Goal: Task Accomplishment & Management: Use online tool/utility

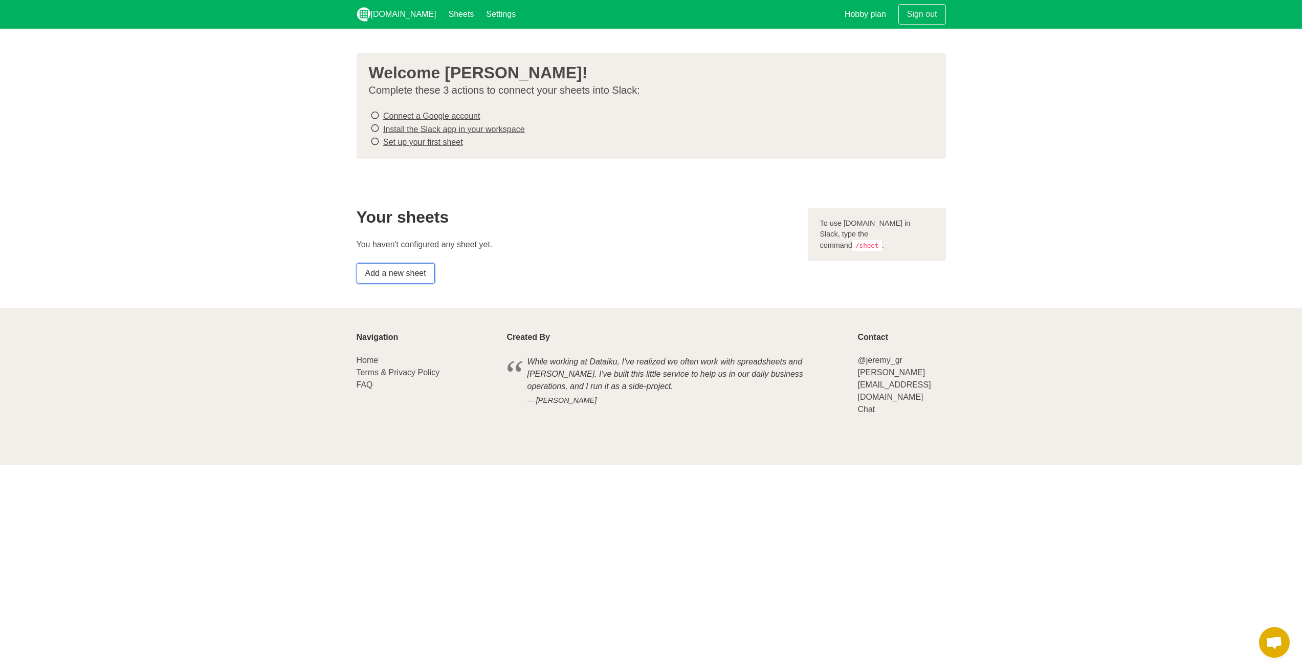
click at [418, 274] on link "Add a new sheet" at bounding box center [396, 273] width 78 height 20
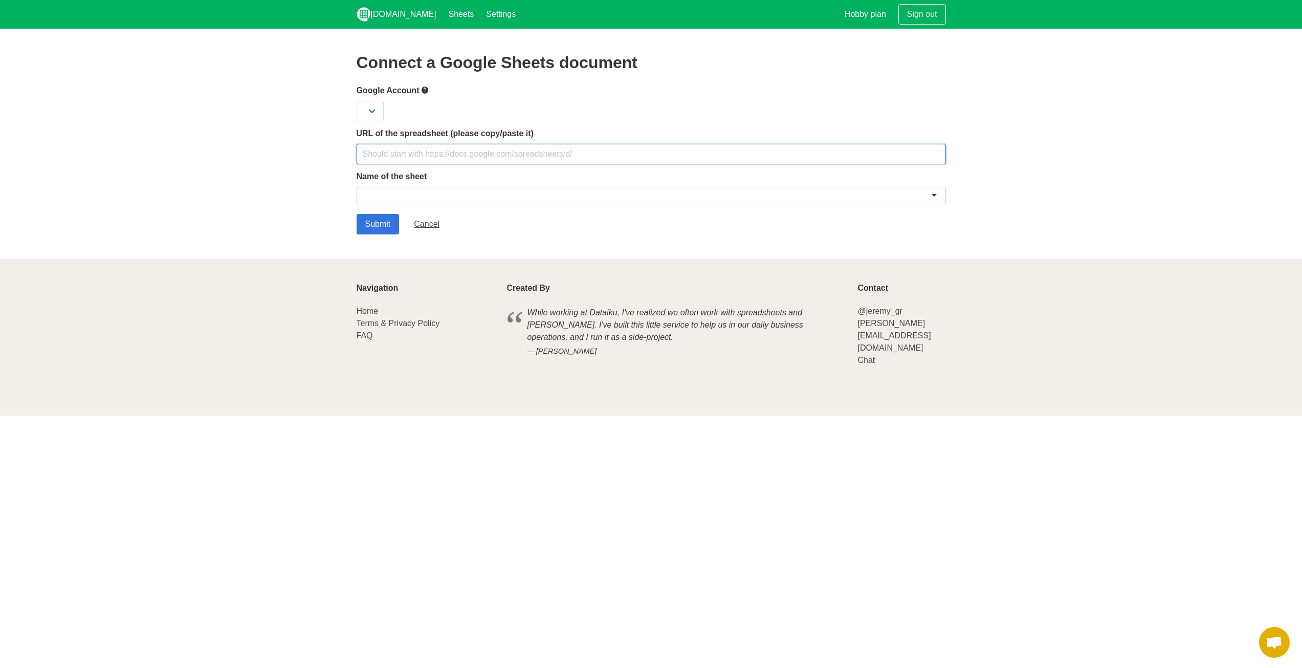
click at [536, 147] on input "text" at bounding box center [652, 154] width 590 height 20
paste input "https://docs.google.com/spreadsheets/d/18cxraRZRzXHGINdjigl9zmVNVsMmZDdmxD65OTU…"
type input "https://docs.google.com/spreadsheets/d/18cxraRZRzXHGINdjigl9zmVNVsMmZDdmxD65OTU…"
drag, startPoint x: 485, startPoint y: 198, endPoint x: 496, endPoint y: 189, distance: 13.9
click at [490, 194] on div at bounding box center [652, 195] width 590 height 17
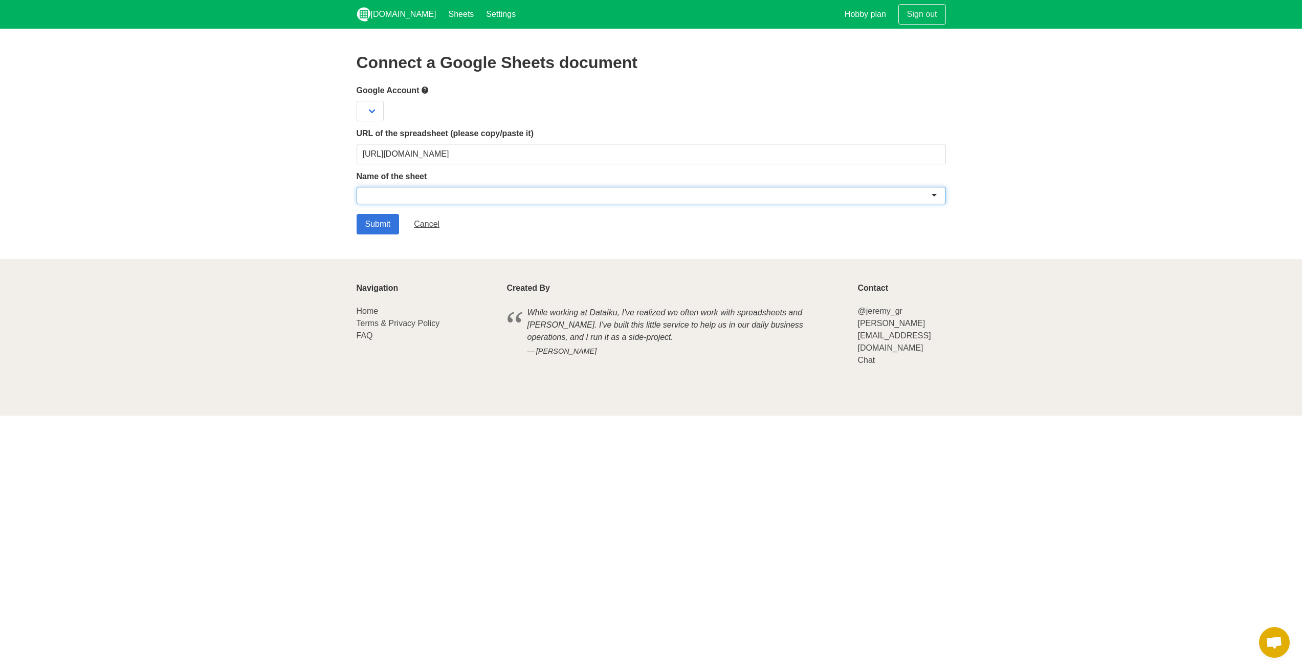
type input "S"
type input "Task list"
click at [296, 172] on section "Connect a Google Sheets document Google Account URL of the spreadsheet (please …" at bounding box center [651, 144] width 1302 height 230
click at [375, 109] on select at bounding box center [370, 111] width 27 height 20
click at [355, 109] on section "Connect a Google Sheets document Google Account URL of the spreadsheet (please …" at bounding box center [651, 144] width 1302 height 230
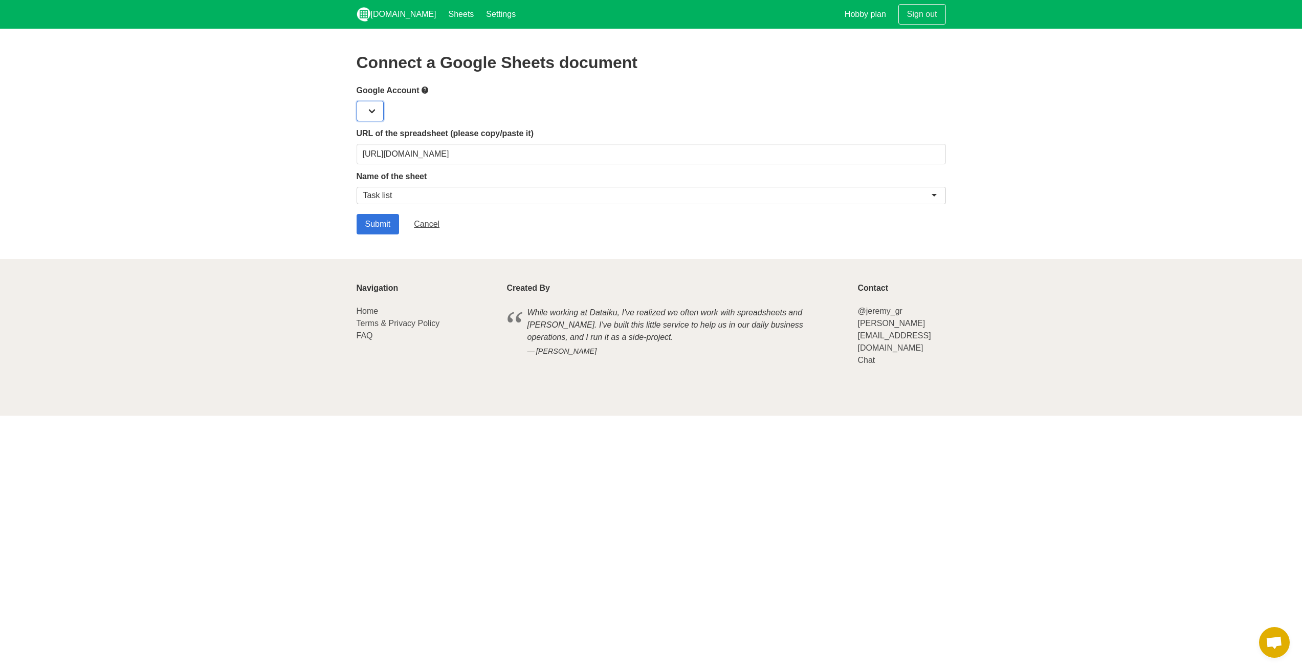
drag, startPoint x: 369, startPoint y: 108, endPoint x: 379, endPoint y: 108, distance: 10.2
click at [371, 108] on select at bounding box center [370, 111] width 27 height 20
click at [397, 108] on div at bounding box center [652, 111] width 590 height 20
click at [379, 226] on input "Submit" at bounding box center [378, 224] width 43 height 20
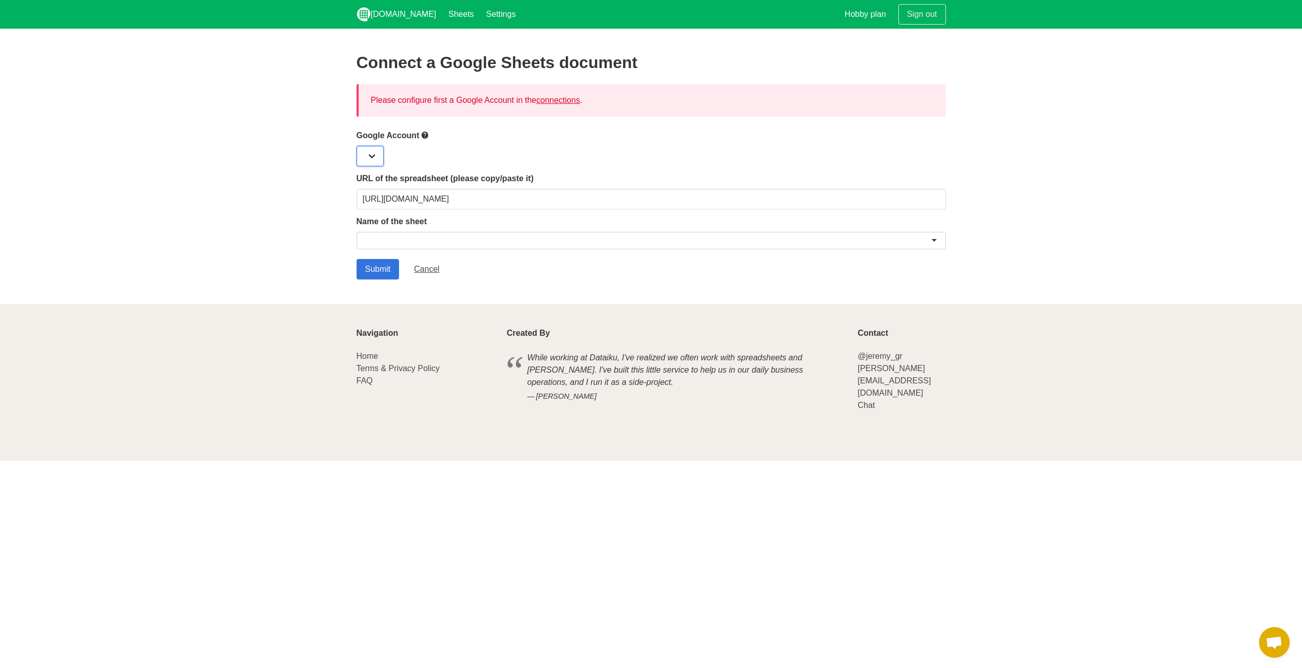
click at [380, 153] on select at bounding box center [370, 156] width 27 height 20
drag, startPoint x: 380, startPoint y: 153, endPoint x: 392, endPoint y: 149, distance: 13.4
click at [380, 153] on select at bounding box center [370, 156] width 27 height 20
click at [376, 157] on select at bounding box center [370, 156] width 27 height 20
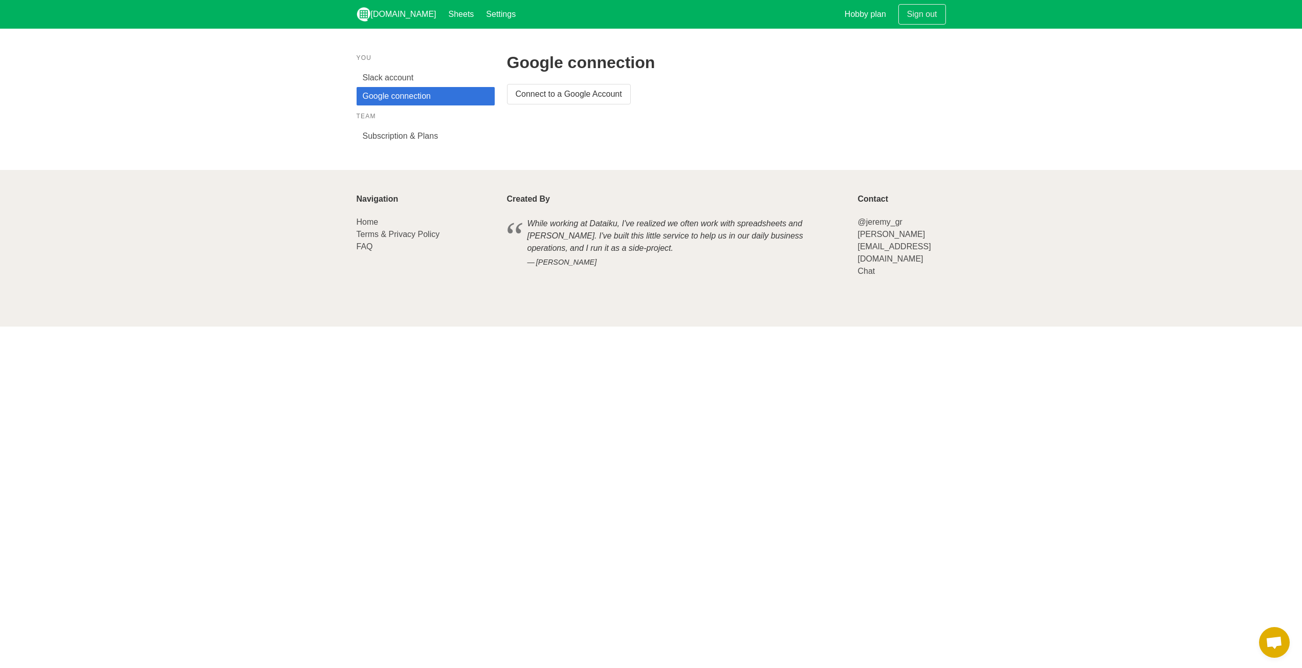
click at [418, 91] on link "Google connection" at bounding box center [426, 96] width 138 height 18
click at [558, 94] on link "Connect to a Google Account" at bounding box center [569, 94] width 124 height 20
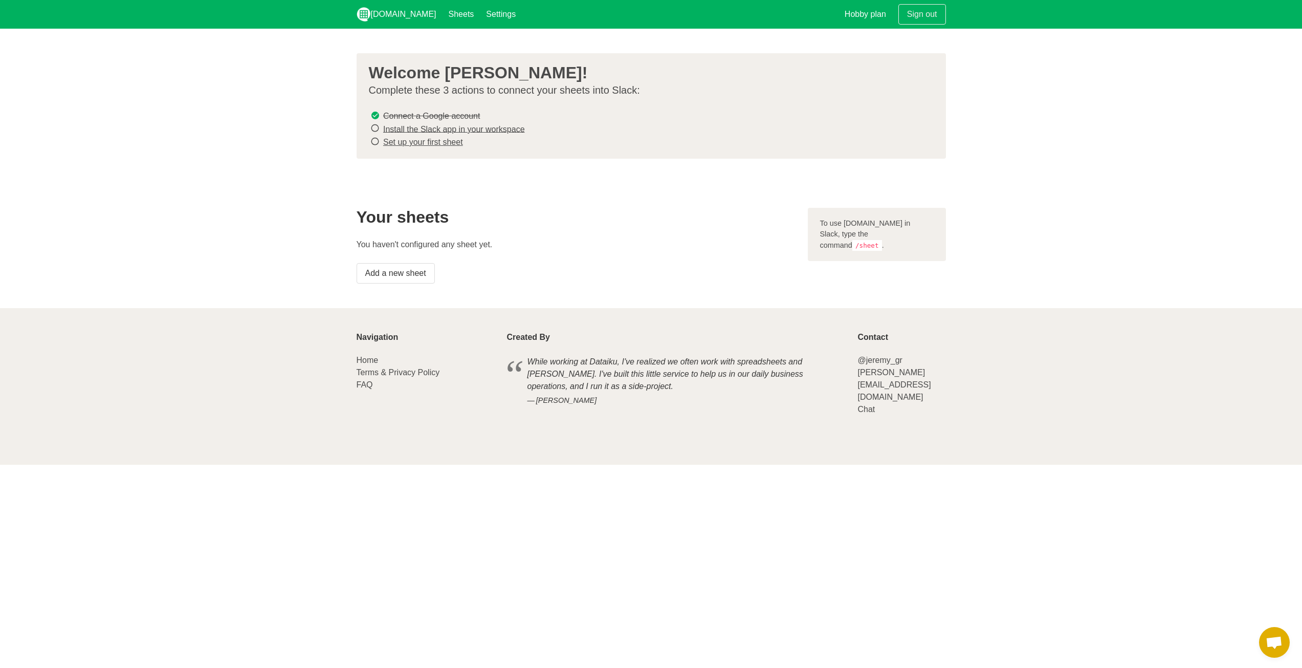
drag, startPoint x: 431, startPoint y: 215, endPoint x: 396, endPoint y: 169, distance: 58.0
click at [432, 214] on h2 "Your sheets" at bounding box center [576, 217] width 439 height 18
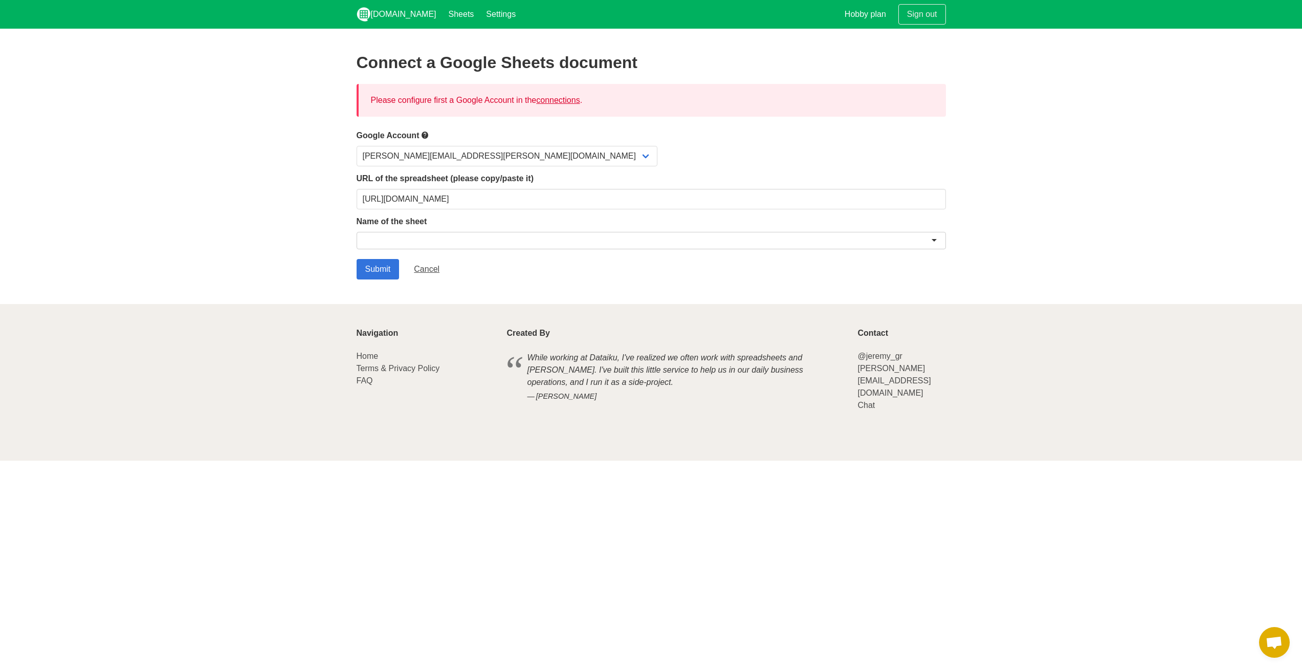
click at [449, 241] on div at bounding box center [652, 240] width 590 height 17
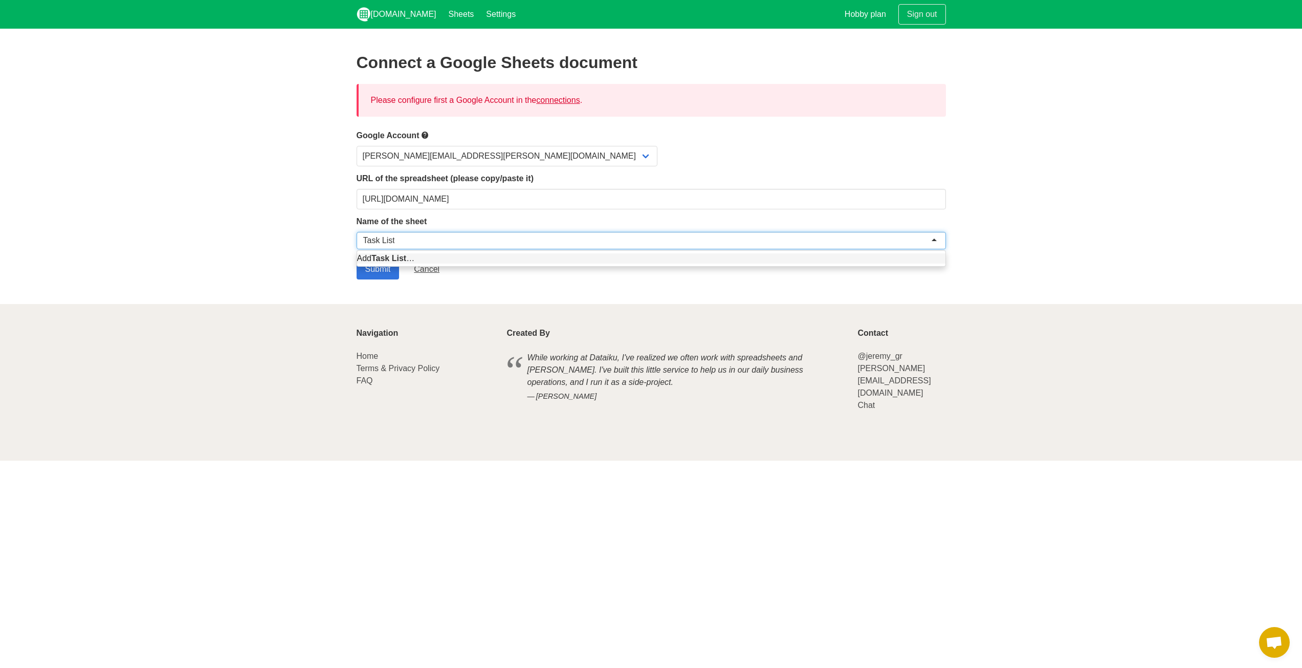
type input "Task List"
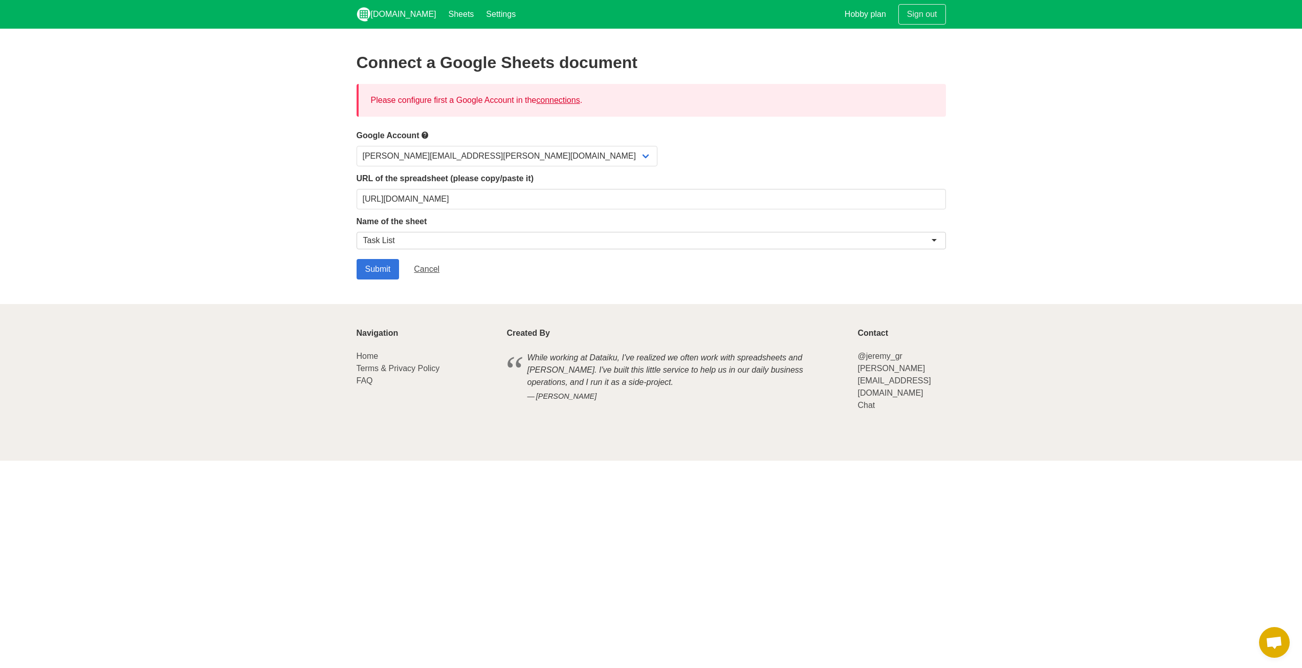
click at [316, 227] on section "Connect a Google Sheets document Please configure first a Google Account in the…" at bounding box center [651, 166] width 1302 height 275
click at [382, 269] on input "Submit" at bounding box center [378, 269] width 43 height 20
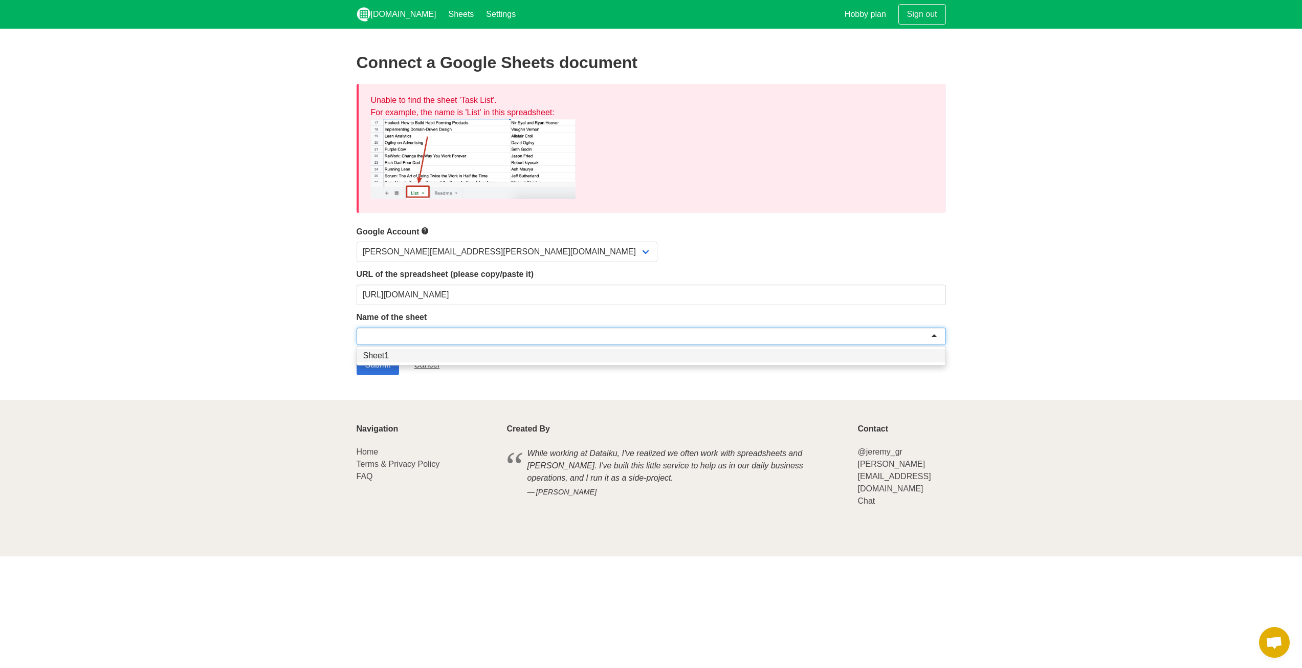
click at [408, 338] on div at bounding box center [652, 336] width 590 height 17
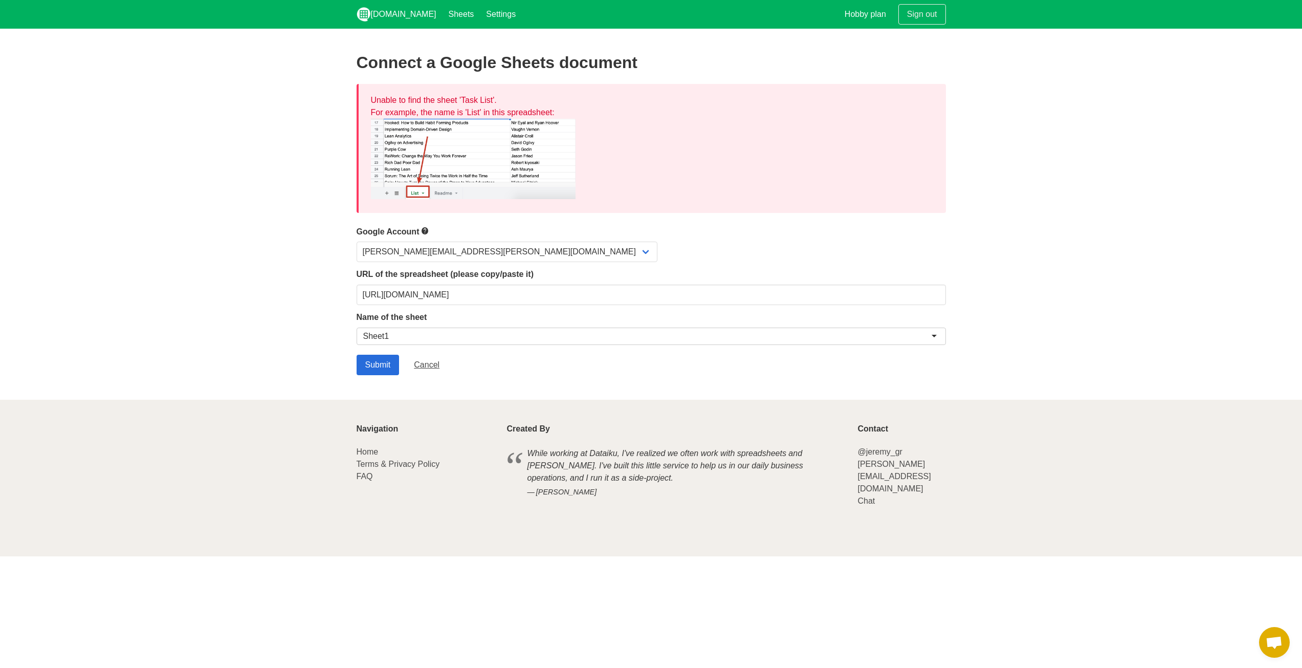
drag, startPoint x: 395, startPoint y: 355, endPoint x: 388, endPoint y: 359, distance: 7.8
click at [383, 367] on input "Submit" at bounding box center [378, 365] width 43 height 20
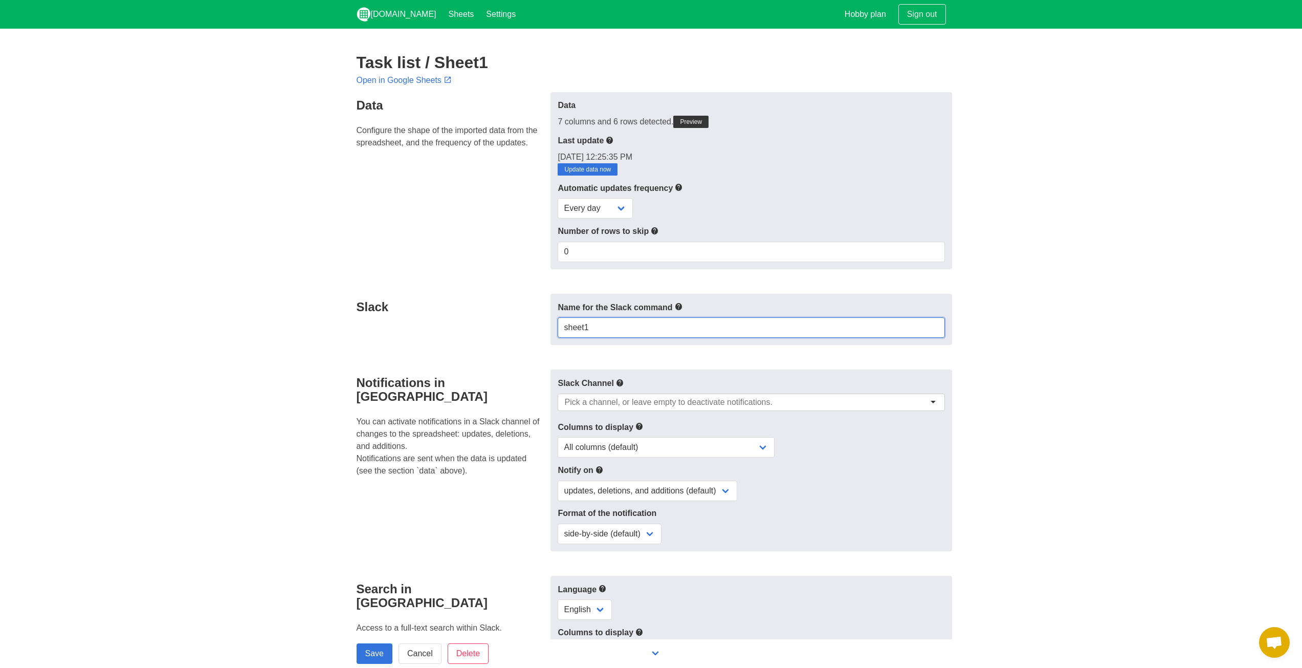
drag, startPoint x: 606, startPoint y: 326, endPoint x: 509, endPoint y: 326, distance: 97.2
click at [509, 326] on div "Slack Name for the Slack command sheet1" at bounding box center [652, 320] width 602 height 52
type input "Tasks"
click at [508, 326] on div "Slack" at bounding box center [451, 320] width 201 height 52
click at [624, 397] on input "select-one" at bounding box center [668, 402] width 208 height 10
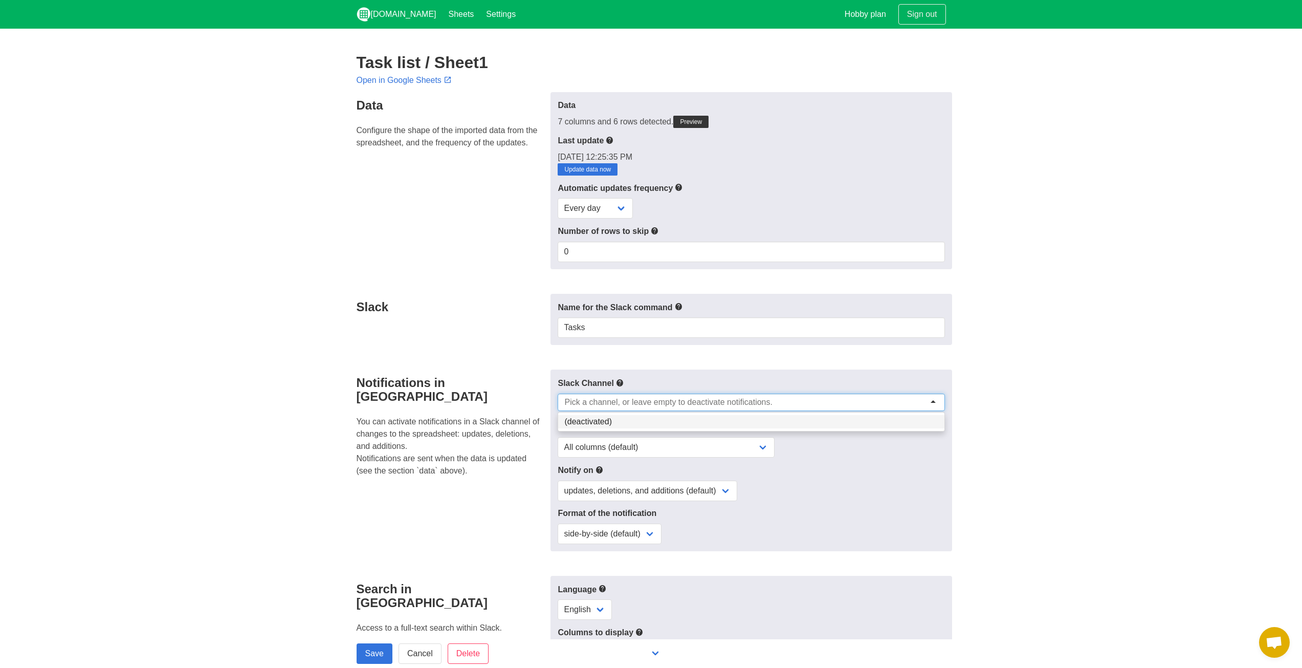
click at [634, 402] on input "select-one" at bounding box center [668, 402] width 208 height 10
click at [510, 365] on form "Data Configure the shape of the imported data from the spreadsheet, and the fre…" at bounding box center [652, 489] width 590 height 794
click at [628, 400] on input "select-one" at bounding box center [668, 402] width 208 height 10
type input "engineering-tasks"
click at [971, 433] on section "Task list / Sheet1 Open in Google Sheets Data Configure the shape of the import…" at bounding box center [651, 470] width 1302 height 882
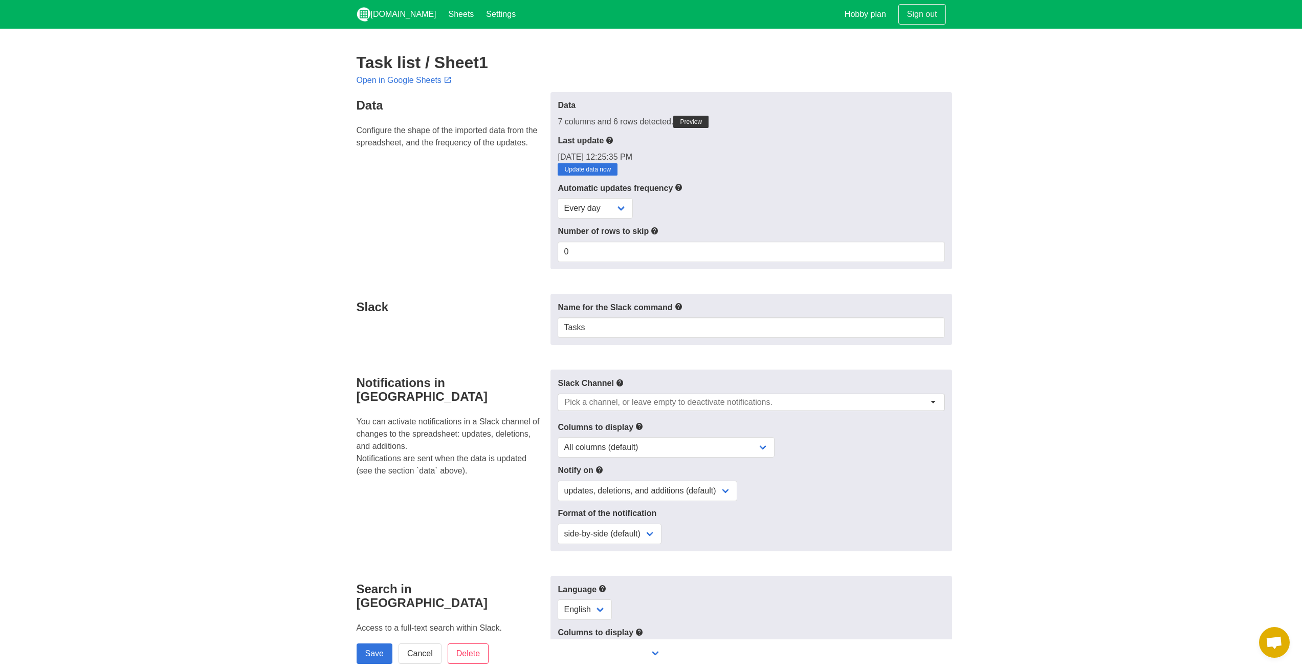
click at [935, 398] on div at bounding box center [751, 402] width 387 height 17
click at [508, 373] on div "Notifications in Slack You can activate notifications in a Slack channel of cha…" at bounding box center [451, 460] width 201 height 182
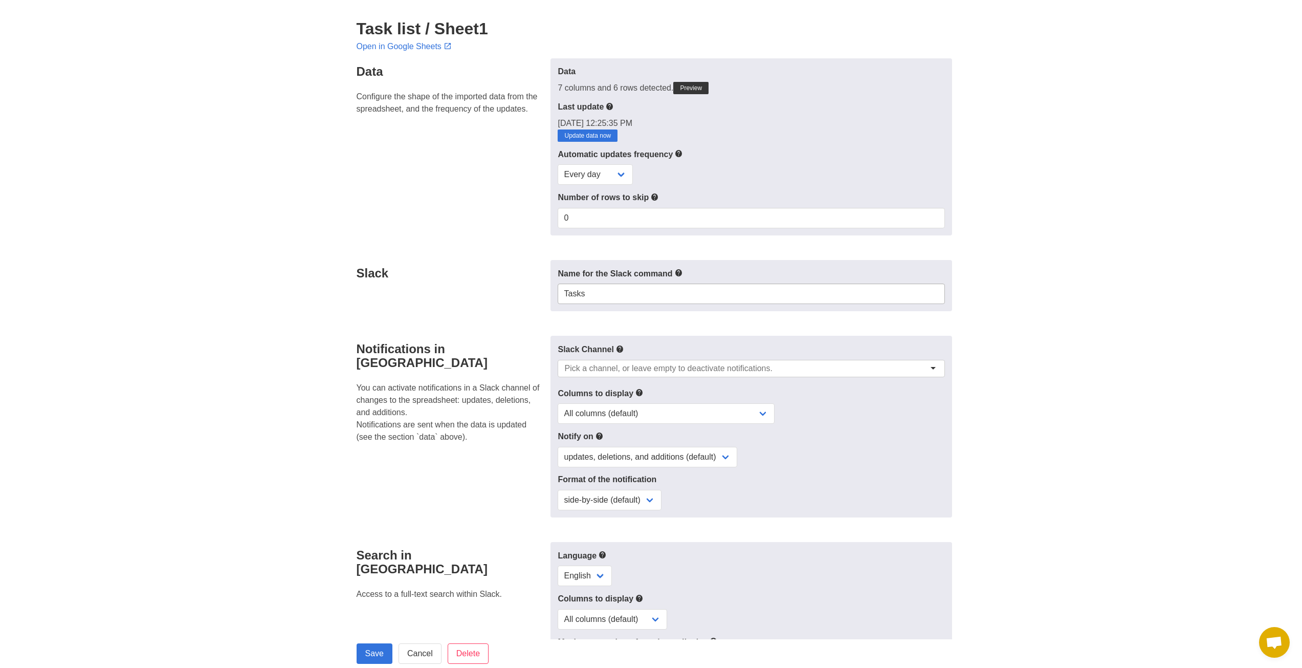
scroll to position [51, 0]
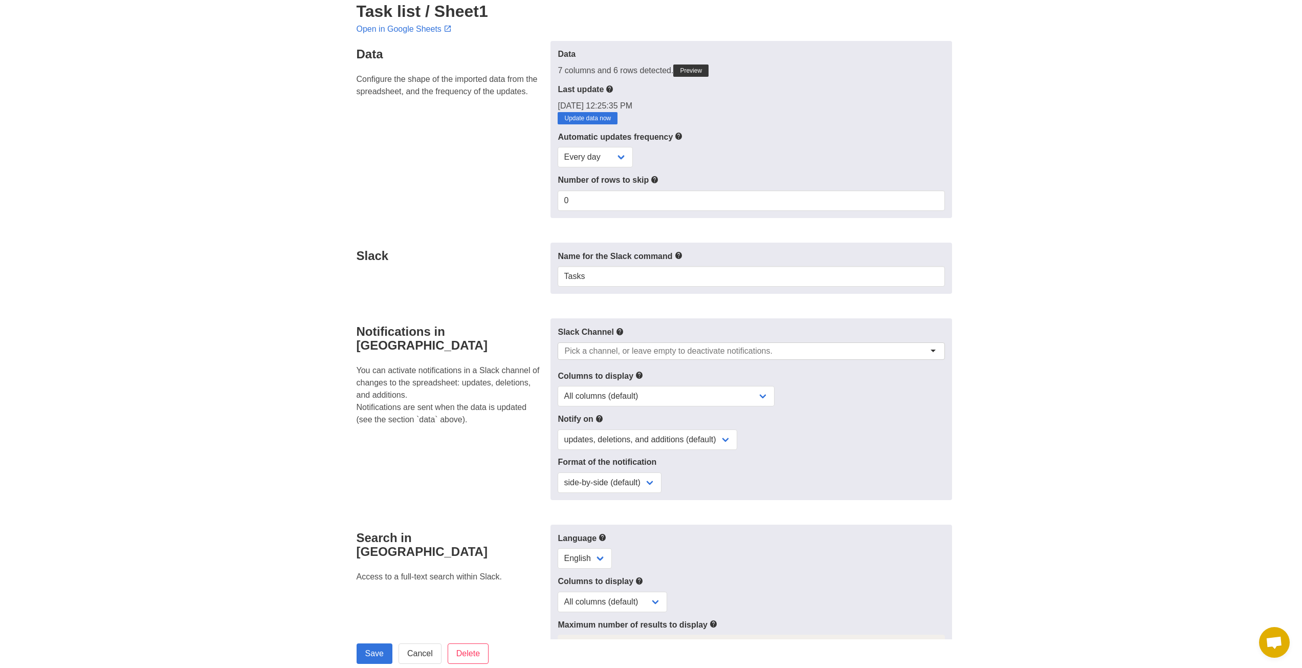
click at [661, 354] on input "select-one" at bounding box center [668, 351] width 208 height 10
type input "engineering tasks"
click at [522, 336] on h4 "Notifications in [GEOGRAPHIC_DATA]" at bounding box center [451, 338] width 188 height 28
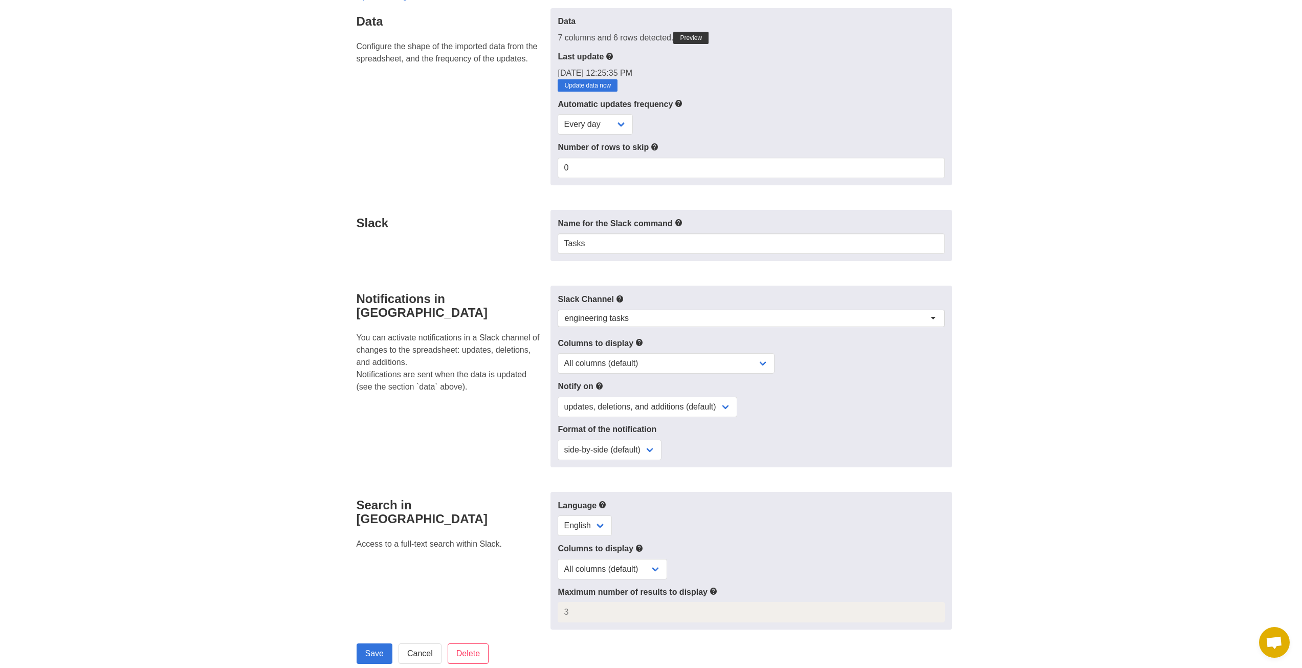
scroll to position [102, 0]
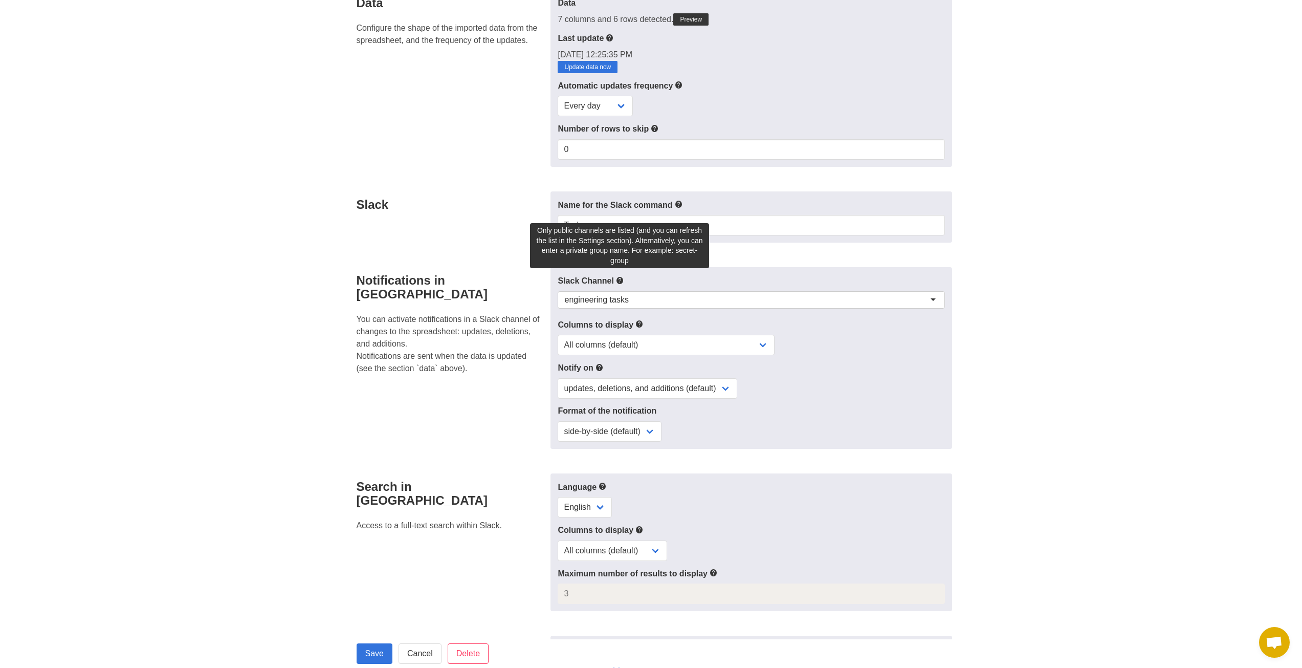
click at [621, 278] on icon at bounding box center [620, 280] width 8 height 13
click at [669, 278] on label "Slack Channel" at bounding box center [751, 280] width 387 height 13
click at [613, 296] on div "engineering tasks" at bounding box center [596, 300] width 64 height 10
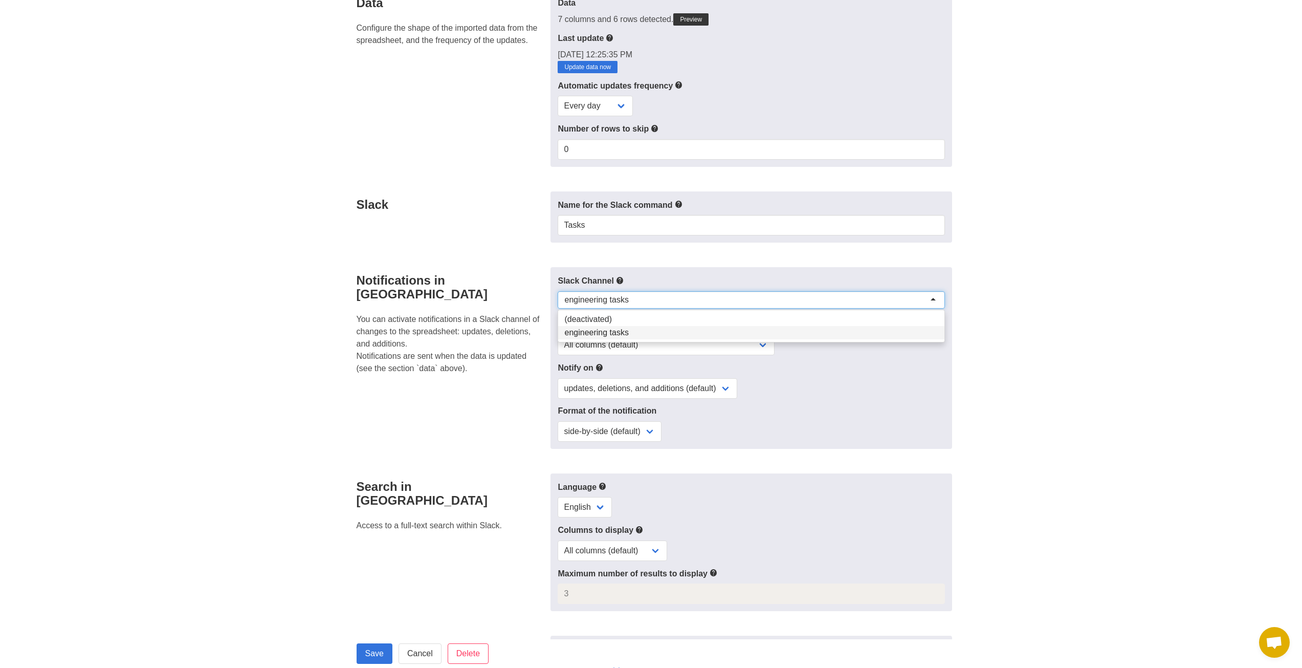
click at [612, 298] on div "engineering tasks" at bounding box center [596, 300] width 64 height 10
click at [609, 296] on div "engineering tasks" at bounding box center [596, 300] width 64 height 10
type input "engineering-tasks"
click at [989, 271] on section "Task list / Sheet1 Open in Google Sheets Data Configure the shape of the import…" at bounding box center [651, 367] width 1302 height 882
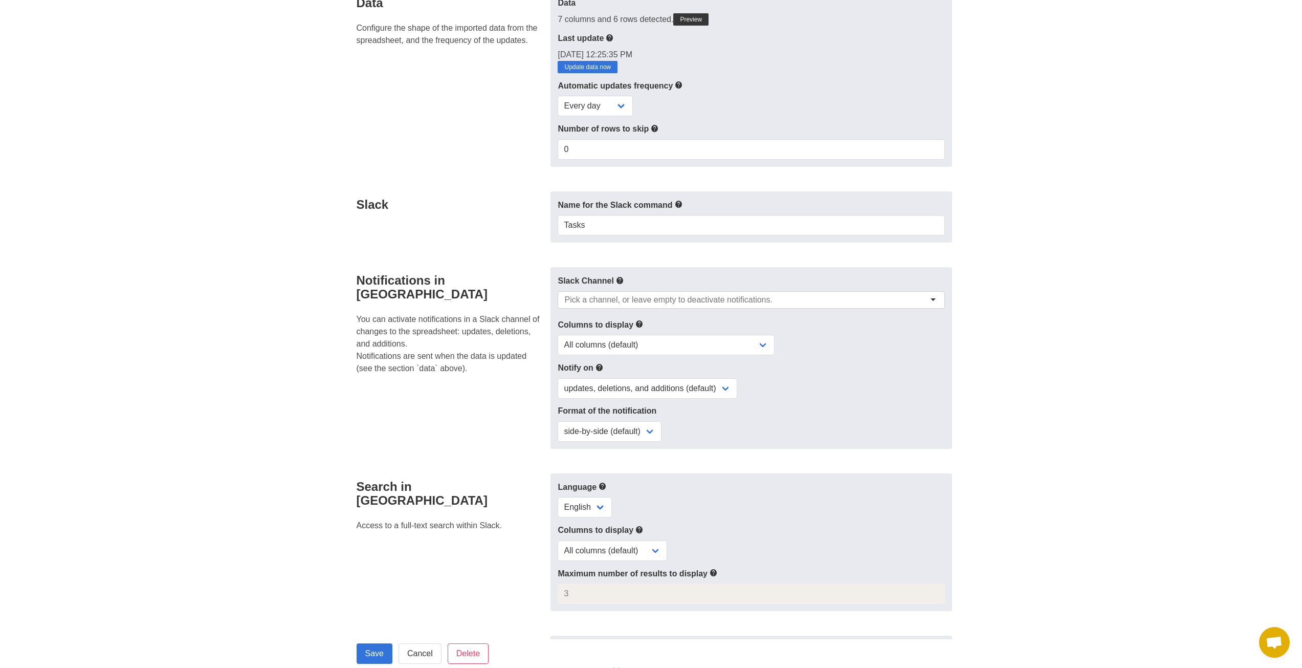
click at [839, 302] on div at bounding box center [751, 299] width 387 height 17
type input "engine"
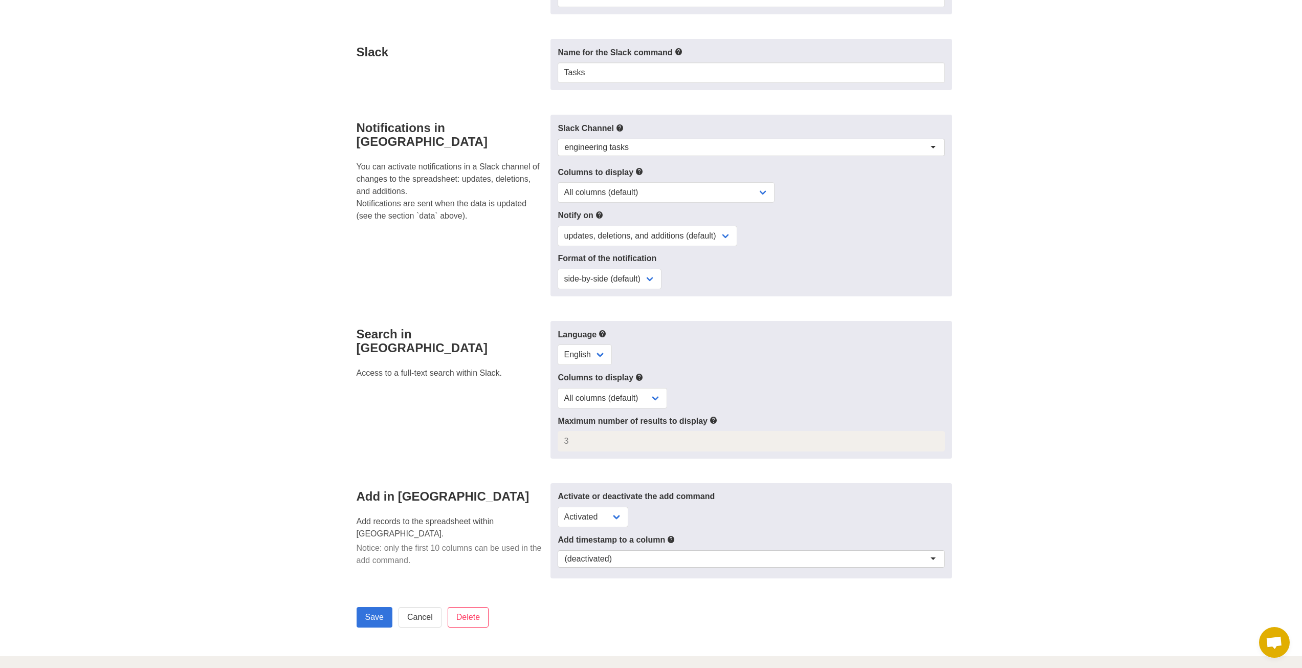
scroll to position [256, 0]
click at [594, 559] on div "(deactivated)" at bounding box center [588, 558] width 48 height 10
click at [449, 541] on p "Notice: only the first 10 columns can be used in the add command." at bounding box center [451, 553] width 188 height 25
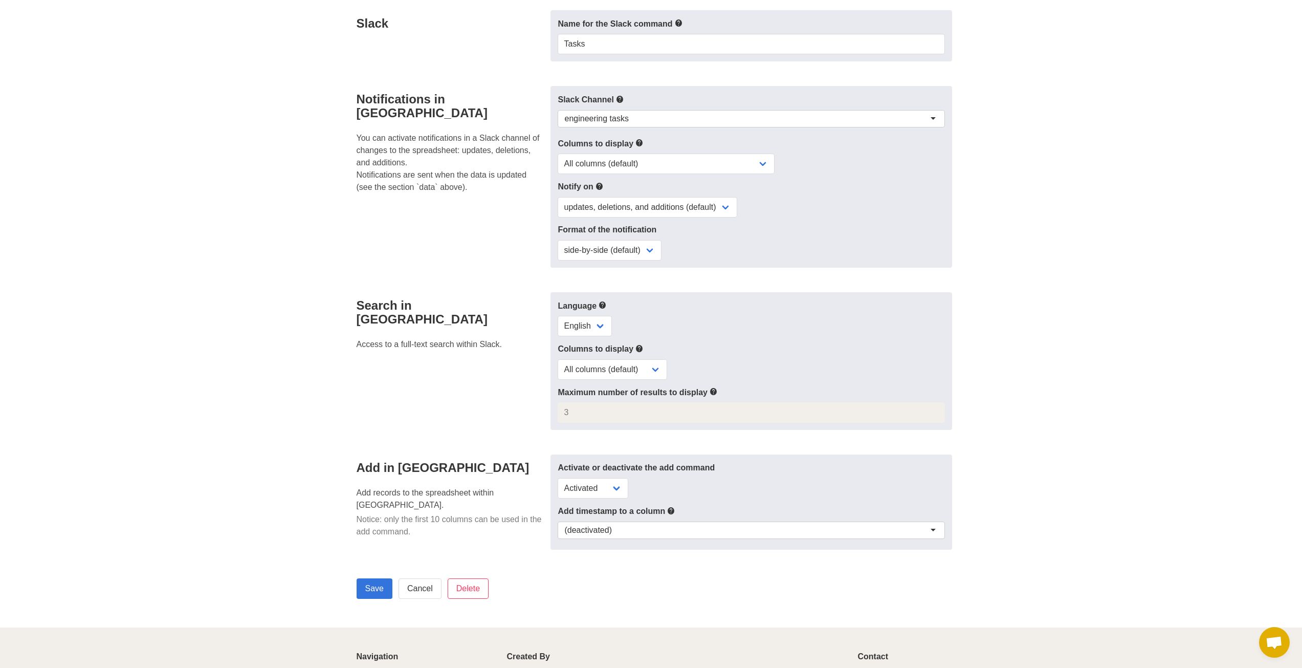
scroll to position [307, 0]
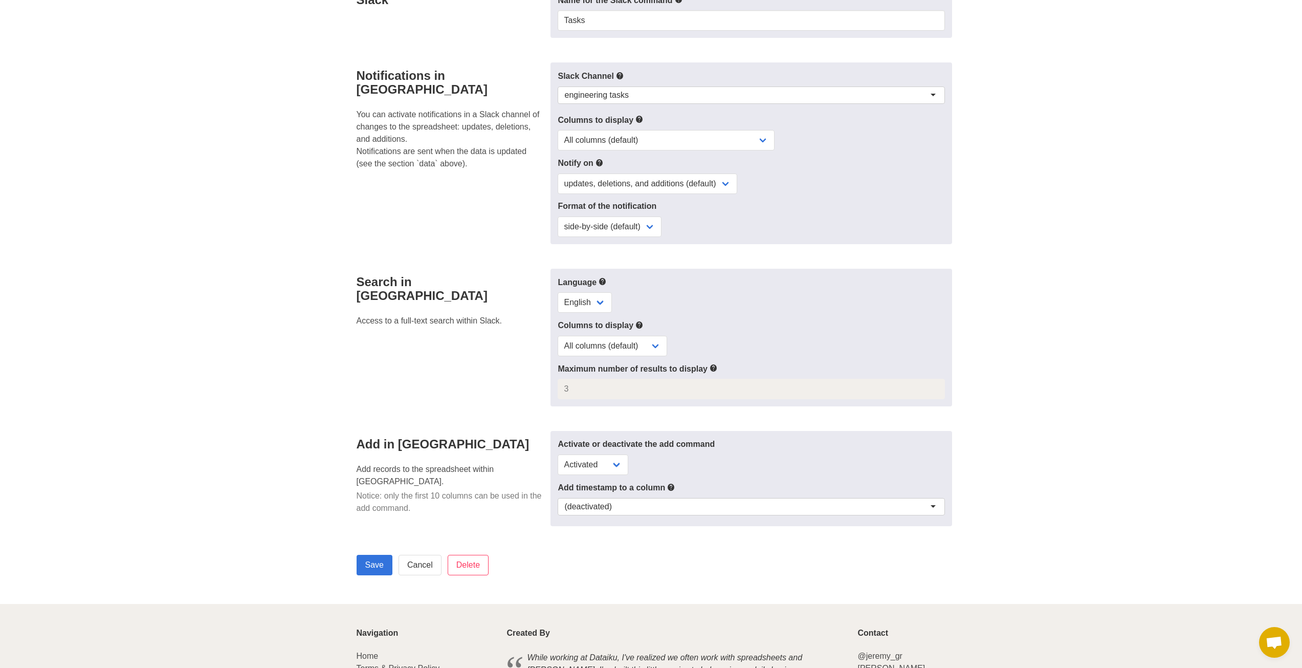
click at [631, 503] on div "(deactivated)" at bounding box center [751, 506] width 387 height 17
drag, startPoint x: 532, startPoint y: 501, endPoint x: 572, endPoint y: 482, distance: 44.4
click at [534, 500] on div "Add in Slack Add records to the spreadsheet within Slack. Notice: only the firs…" at bounding box center [451, 478] width 201 height 95
click at [596, 467] on select "Activated Deactivated" at bounding box center [593, 464] width 71 height 20
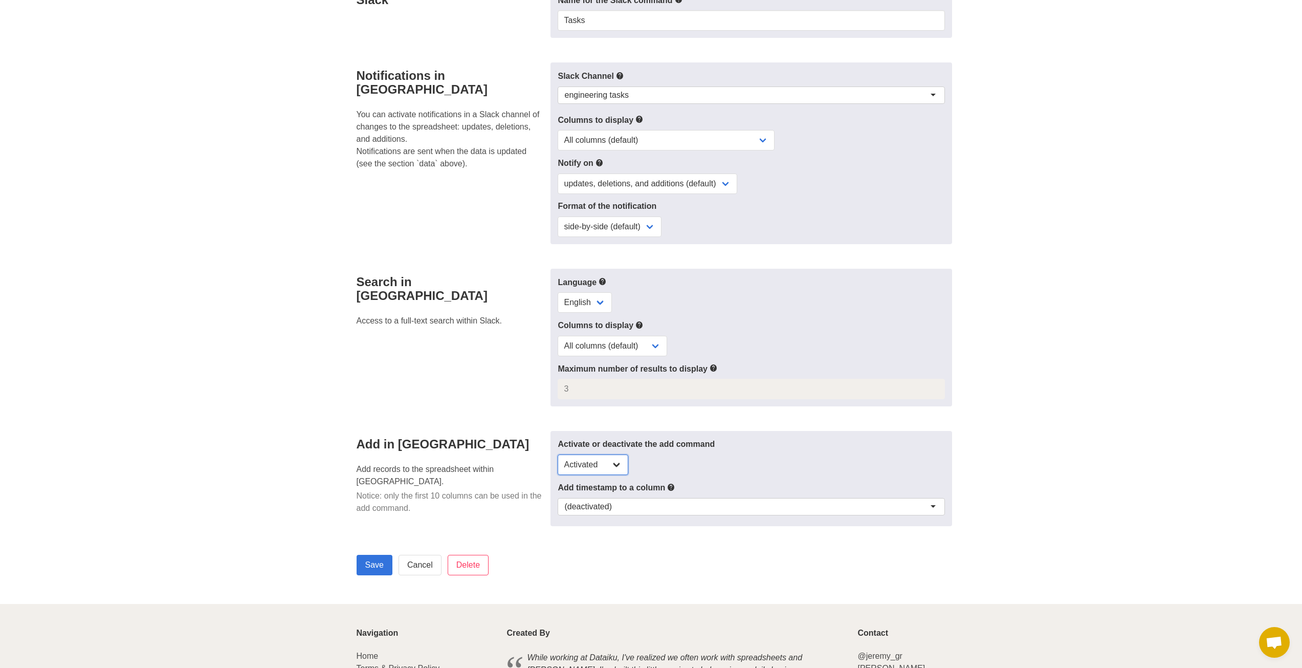
click at [558, 454] on select "Activated Deactivated" at bounding box center [593, 464] width 71 height 20
click at [377, 557] on input "Save" at bounding box center [375, 565] width 36 height 20
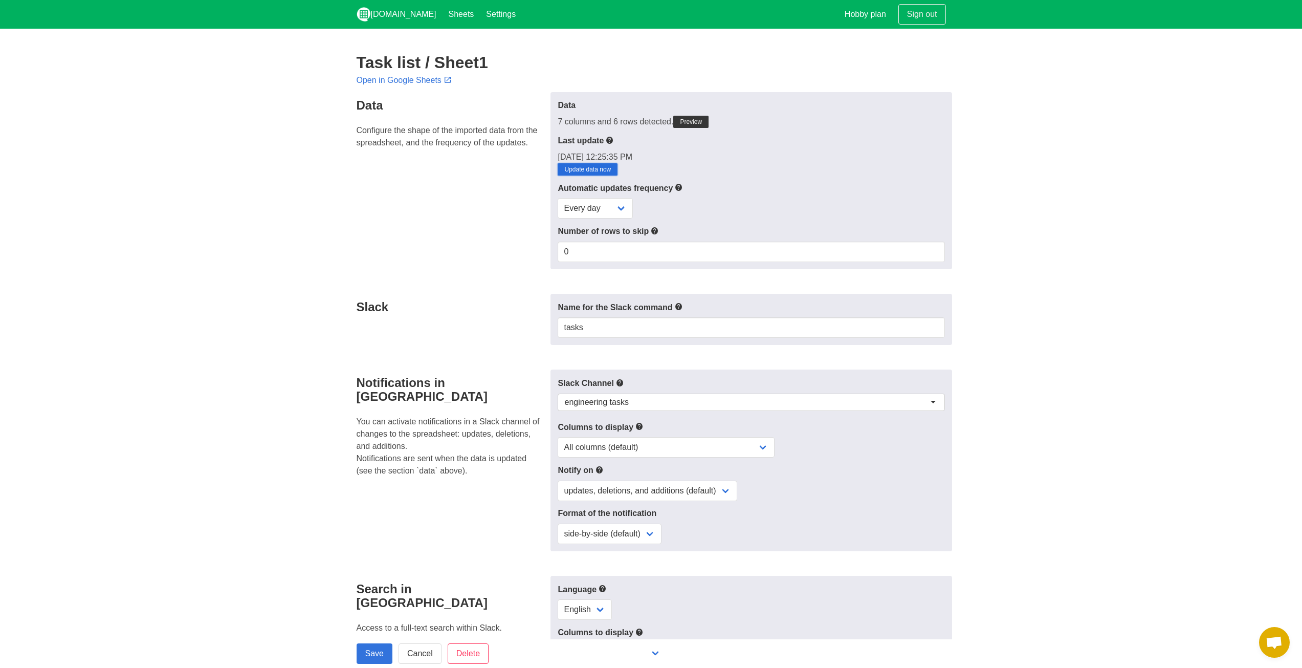
click at [594, 172] on link "Update data now" at bounding box center [588, 169] width 60 height 12
click at [695, 123] on link "Preview" at bounding box center [690, 122] width 35 height 12
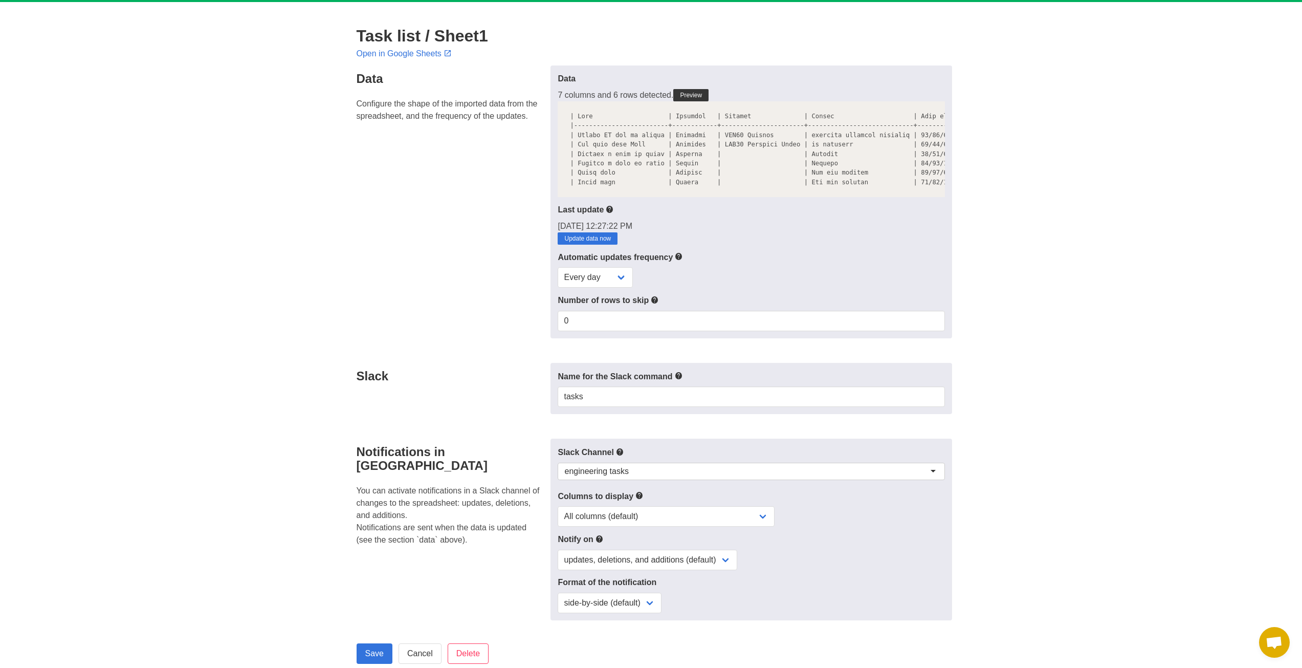
scroll to position [51, 0]
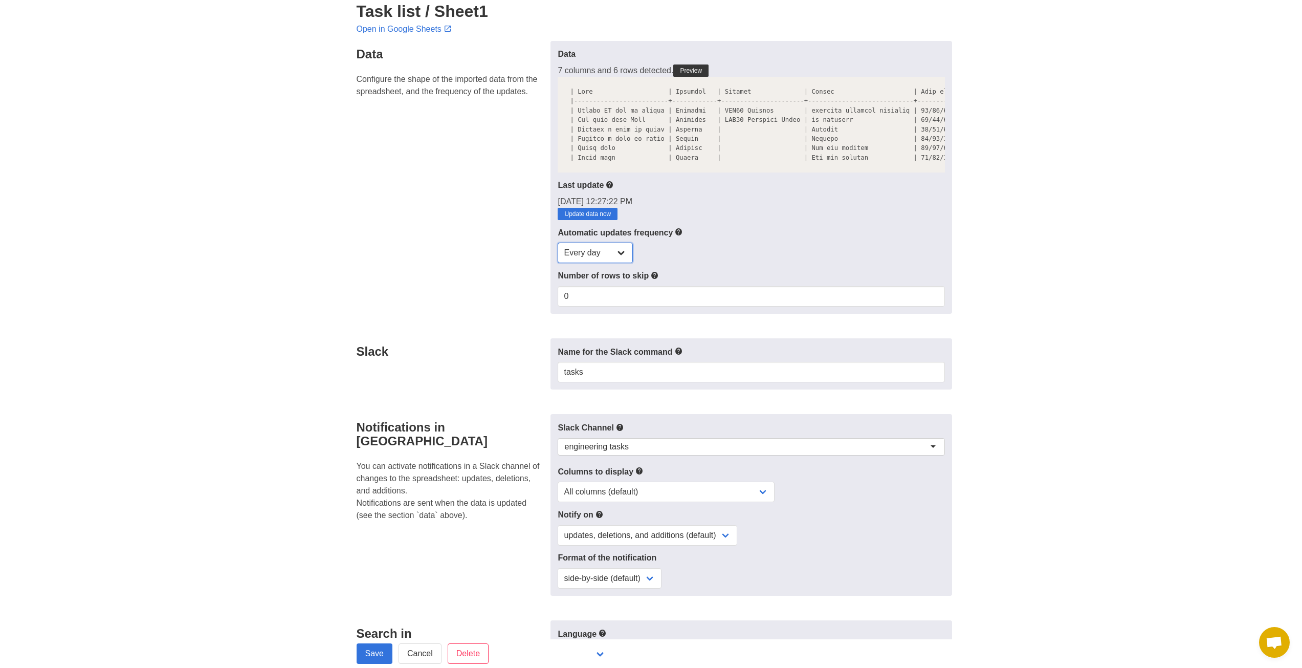
click at [621, 262] on select "Every day Every hour Every 30 min Every 15 min" at bounding box center [595, 253] width 75 height 20
click at [989, 244] on section "Task list / Sheet1 Open in Google Sheets Data Configure the shape of the import…" at bounding box center [651, 466] width 1302 height 978
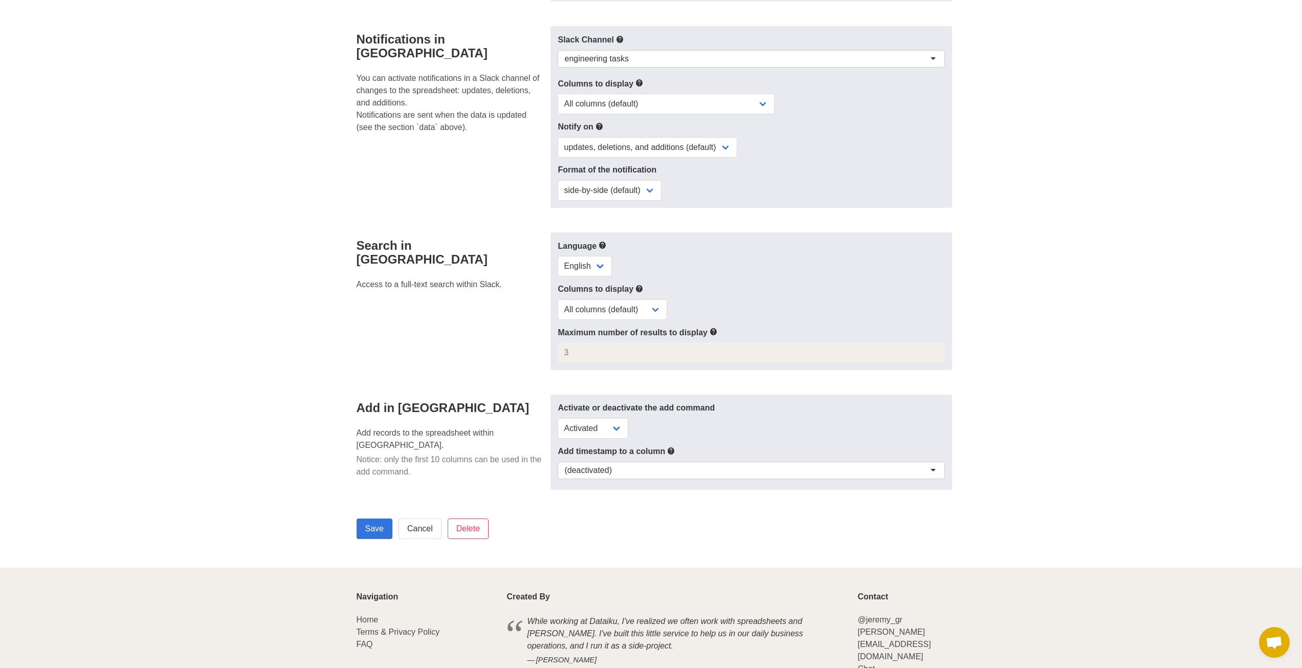
scroll to position [461, 0]
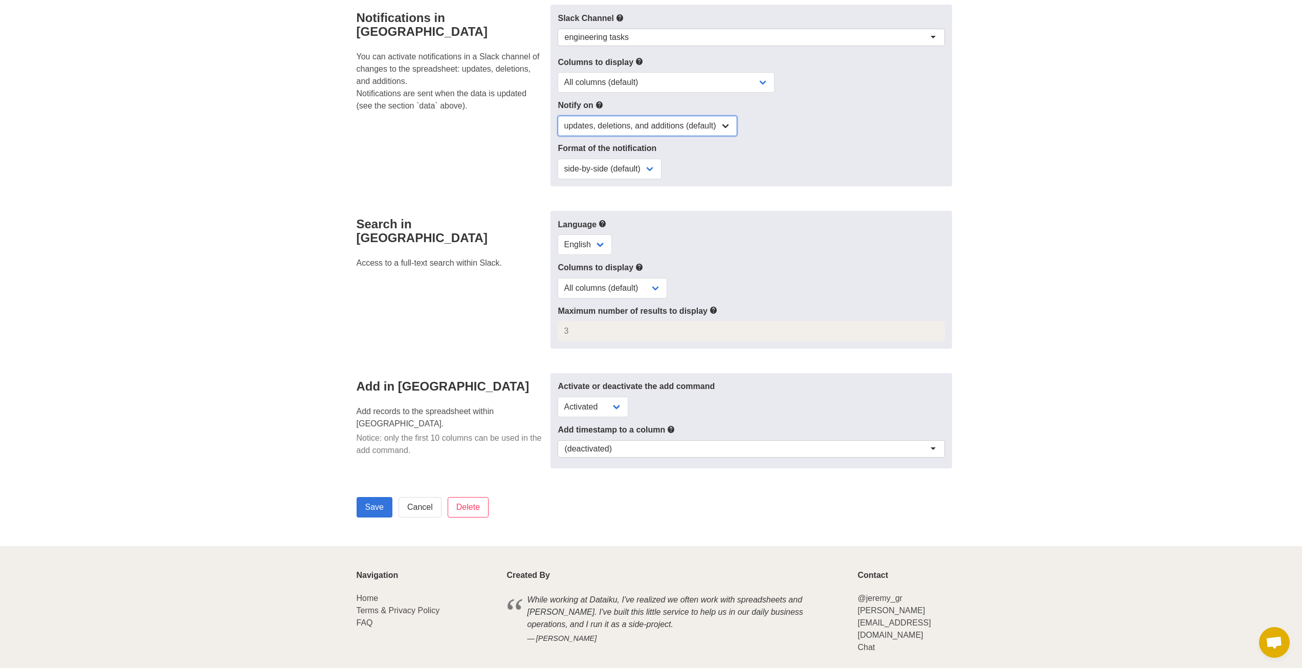
click at [643, 134] on select "updates, deletions, and additions (default) updates only updates and additions …" at bounding box center [648, 126] width 180 height 20
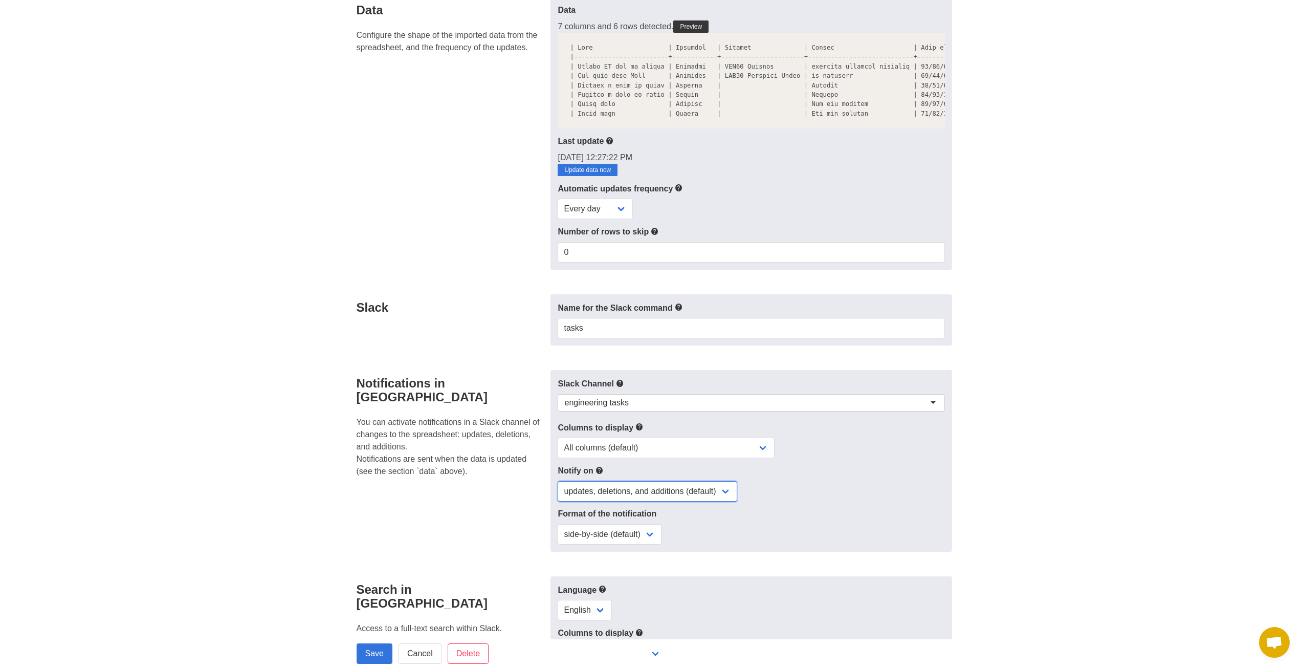
scroll to position [0, 0]
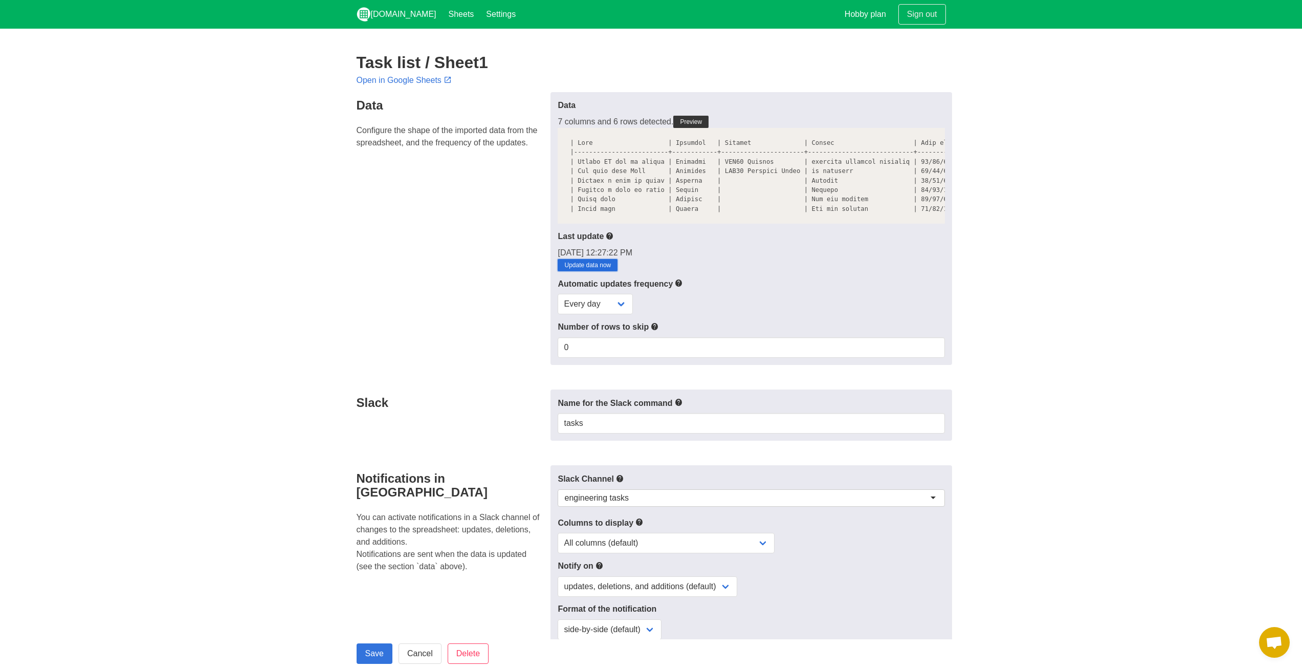
click at [616, 268] on link "Update data now" at bounding box center [588, 265] width 60 height 12
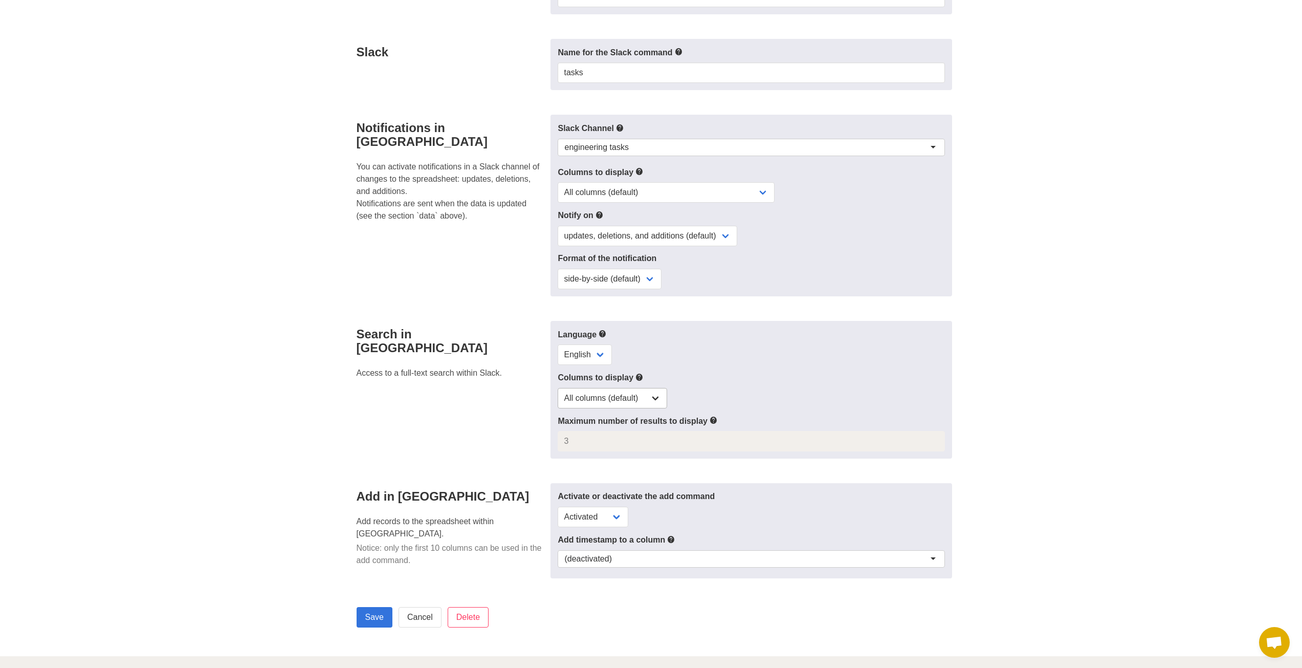
scroll to position [256, 0]
click at [604, 193] on select "All columns (default) Only columns with modified values Columns with modified v…" at bounding box center [666, 191] width 217 height 20
click at [558, 181] on select "All columns (default) Only columns with modified values Columns with modified v…" at bounding box center [666, 191] width 217 height 20
click at [633, 273] on select "side-by-side (default) single column" at bounding box center [610, 278] width 104 height 20
click at [738, 260] on label "Format of the notification" at bounding box center [751, 257] width 387 height 12
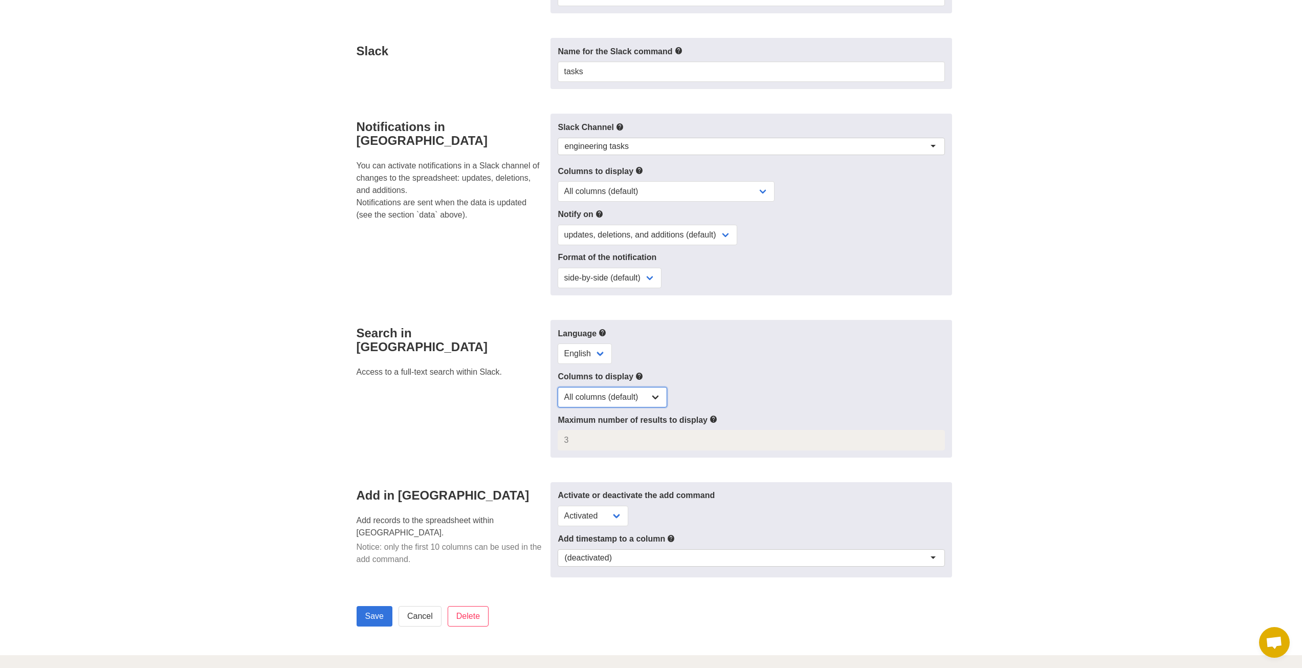
click at [610, 398] on select "All columns (default) Only selected columns" at bounding box center [613, 397] width 110 height 20
click at [762, 370] on label "Columns to display" at bounding box center [751, 376] width 387 height 13
click at [610, 513] on select "Activated Deactivated" at bounding box center [593, 516] width 71 height 20
click at [623, 559] on div "(deactivated)" at bounding box center [751, 557] width 387 height 17
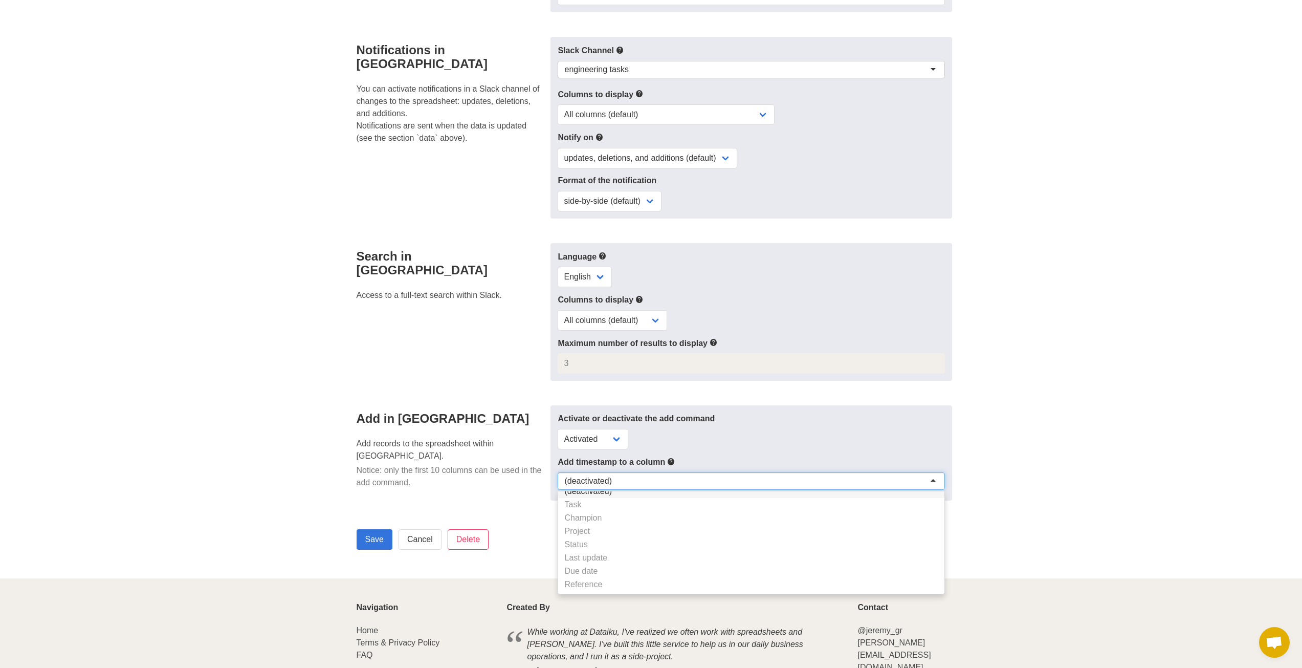
scroll to position [388, 0]
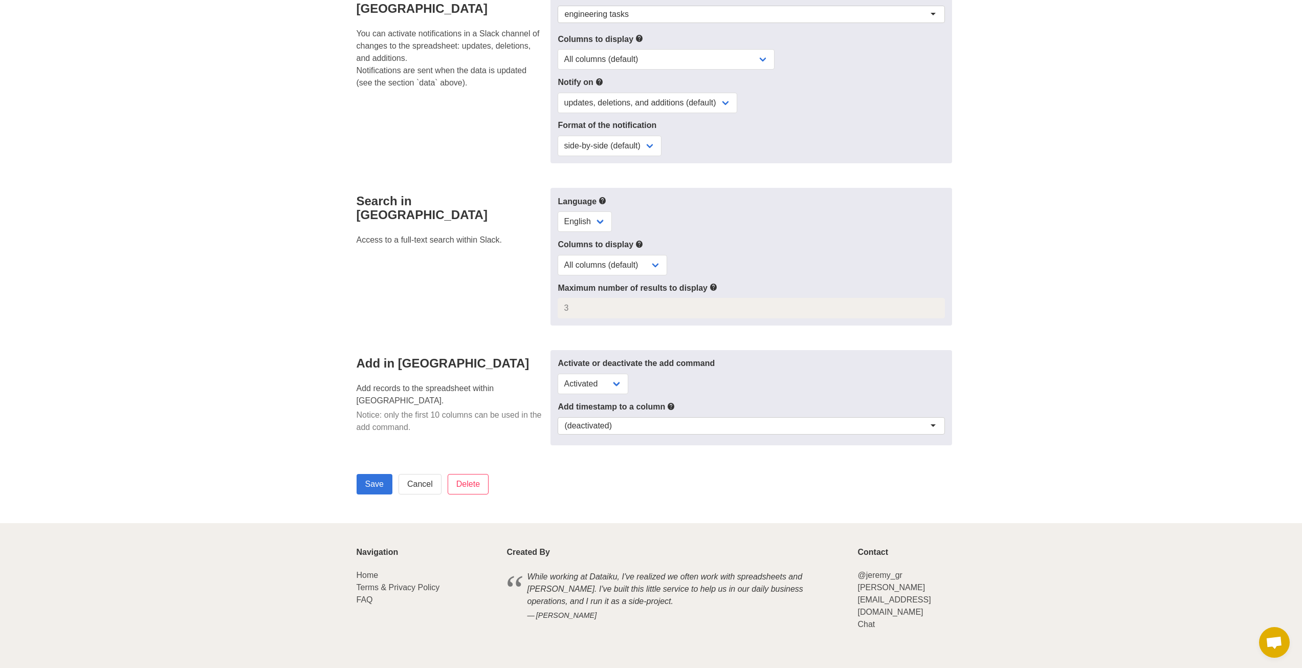
click at [1074, 448] on section "Task list / Sheet1 Open in Google Sheets Data Configure the shape of the import…" at bounding box center [651, 82] width 1302 height 882
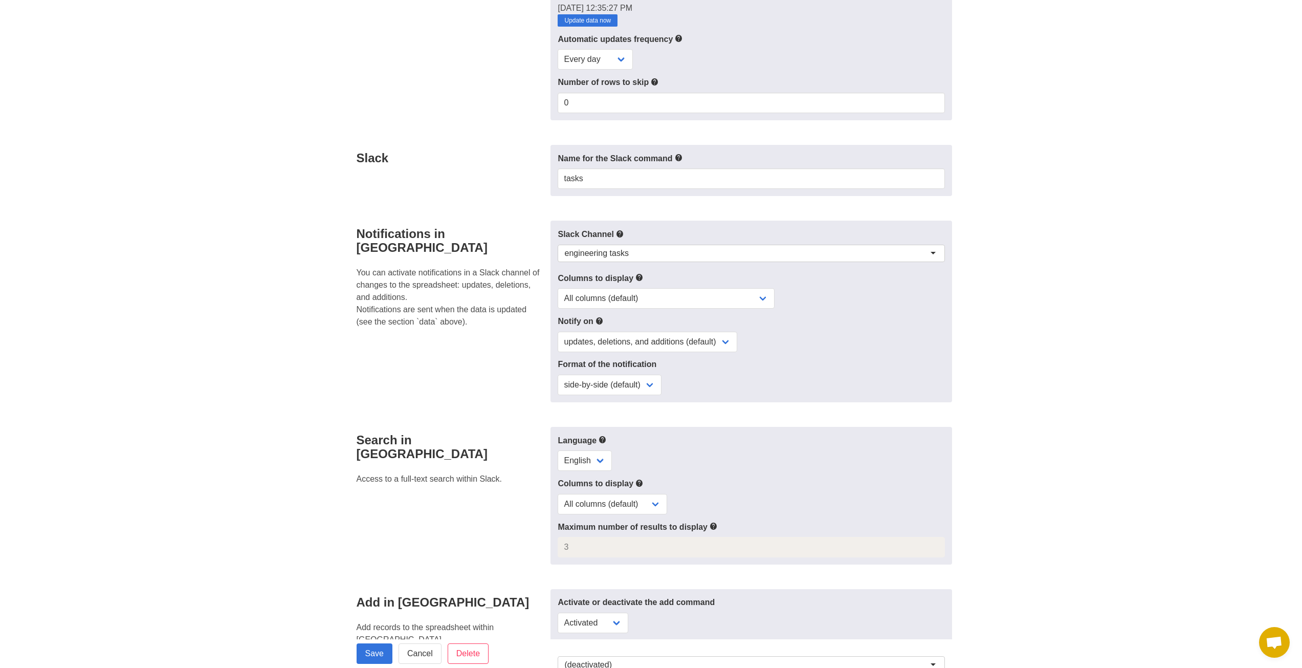
scroll to position [0, 0]
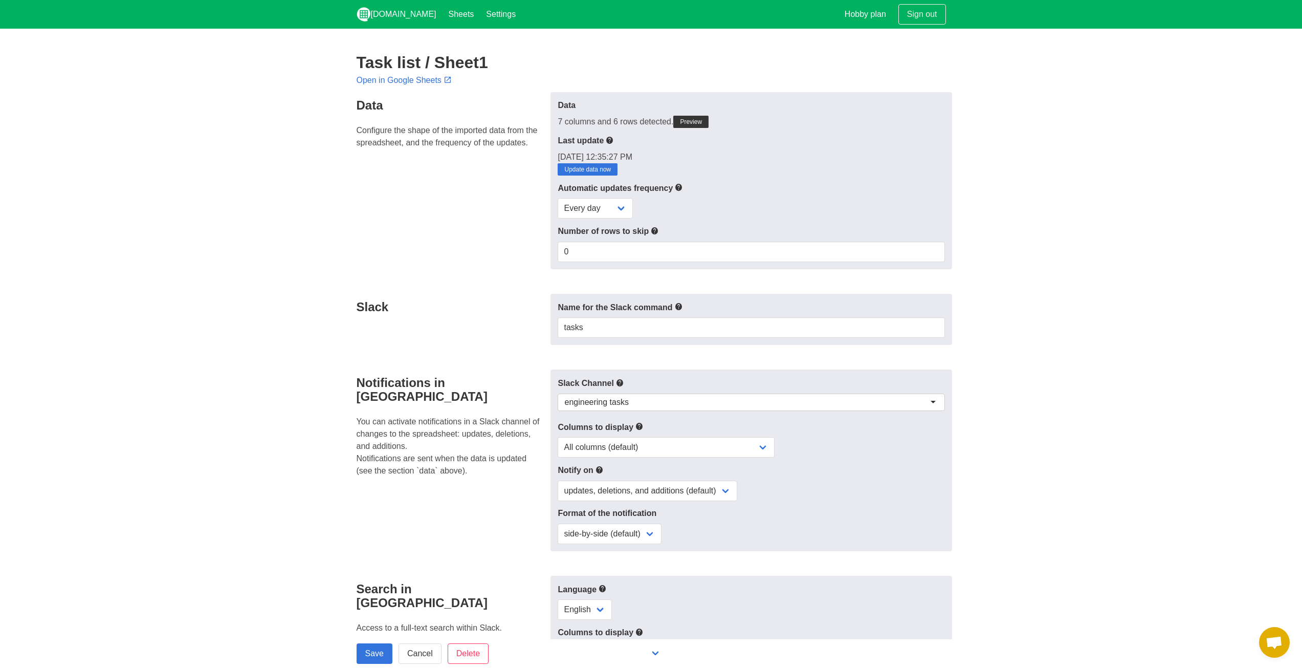
click at [494, 238] on div "Data Configure the shape of the imported data from the spreadsheet, and the fre…" at bounding box center [451, 180] width 201 height 177
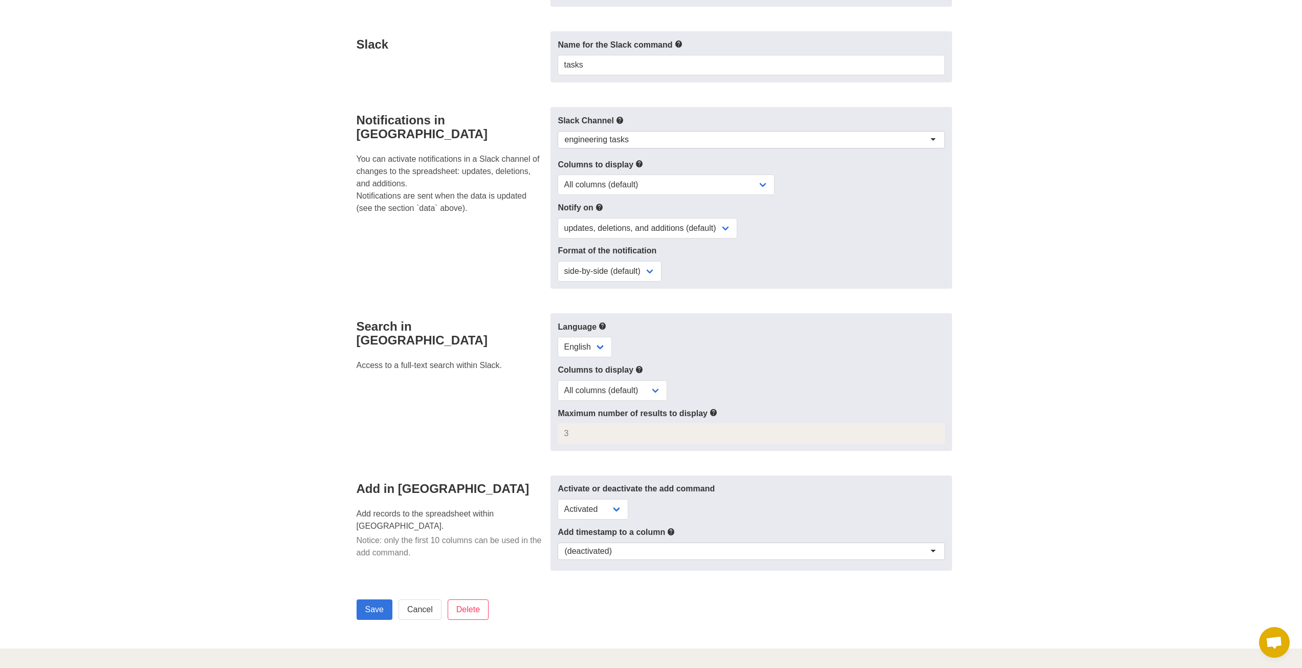
scroll to position [388, 0]
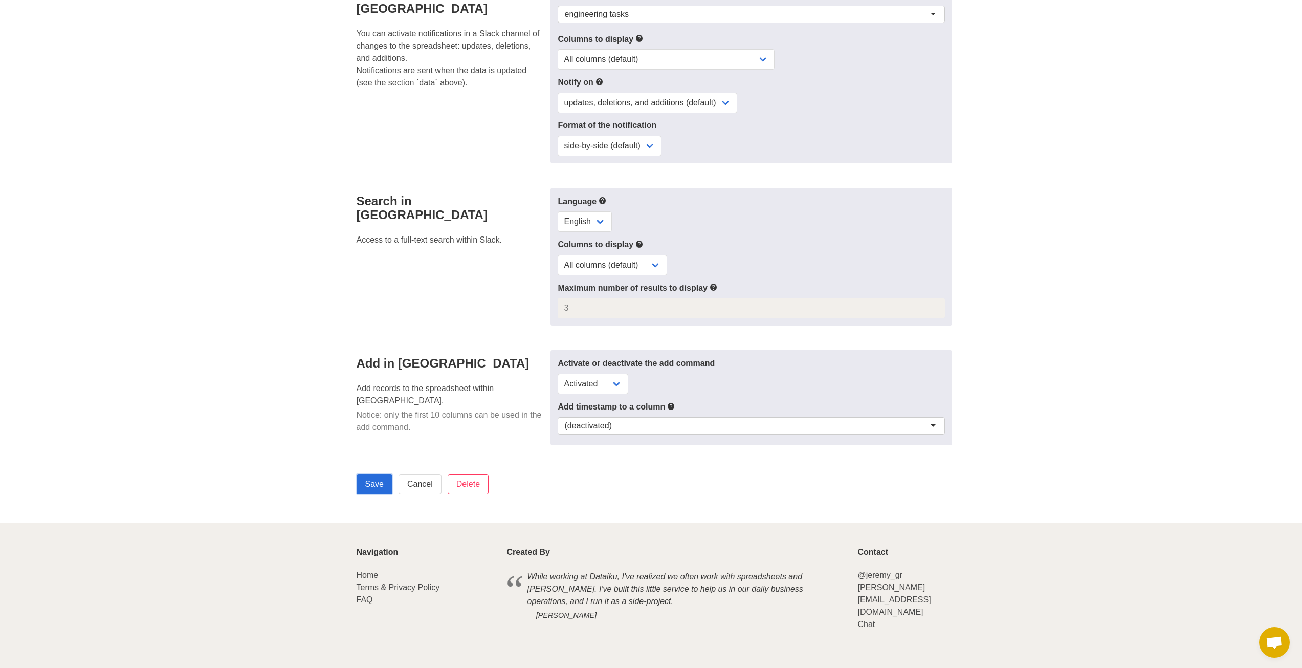
click at [375, 484] on input "Save" at bounding box center [375, 484] width 36 height 20
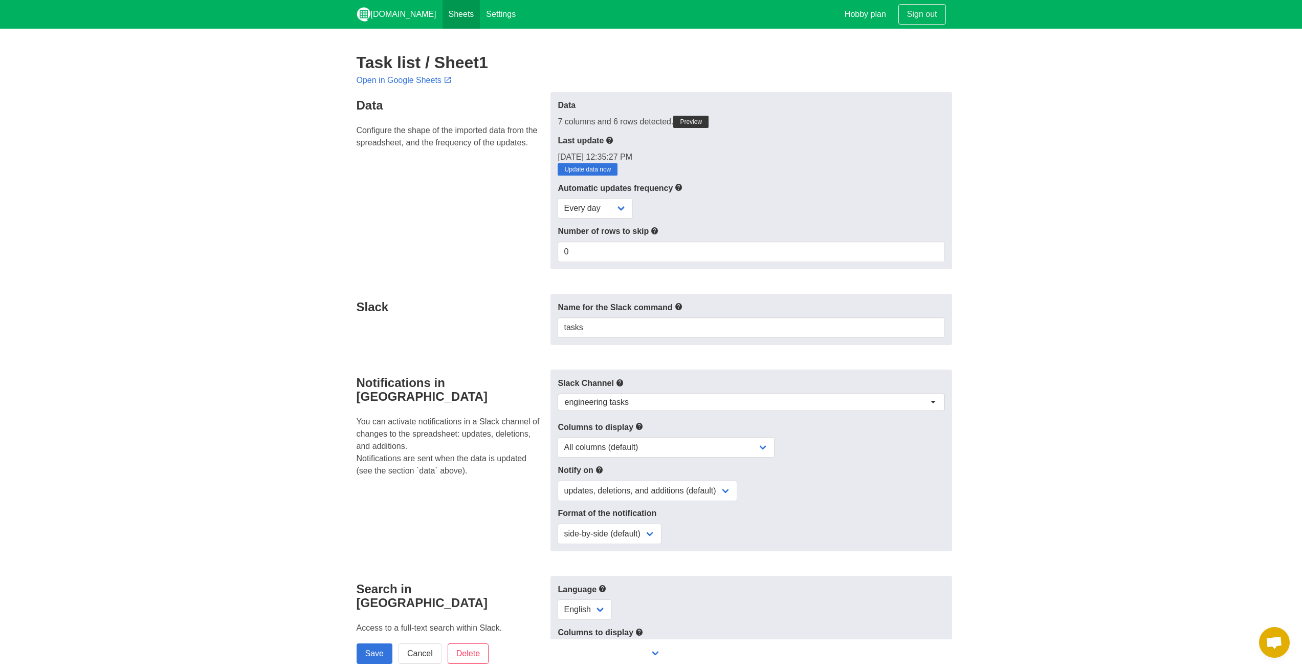
click at [443, 15] on link "Sheets" at bounding box center [462, 14] width 38 height 29
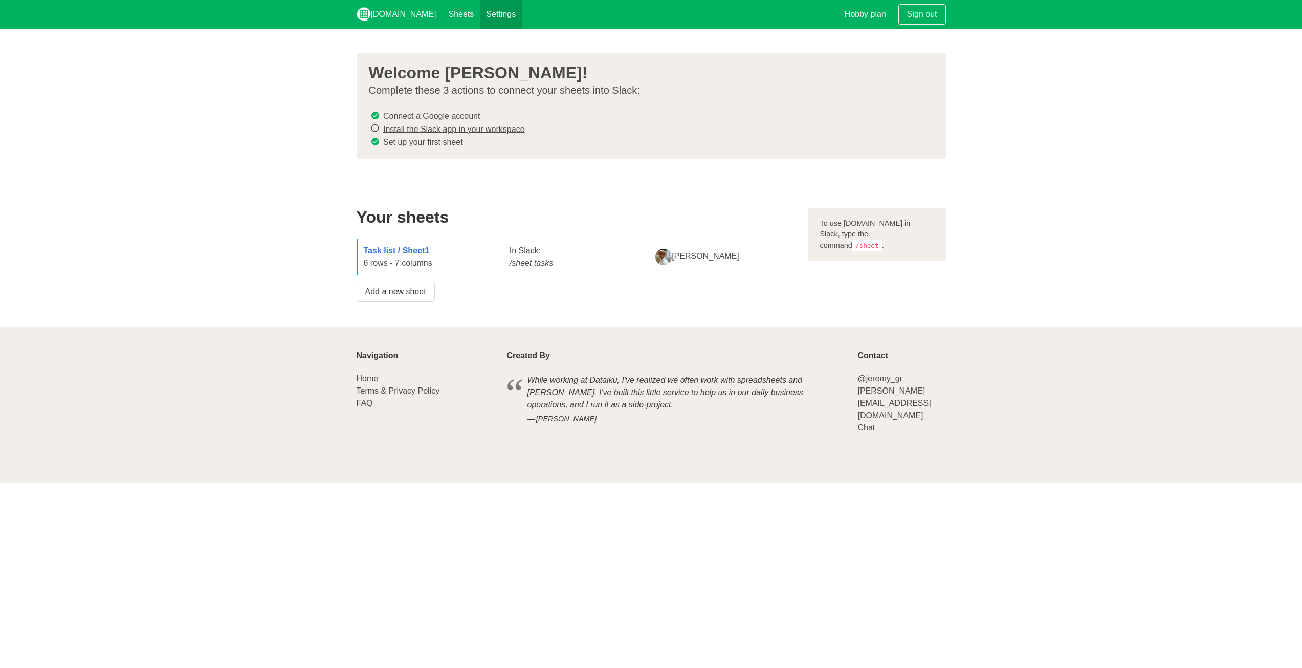
click at [480, 15] on link "Settings" at bounding box center [501, 14] width 42 height 29
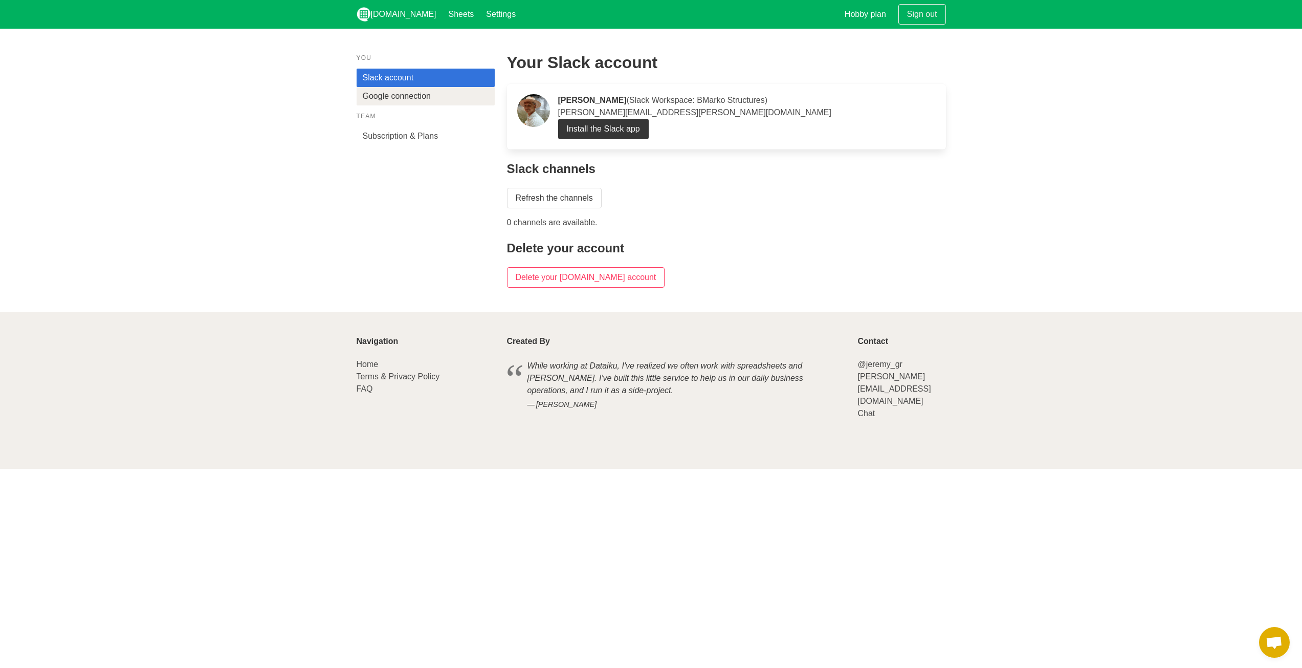
click at [431, 97] on link "Google connection" at bounding box center [426, 96] width 138 height 18
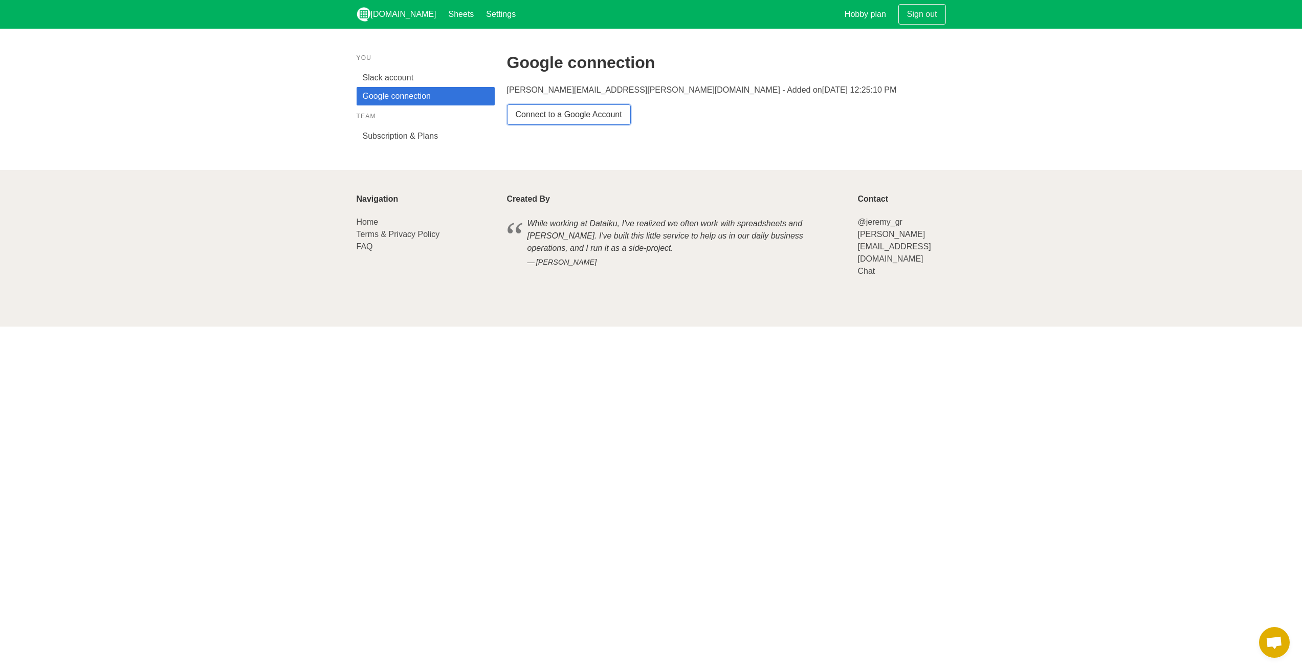
click at [568, 116] on link "Connect to a Google Account" at bounding box center [569, 114] width 124 height 20
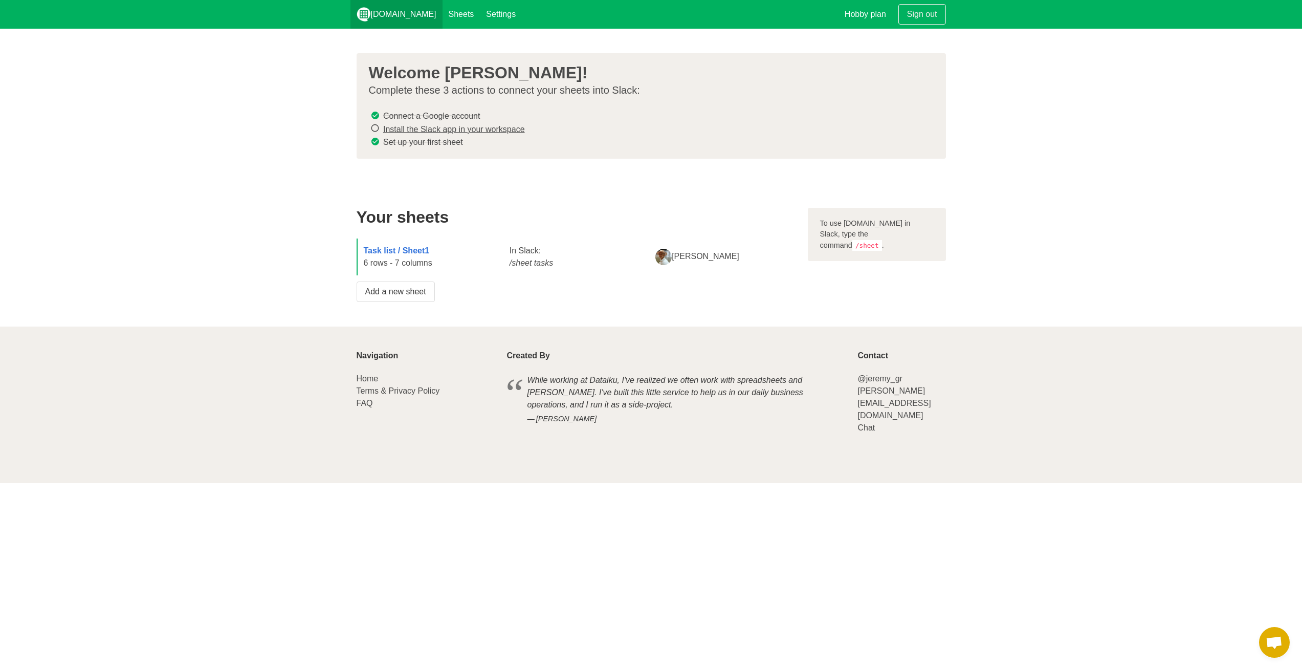
click at [395, 17] on link "[DOMAIN_NAME]" at bounding box center [397, 14] width 92 height 29
click at [453, 12] on link "Sheets" at bounding box center [462, 14] width 38 height 29
click at [485, 18] on link "Settings" at bounding box center [501, 14] width 42 height 29
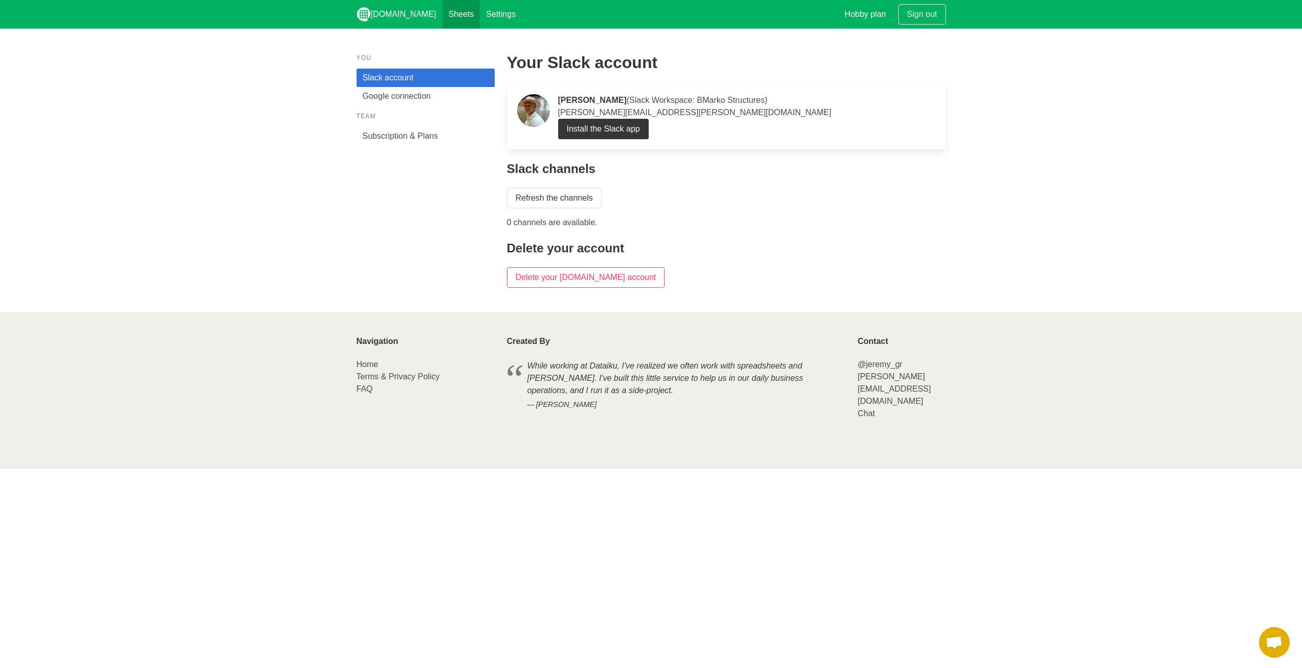
click at [443, 15] on link "Sheets" at bounding box center [462, 14] width 38 height 29
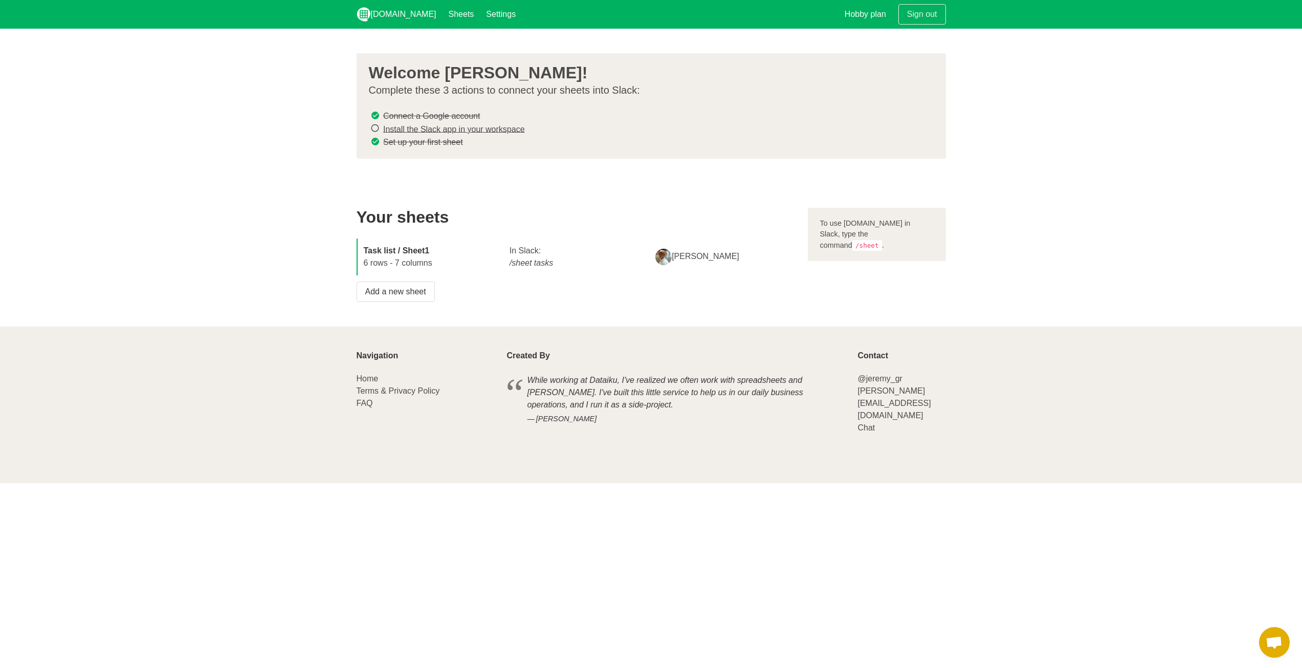
click at [408, 248] on strong "Task list / Sheet1" at bounding box center [397, 250] width 66 height 9
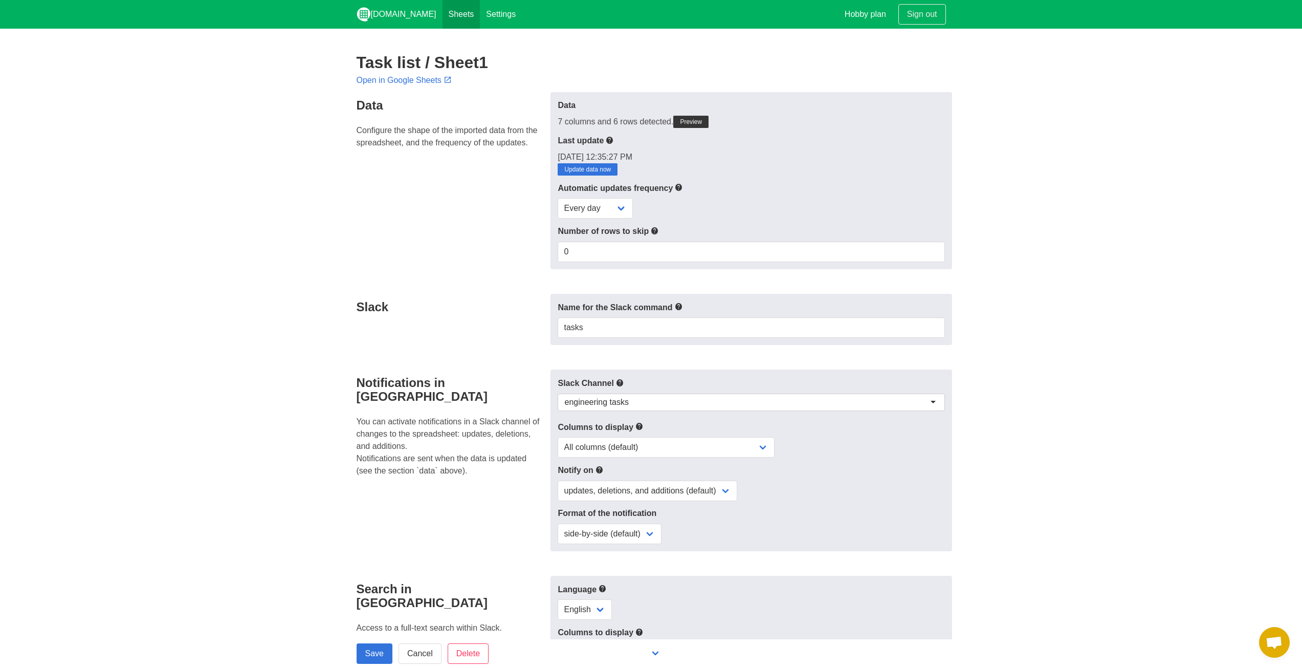
click at [443, 11] on link "Sheets" at bounding box center [462, 14] width 38 height 29
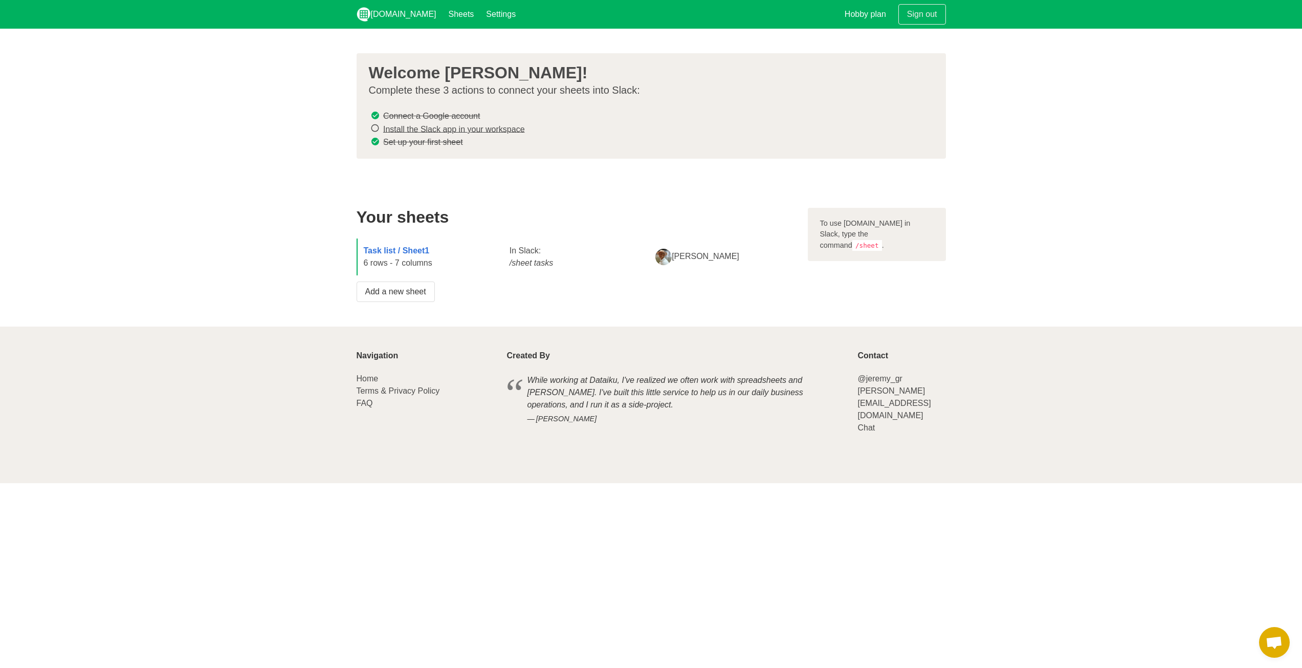
click at [1026, 184] on section "Your sheets Task list / Sheet1 6 rows - 7 columns In Slack: /sheet tasks [PERSO…" at bounding box center [651, 254] width 1302 height 143
click at [418, 248] on strong "Task list / Sheet1" at bounding box center [397, 250] width 66 height 9
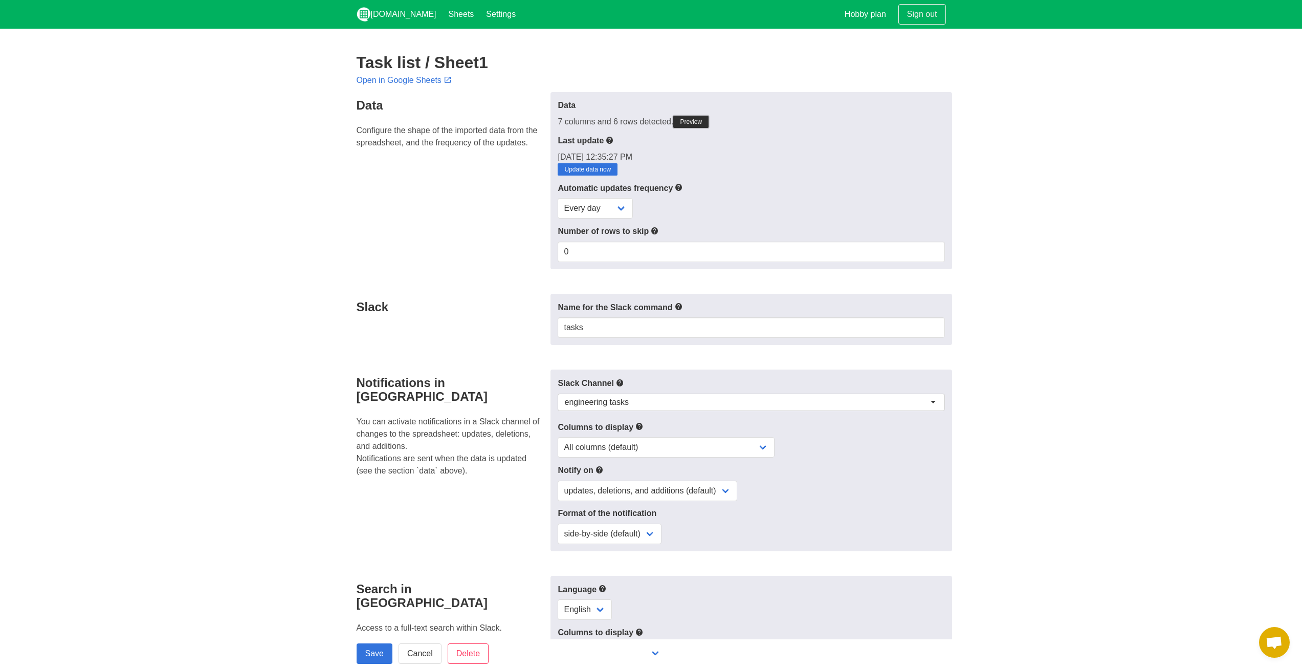
click at [700, 117] on link "Preview" at bounding box center [690, 122] width 35 height 12
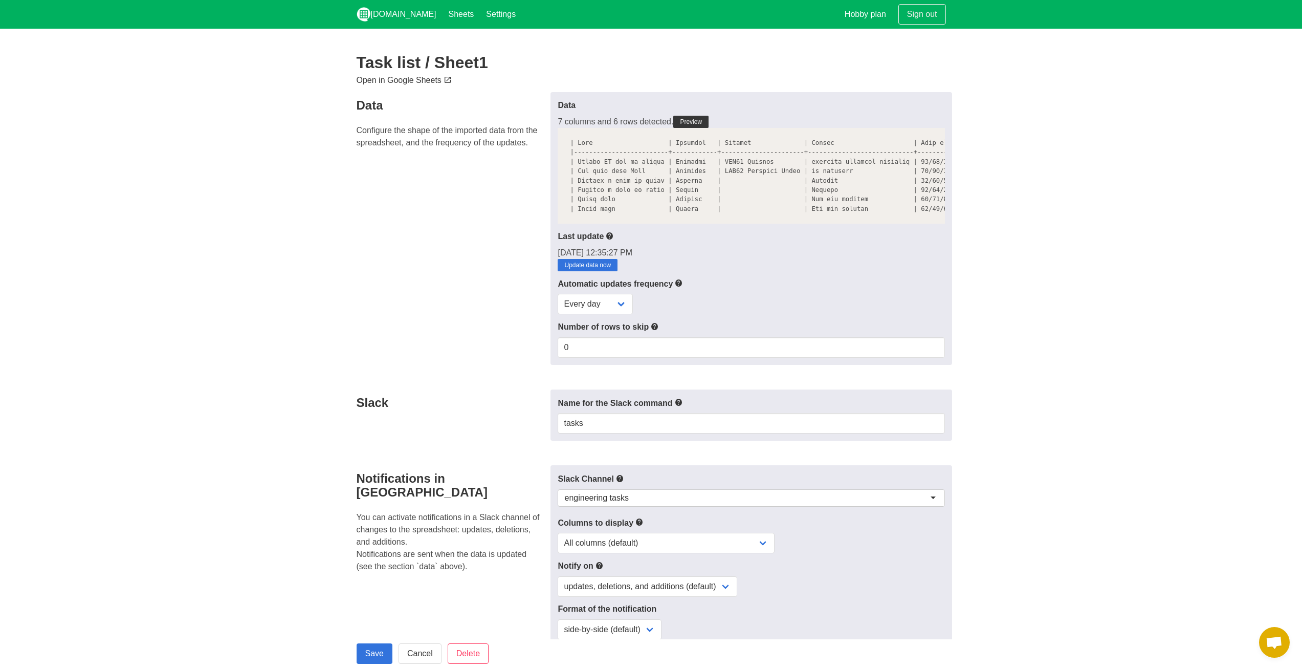
click at [422, 82] on link "Open in Google Sheets" at bounding box center [405, 80] width 97 height 9
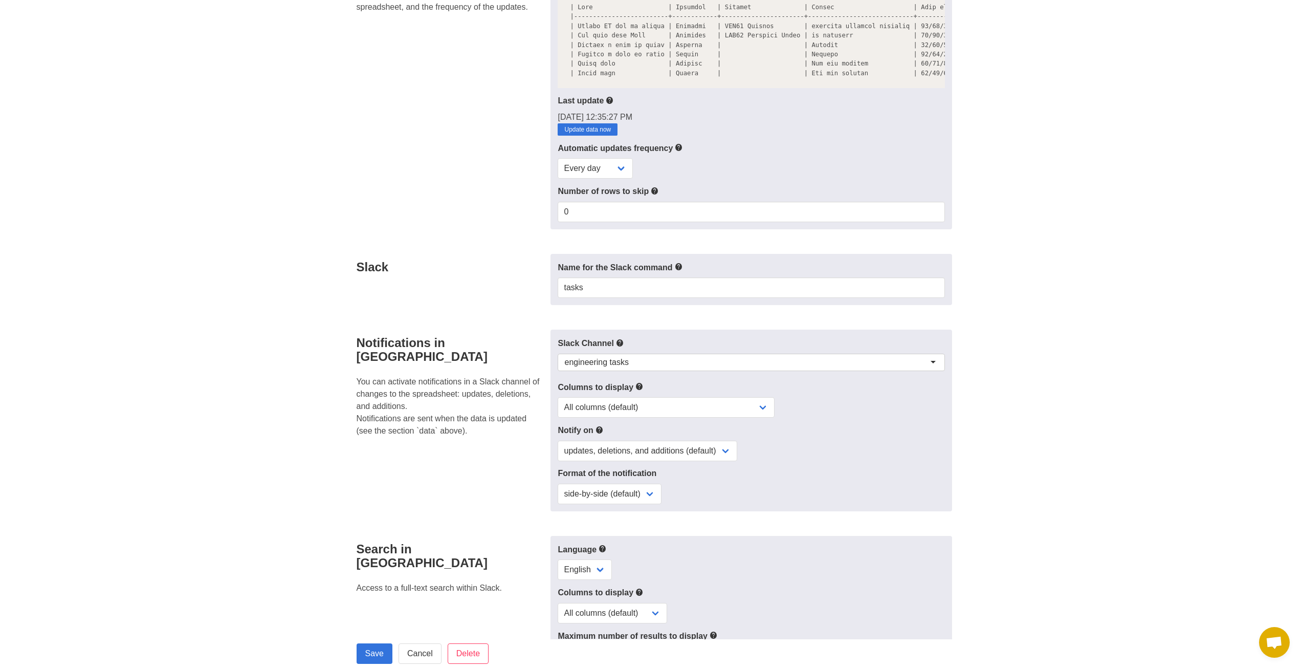
scroll to position [154, 0]
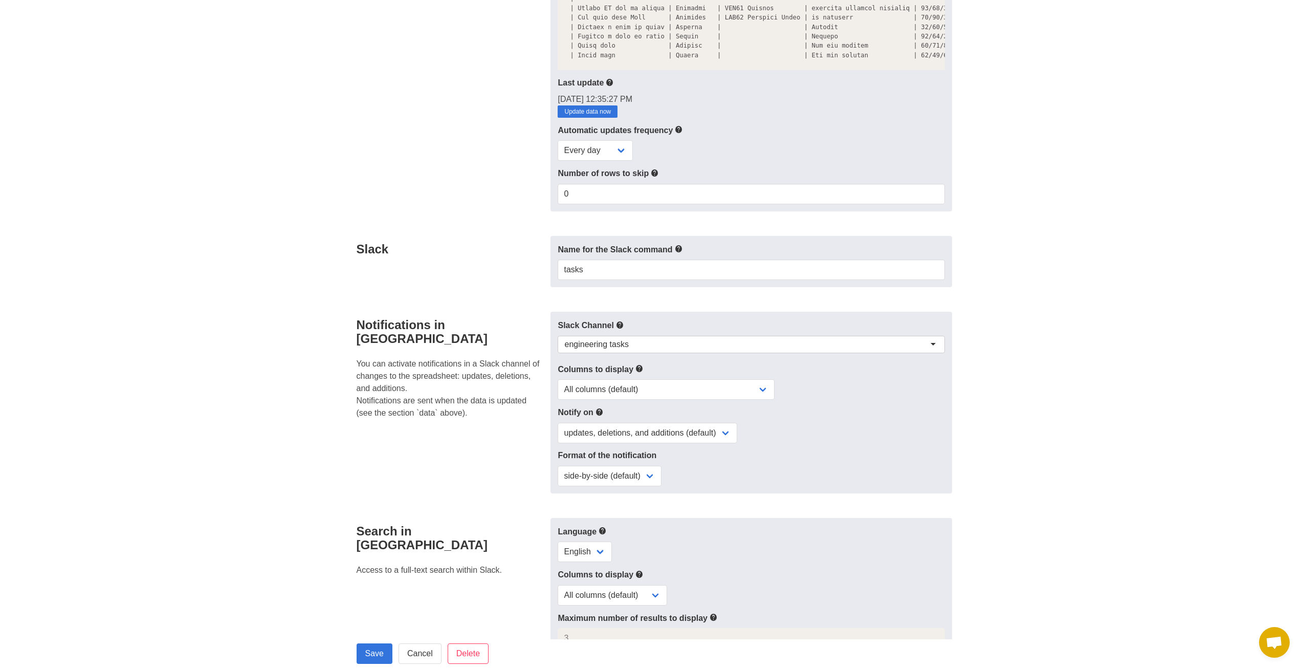
click at [615, 353] on div "engineering tasks" at bounding box center [751, 344] width 387 height 17
drag, startPoint x: 657, startPoint y: 353, endPoint x: 524, endPoint y: 344, distance: 133.3
click at [524, 344] on div "Notifications in Slack You can activate notifications in a Slack channel of cha…" at bounding box center [652, 403] width 602 height 182
click at [658, 353] on div "engineering tasks" at bounding box center [751, 344] width 387 height 17
drag, startPoint x: 641, startPoint y: 349, endPoint x: 533, endPoint y: 343, distance: 108.7
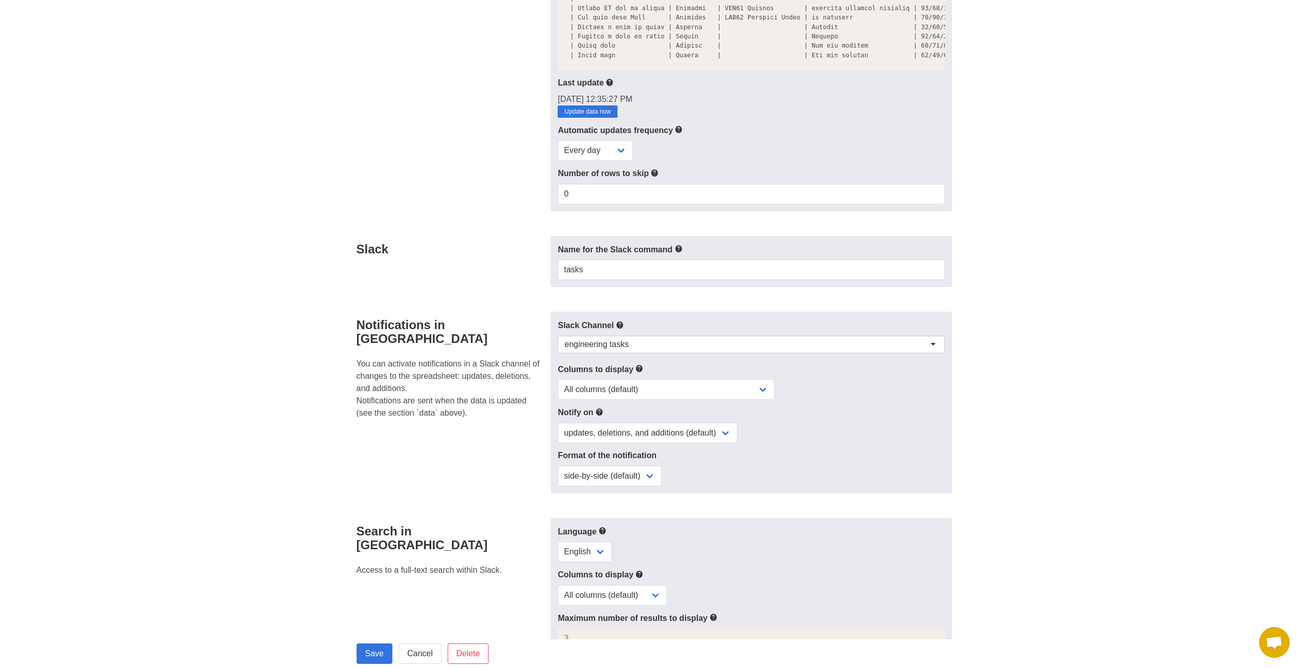
click at [527, 344] on div "Notifications in Slack You can activate notifications in a Slack channel of cha…" at bounding box center [652, 403] width 602 height 182
click at [669, 353] on div "engineering tasks" at bounding box center [751, 344] width 387 height 17
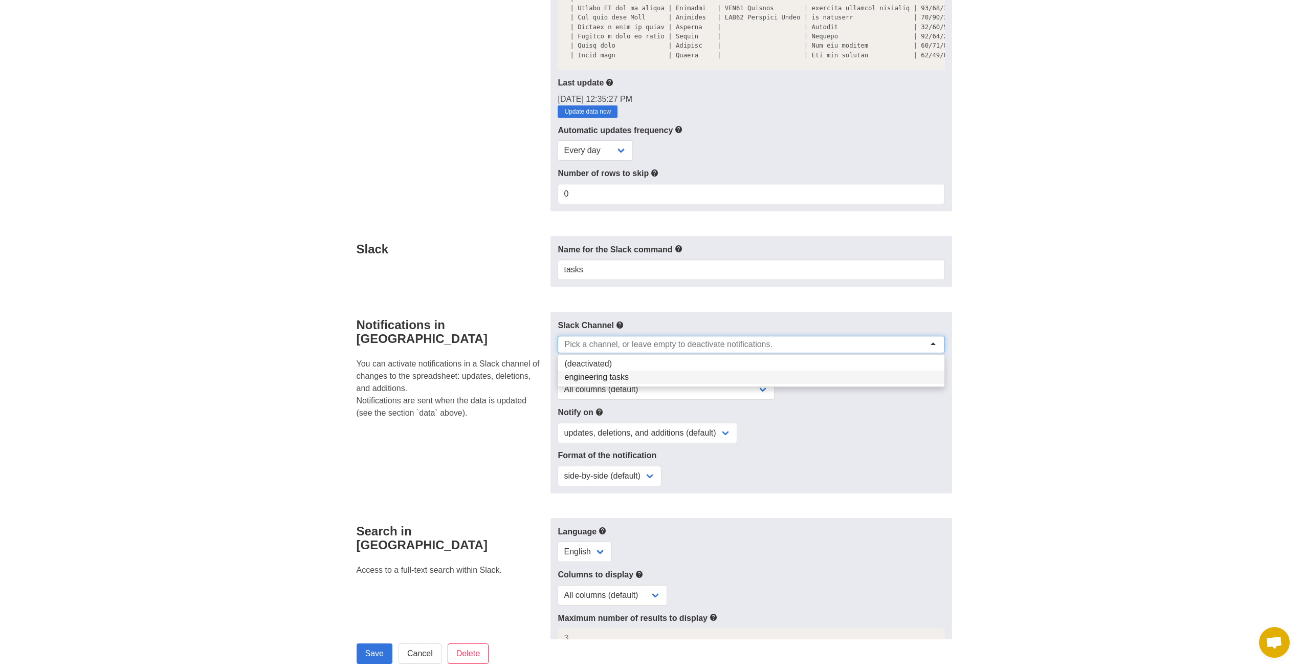
paste input "https://bmarkostructures.slack.com/archives/C09JB0QBJJ1"
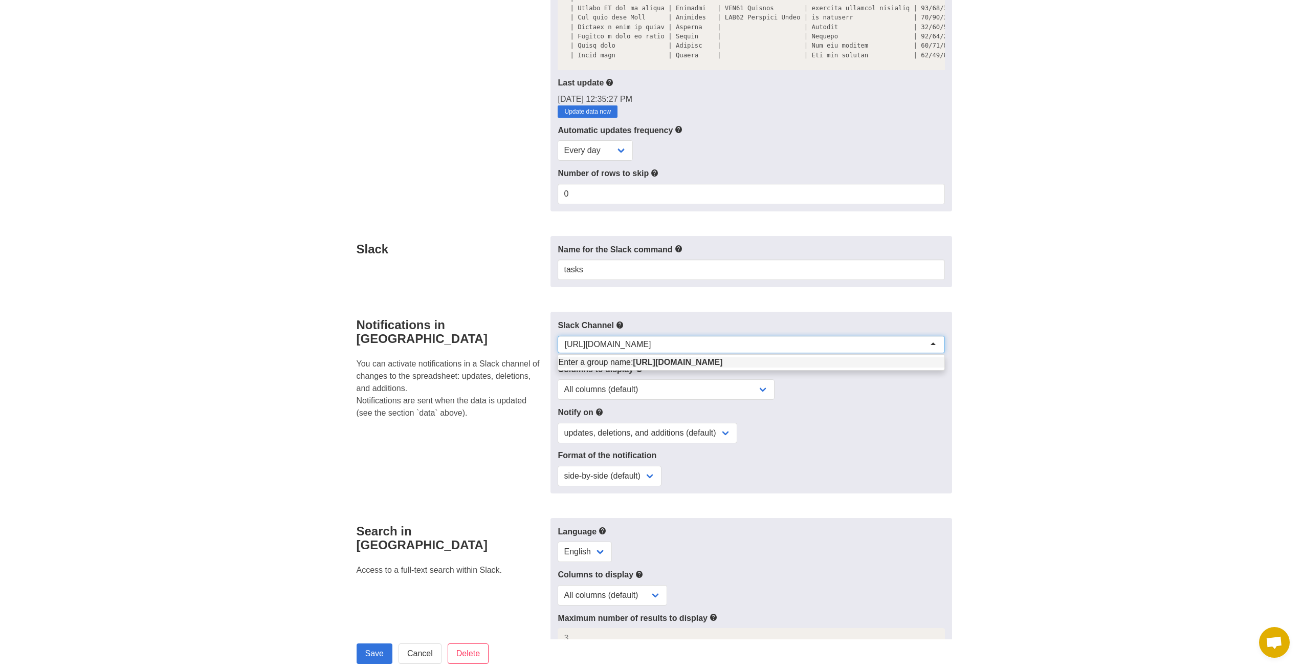
scroll to position [0, 0]
type input "https://bmarkostructures.slack.com/archives/C09JB0QBJJ1"
click at [1057, 285] on section "Task list / Sheet1 Open in Google Sheets Data Configure the shape of the import…" at bounding box center [651, 364] width 1302 height 978
click at [712, 346] on input "select-one" at bounding box center [668, 344] width 208 height 10
paste input "engineering-tasks"
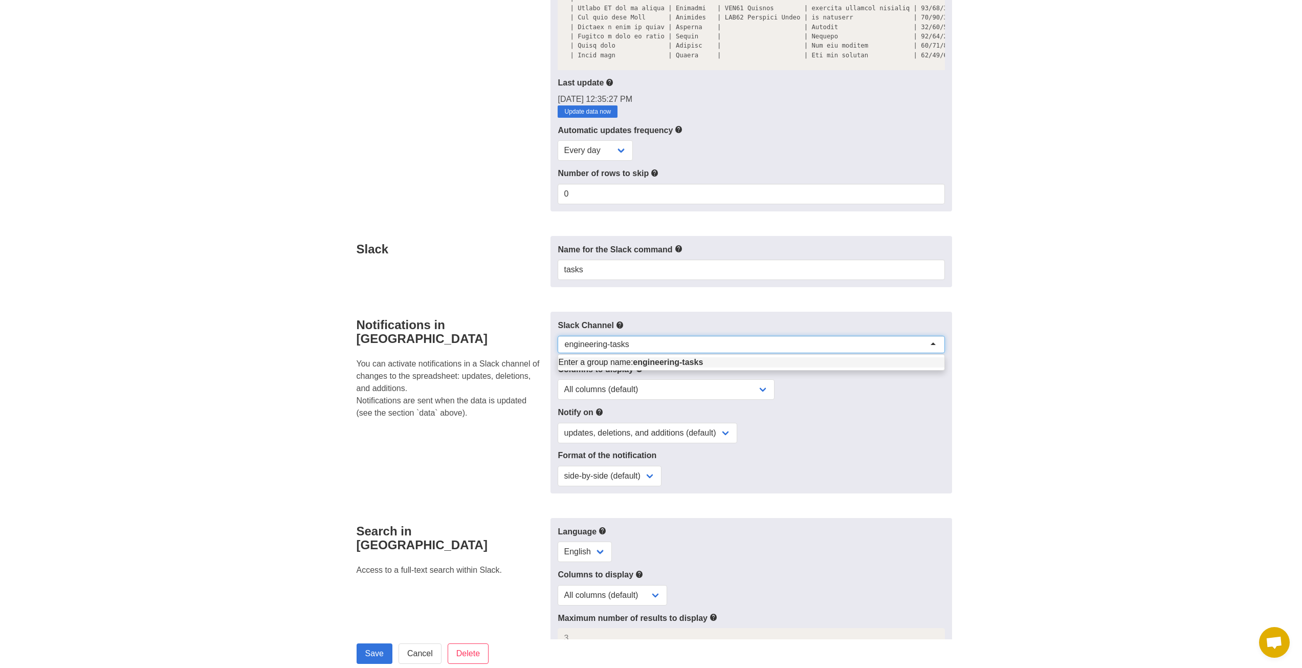
type input "engineering-tasks"
click at [1026, 276] on section "Task list / Sheet1 Open in Google Sheets Data Configure the shape of the import…" at bounding box center [651, 364] width 1302 height 978
click at [909, 348] on div at bounding box center [751, 344] width 387 height 17
click at [966, 337] on section "Task list / Sheet1 Open in Google Sheets Data Configure the shape of the import…" at bounding box center [651, 364] width 1302 height 978
click at [659, 350] on input "select-one" at bounding box center [668, 344] width 208 height 10
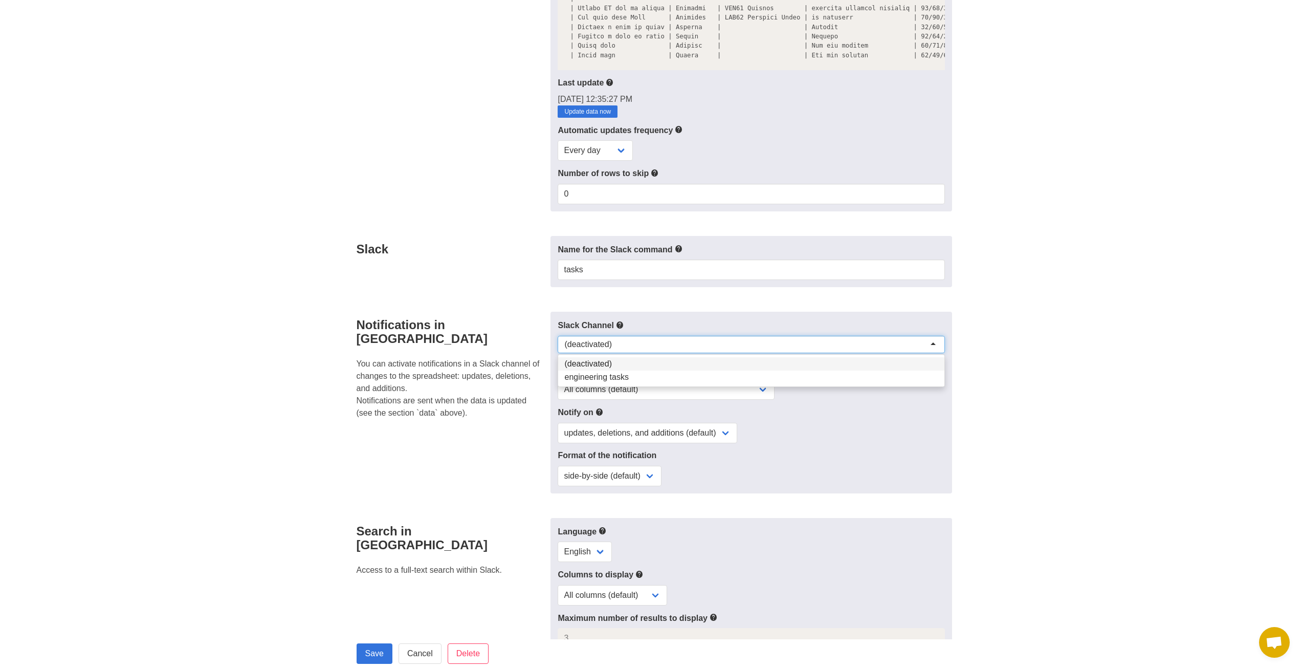
click at [779, 351] on div "(deactivated)" at bounding box center [751, 344] width 387 height 17
click at [780, 350] on div "engineering tasks" at bounding box center [751, 344] width 387 height 17
drag, startPoint x: 649, startPoint y: 352, endPoint x: 509, endPoint y: 348, distance: 140.2
click at [509, 348] on div "Notifications in Slack You can activate notifications in a Slack channel of cha…" at bounding box center [652, 403] width 602 height 182
drag, startPoint x: 642, startPoint y: 348, endPoint x: 511, endPoint y: 346, distance: 130.5
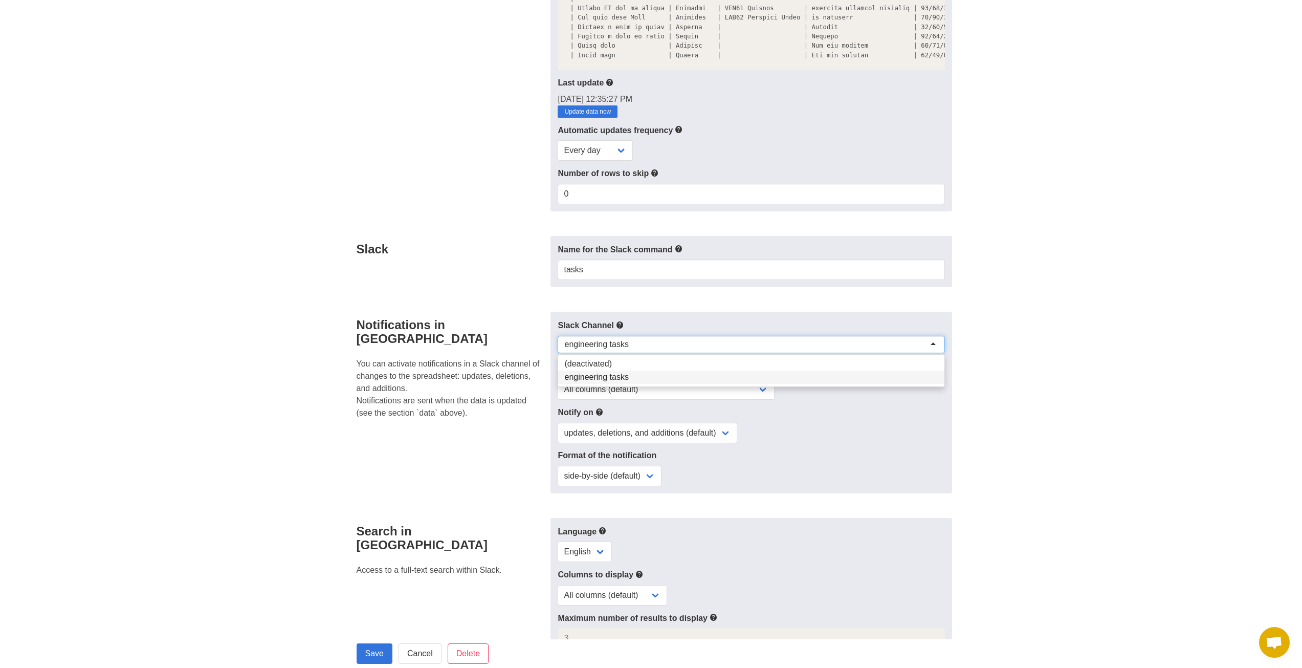
click at [504, 347] on div "Notifications in Slack You can activate notifications in a Slack channel of cha…" at bounding box center [652, 403] width 602 height 182
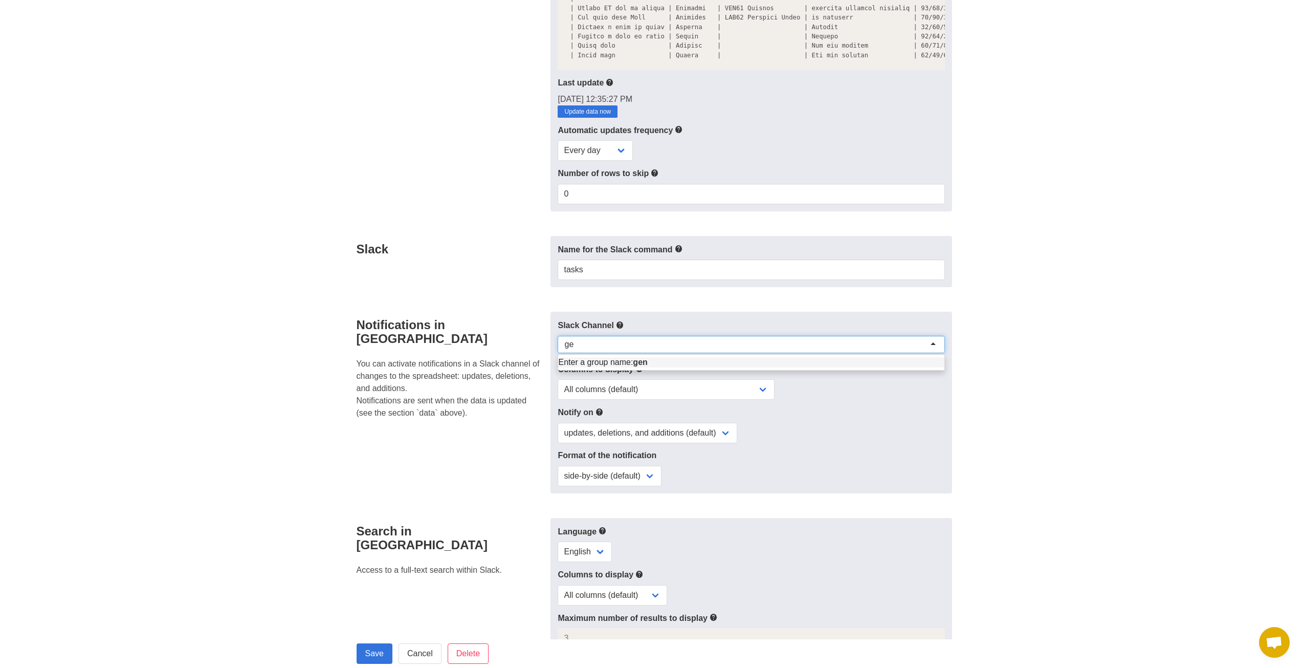
type input "g"
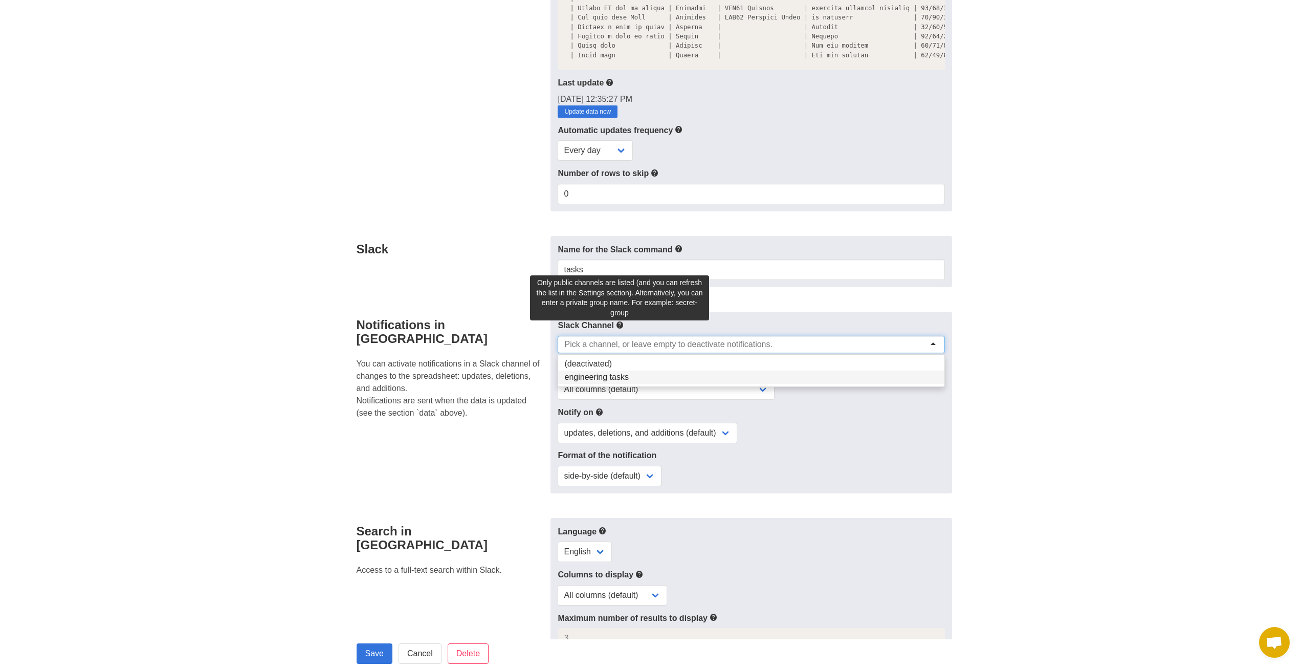
click at [621, 332] on icon at bounding box center [620, 325] width 8 height 13
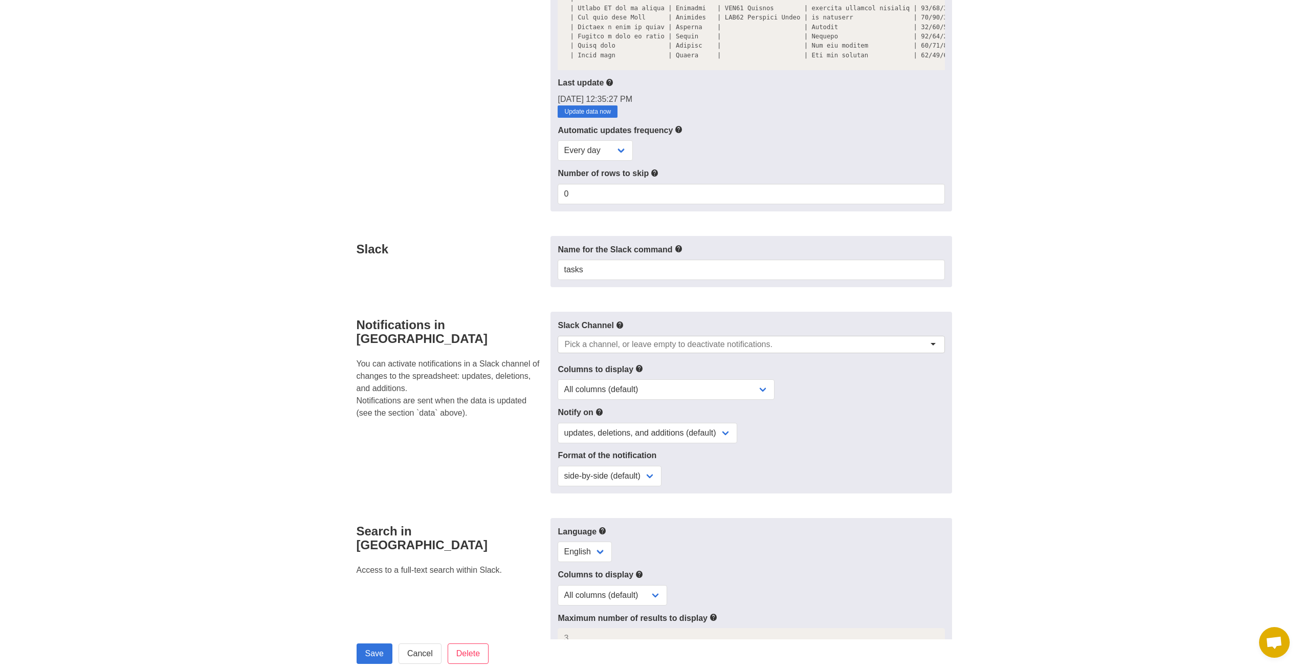
click at [621, 332] on icon at bounding box center [620, 325] width 8 height 13
click at [626, 348] on input "select-one" at bounding box center [668, 344] width 208 height 10
paste input "engineering-tasks"
type input "engineering-tasks"
click at [1113, 296] on section "Task list / Sheet1 Open in Google Sheets Data Configure the shape of the import…" at bounding box center [651, 364] width 1302 height 978
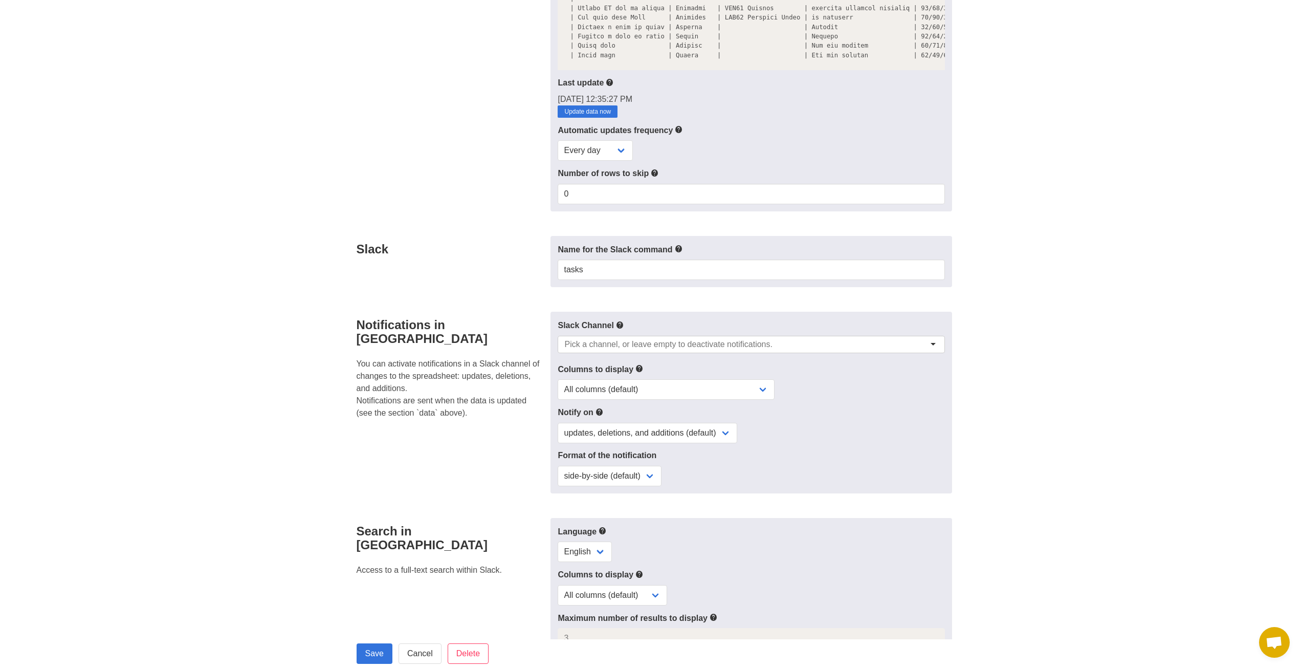
click at [641, 350] on input "select-one" at bounding box center [668, 344] width 208 height 10
paste input "engineering-tasks"
type input "engineering-tasks"
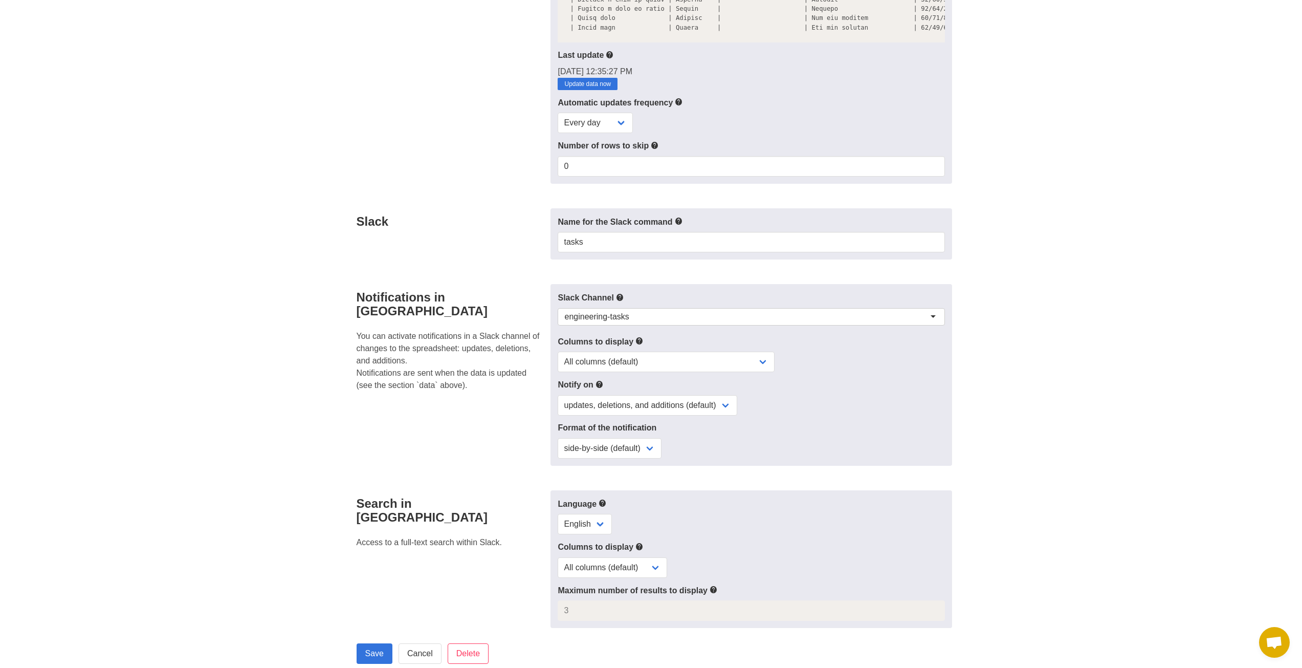
scroll to position [205, 0]
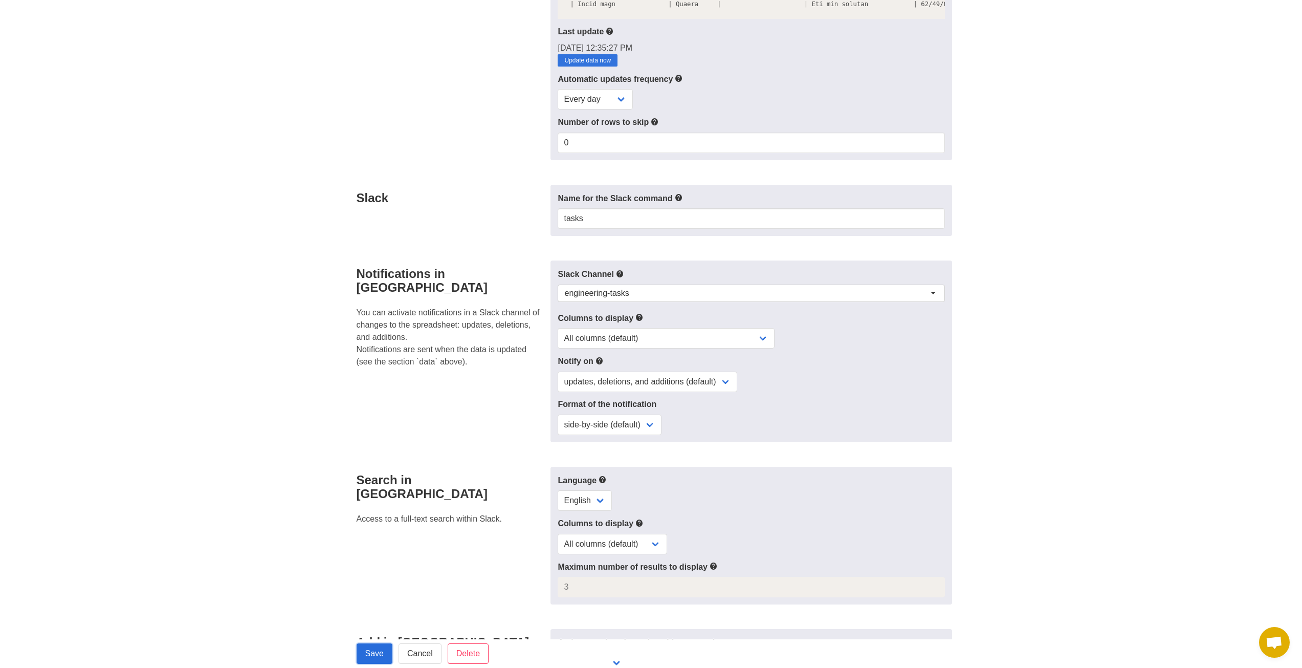
click at [372, 654] on input "Save" at bounding box center [375, 653] width 36 height 20
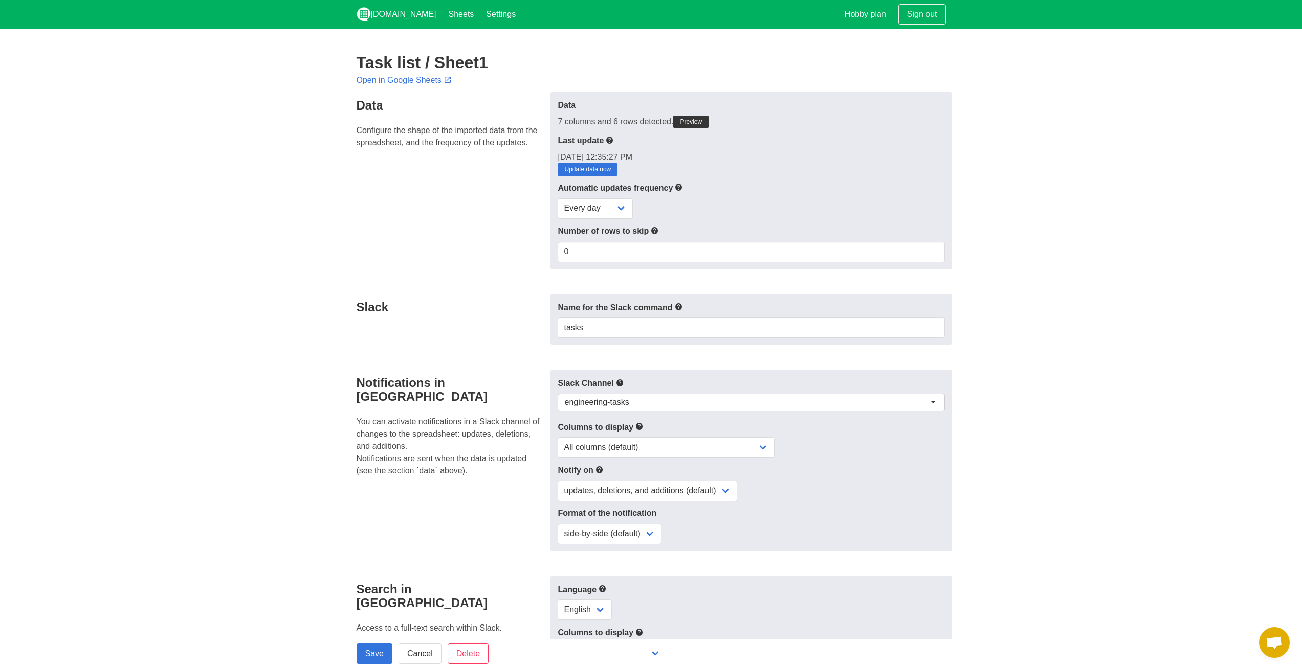
click at [997, 227] on section "Task list / Sheet1 Open in Google Sheets Data Configure the shape of the import…" at bounding box center [651, 470] width 1302 height 882
click at [621, 394] on div "engineering-tasks" at bounding box center [751, 402] width 387 height 17
click at [641, 395] on div "engineering-tasks" at bounding box center [751, 402] width 387 height 17
type input "engtasks"
click at [1009, 368] on section "Task list / Sheet1 Open in Google Sheets Data Configure the shape of the import…" at bounding box center [651, 470] width 1302 height 882
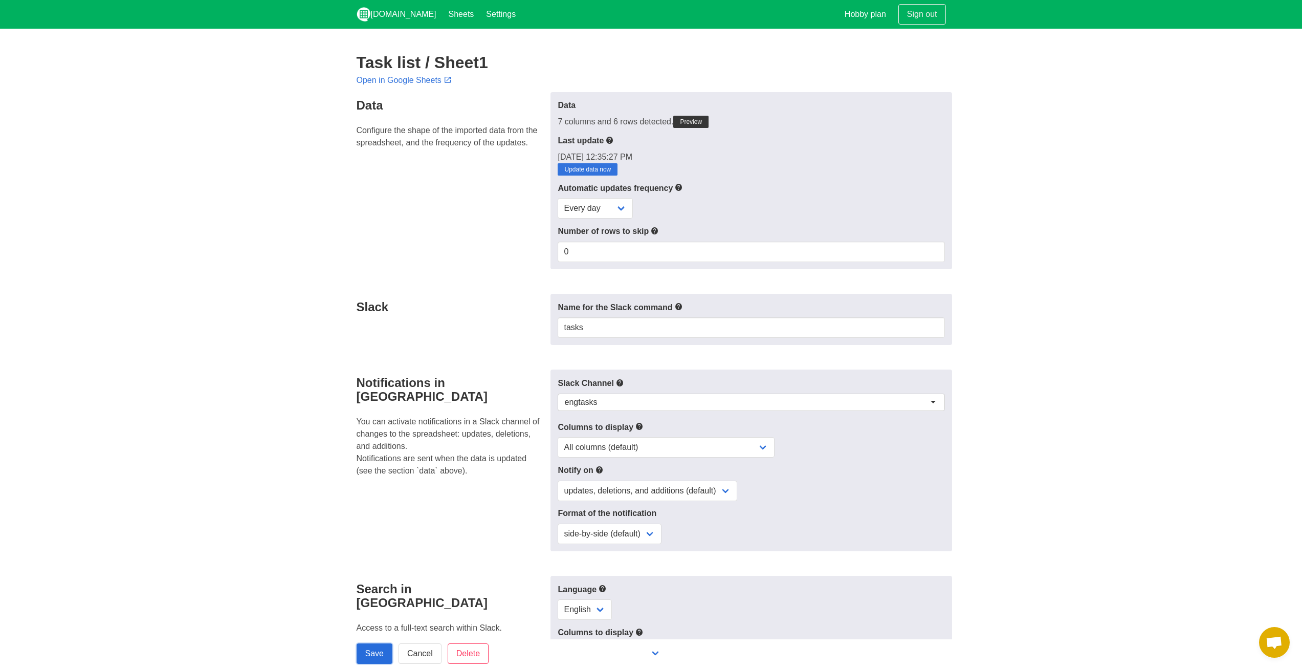
click at [381, 651] on input "Save" at bounding box center [375, 653] width 36 height 20
click at [616, 207] on select "Every day Every hour Every 30 min Every 15 min" at bounding box center [595, 208] width 75 height 20
click at [608, 217] on select "Every day Every hour Every 30 min Every 15 min" at bounding box center [595, 208] width 75 height 20
click at [518, 215] on div "Data Configure the shape of the imported data from the spreadsheet, and the fre…" at bounding box center [451, 180] width 201 height 177
click at [1009, 184] on section "Task list / Sheet1 Open in Google Sheets Data Configure the shape of the import…" at bounding box center [651, 470] width 1302 height 882
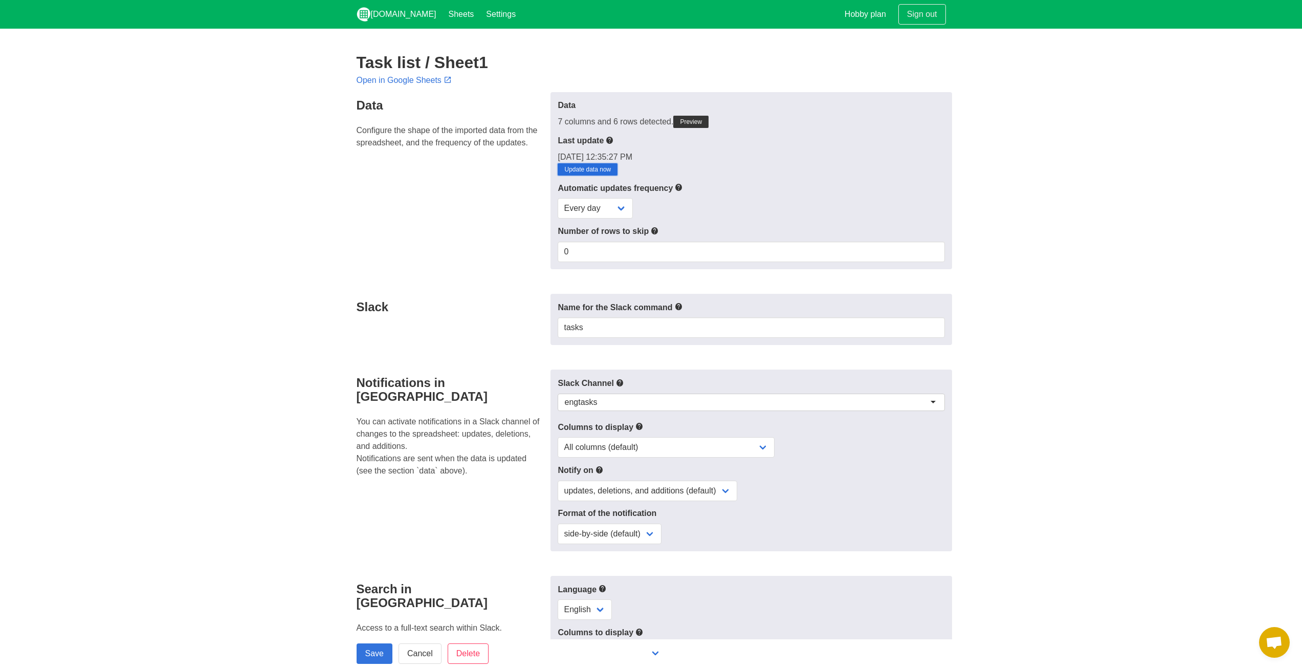
click at [613, 171] on link "Update data now" at bounding box center [588, 169] width 60 height 12
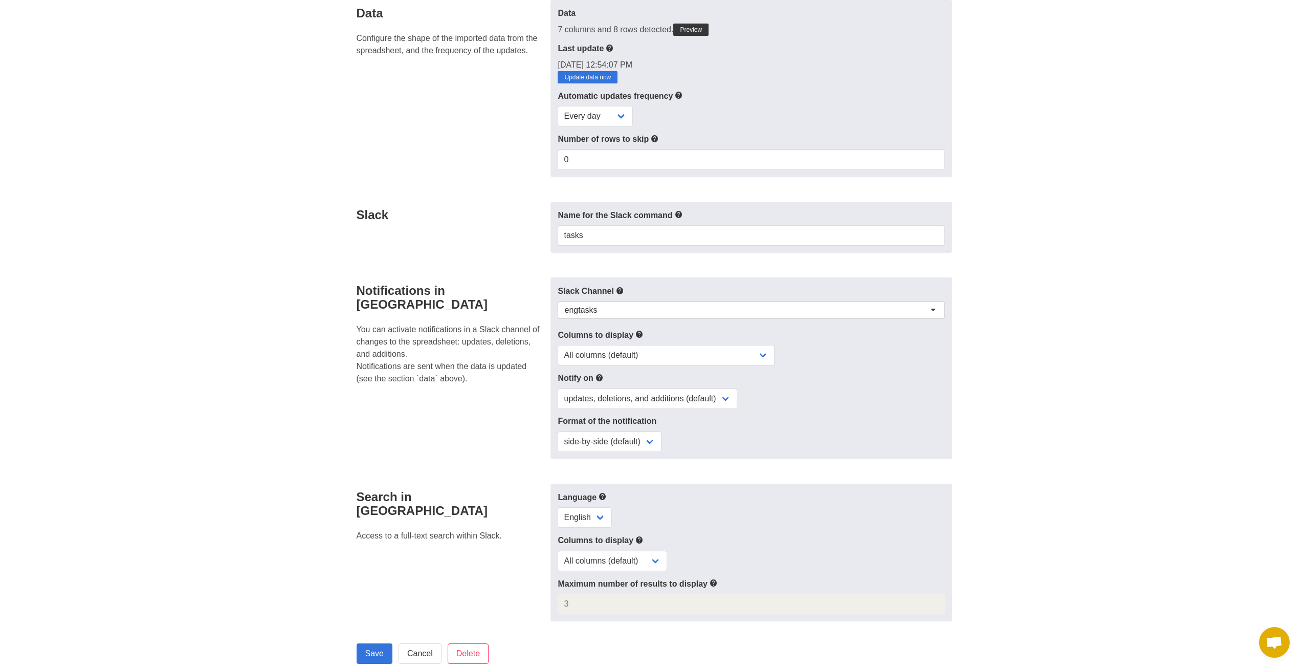
scroll to position [102, 0]
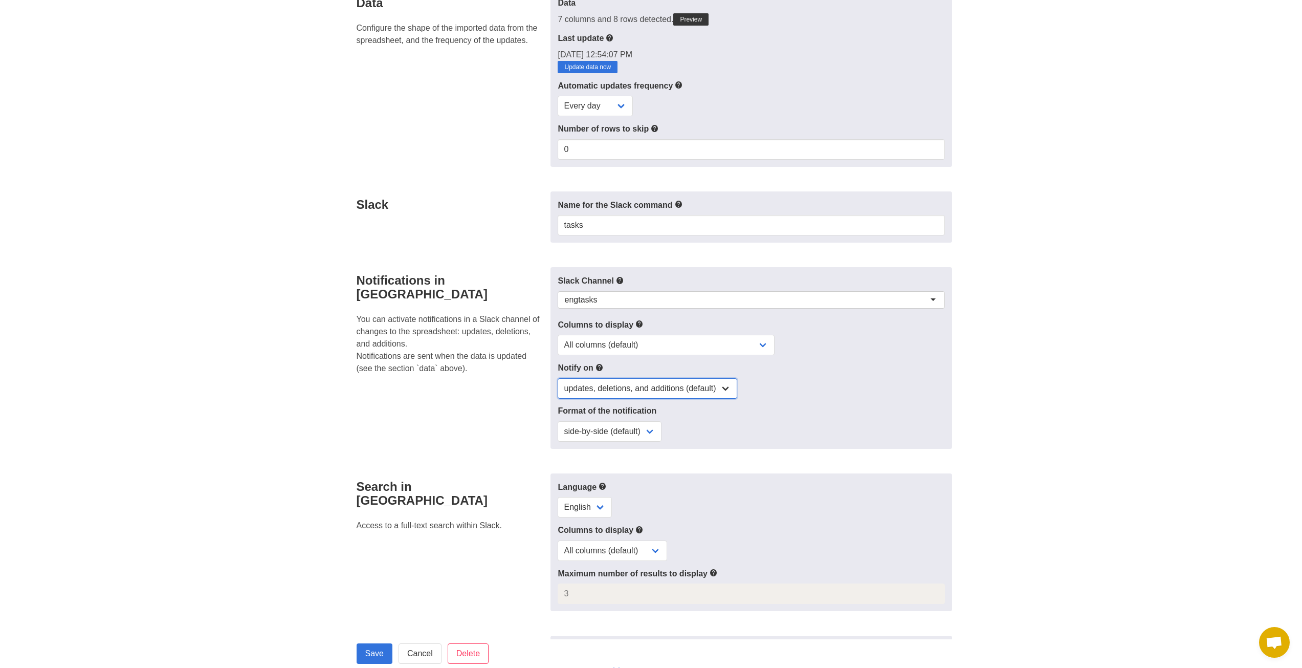
click at [645, 383] on select "updates, deletions, and additions (default) updates only updates and additions …" at bounding box center [648, 388] width 180 height 20
click at [1034, 337] on section "Task list / Sheet1 Open in Google Sheets Data Configure the shape of the import…" at bounding box center [651, 367] width 1302 height 882
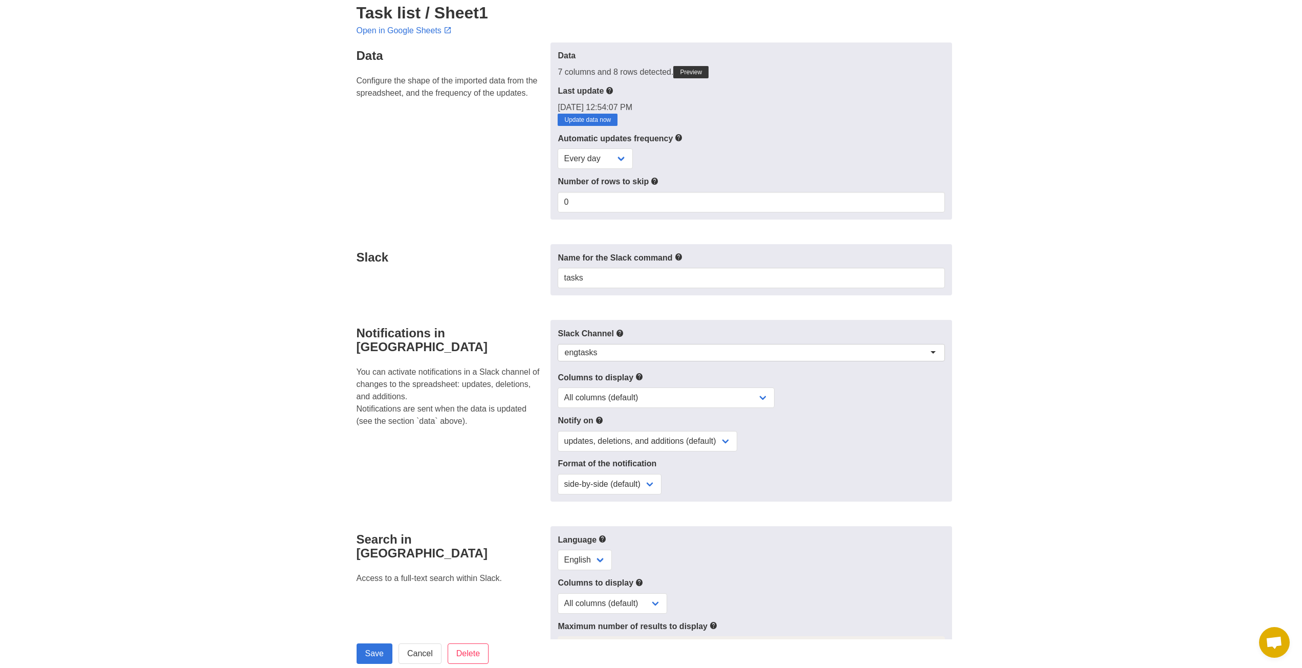
scroll to position [0, 0]
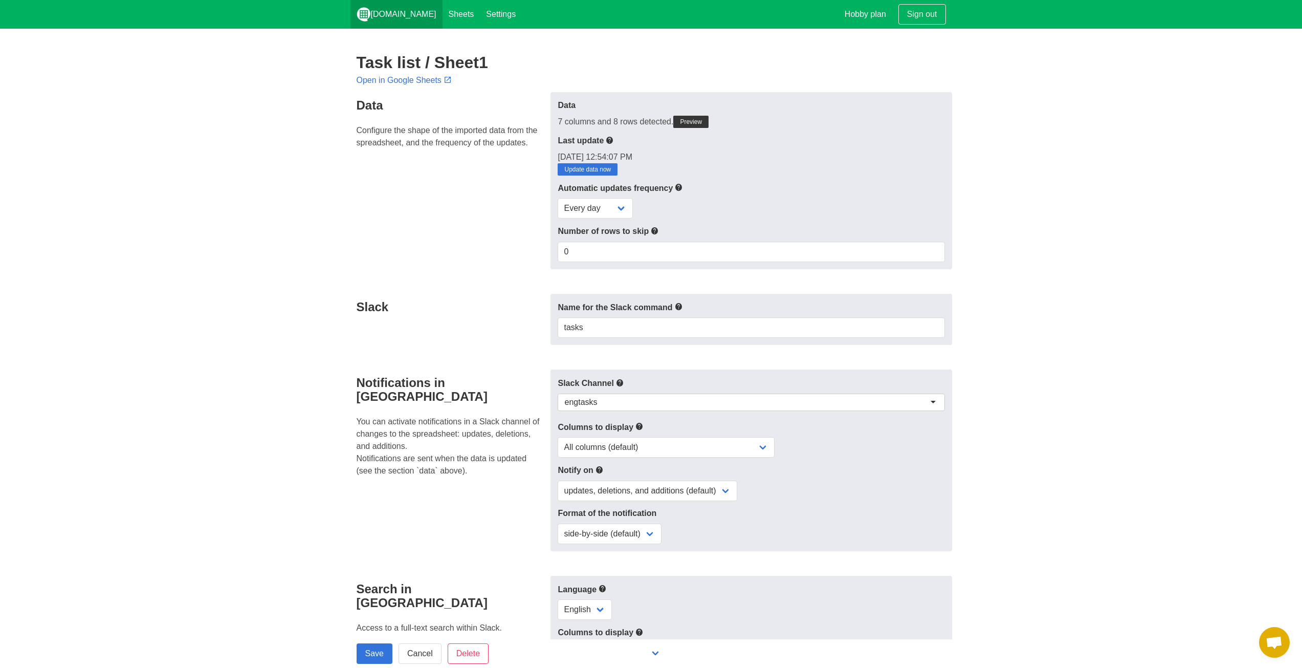
click at [396, 20] on link "[DOMAIN_NAME]" at bounding box center [397, 14] width 92 height 29
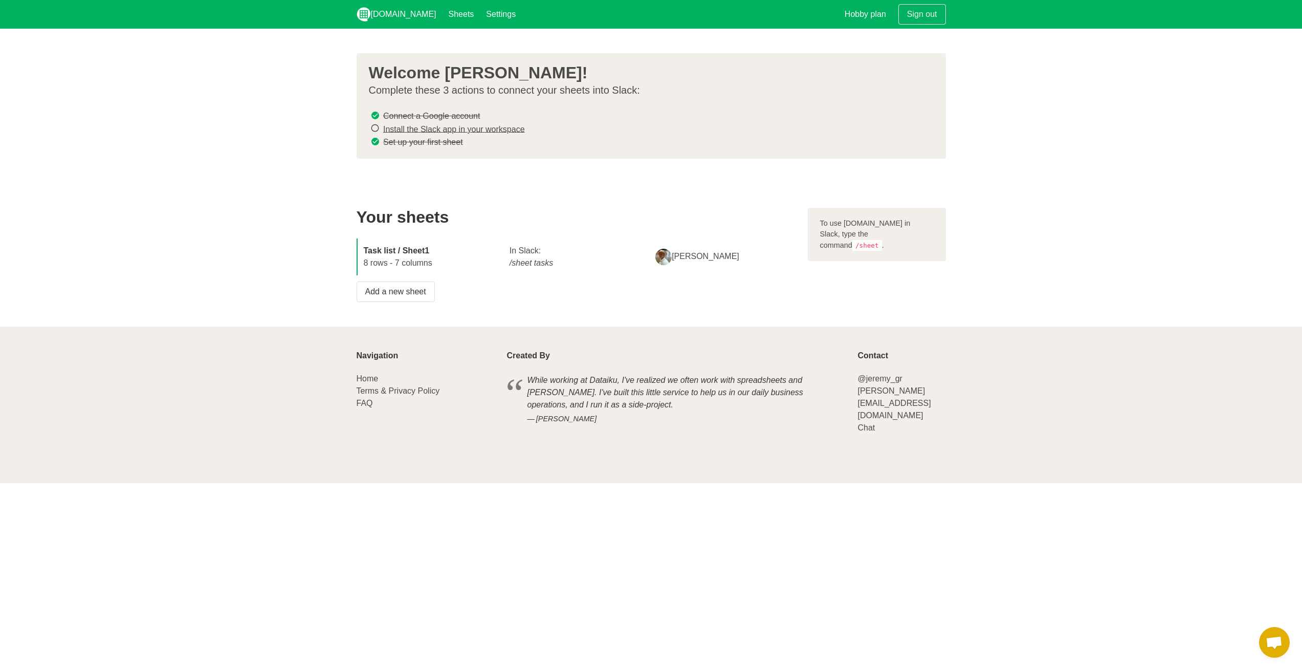
click at [406, 246] on strong "Task list / Sheet1" at bounding box center [397, 250] width 66 height 9
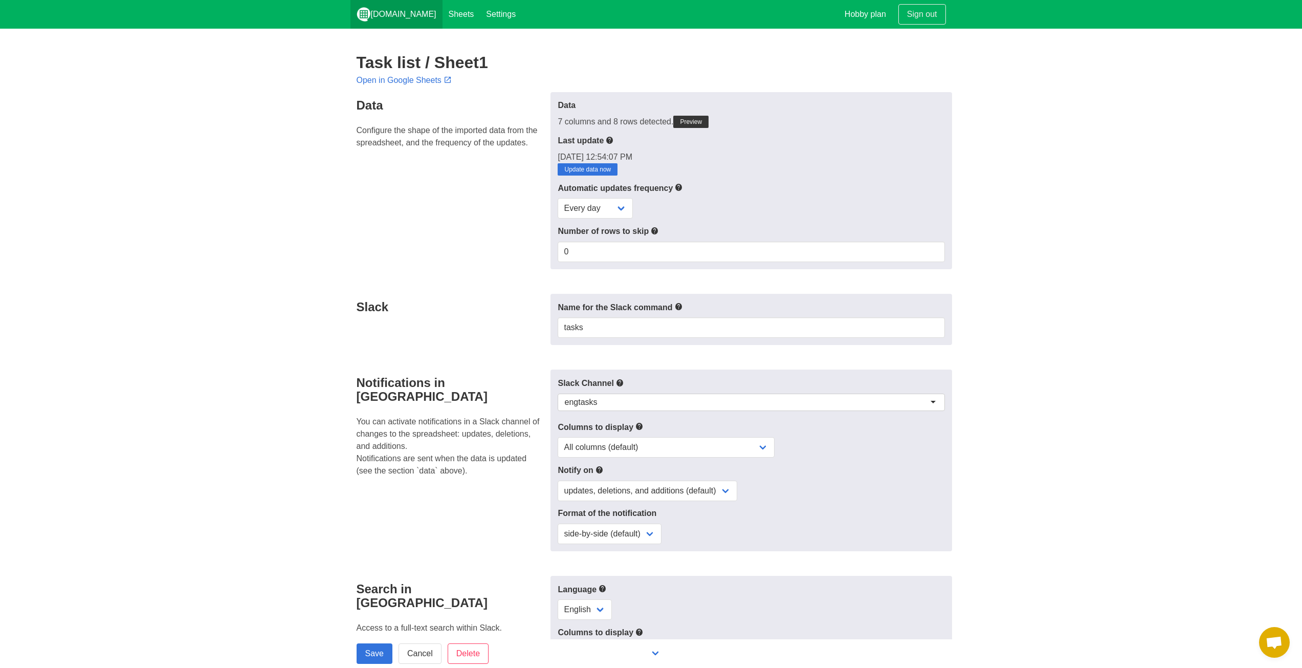
click at [372, 14] on link "[DOMAIN_NAME]" at bounding box center [397, 14] width 92 height 29
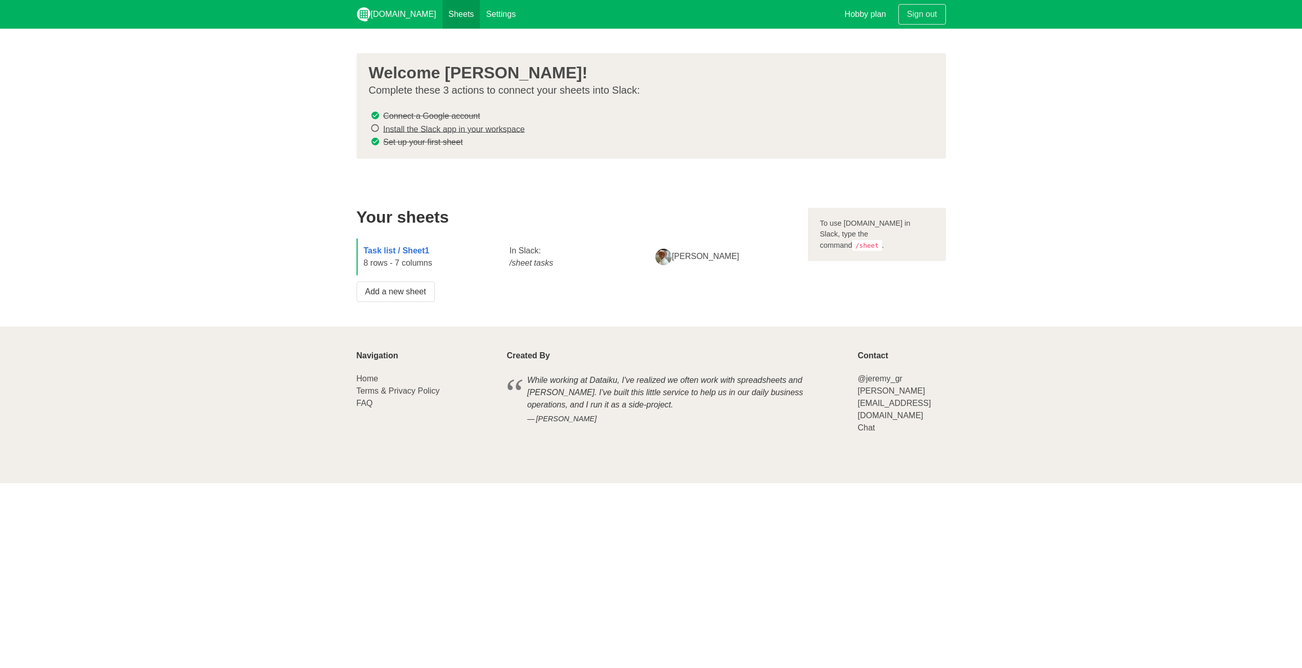
click at [443, 12] on link "Sheets" at bounding box center [462, 14] width 38 height 29
click at [480, 6] on link "Settings" at bounding box center [501, 14] width 42 height 29
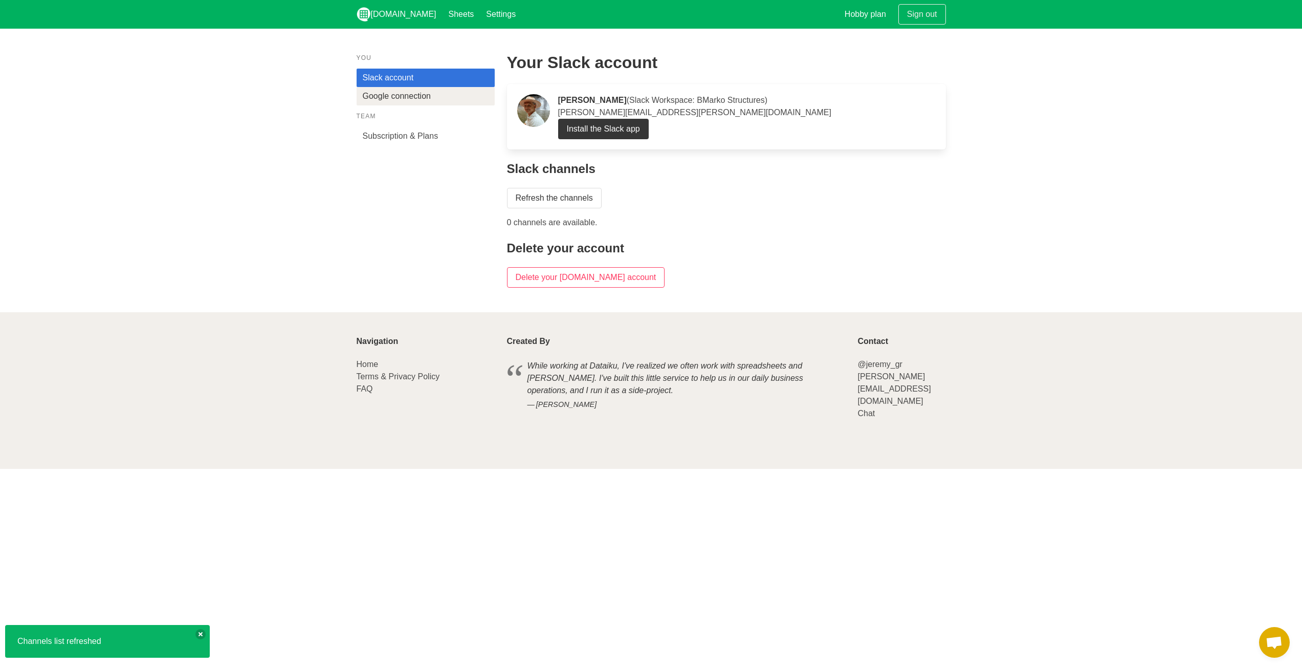
click at [397, 97] on link "Google connection" at bounding box center [426, 96] width 138 height 18
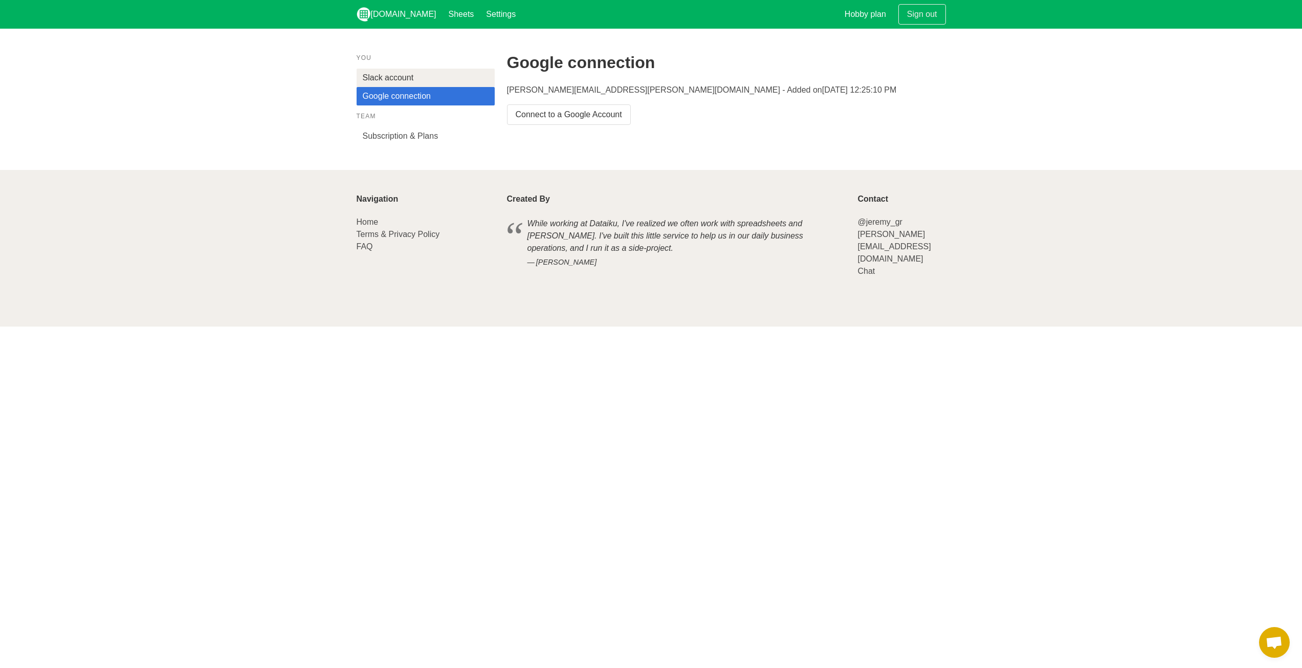
click at [401, 76] on link "Slack account" at bounding box center [426, 78] width 138 height 18
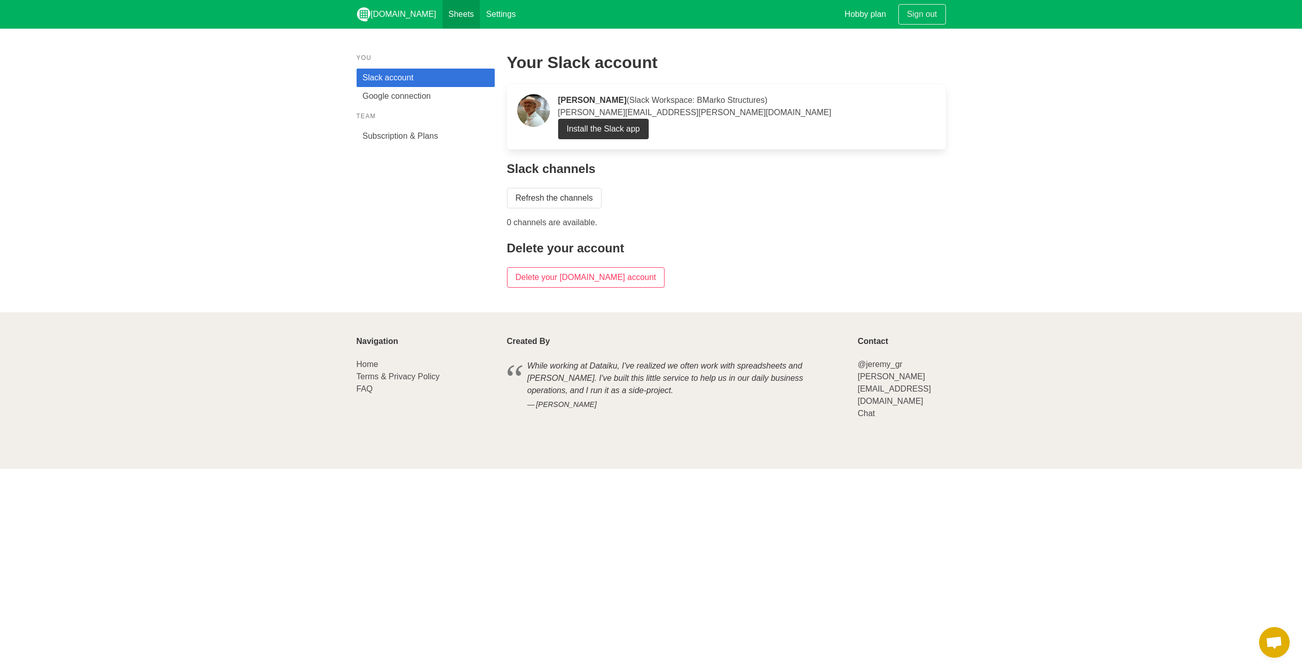
click at [443, 13] on link "Sheets" at bounding box center [462, 14] width 38 height 29
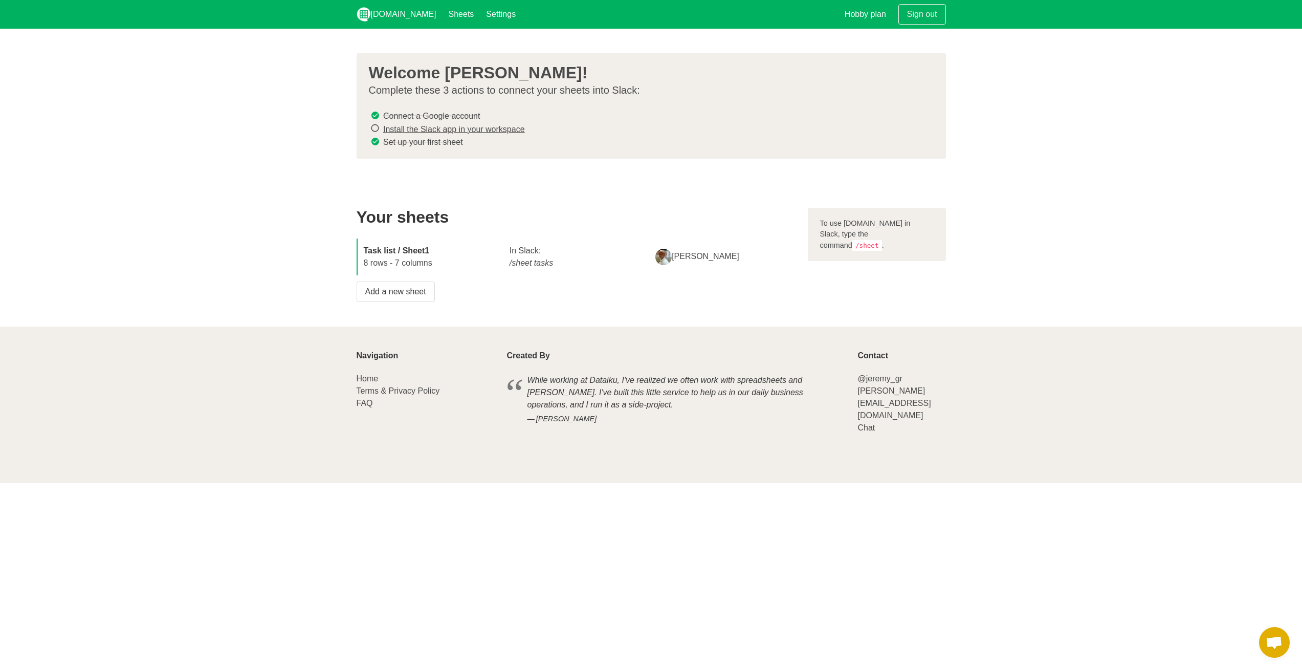
click at [386, 247] on strong "Task list / Sheet1" at bounding box center [397, 250] width 66 height 9
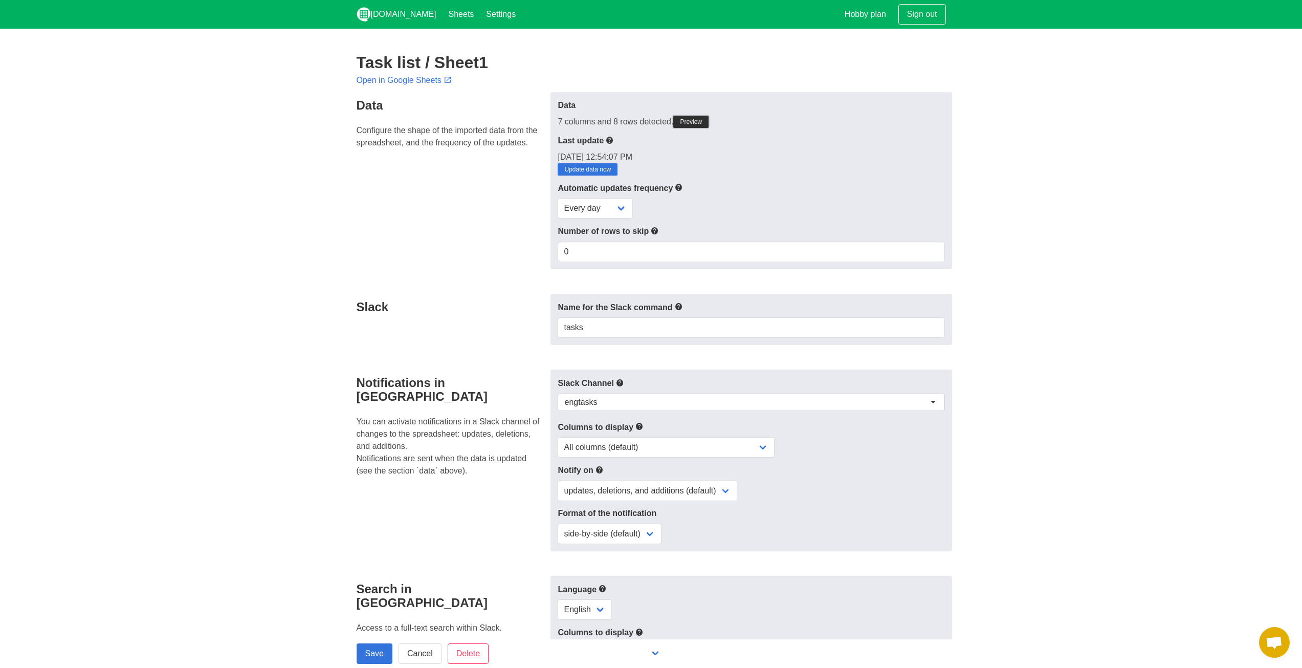
click at [692, 126] on link "Preview" at bounding box center [690, 122] width 35 height 12
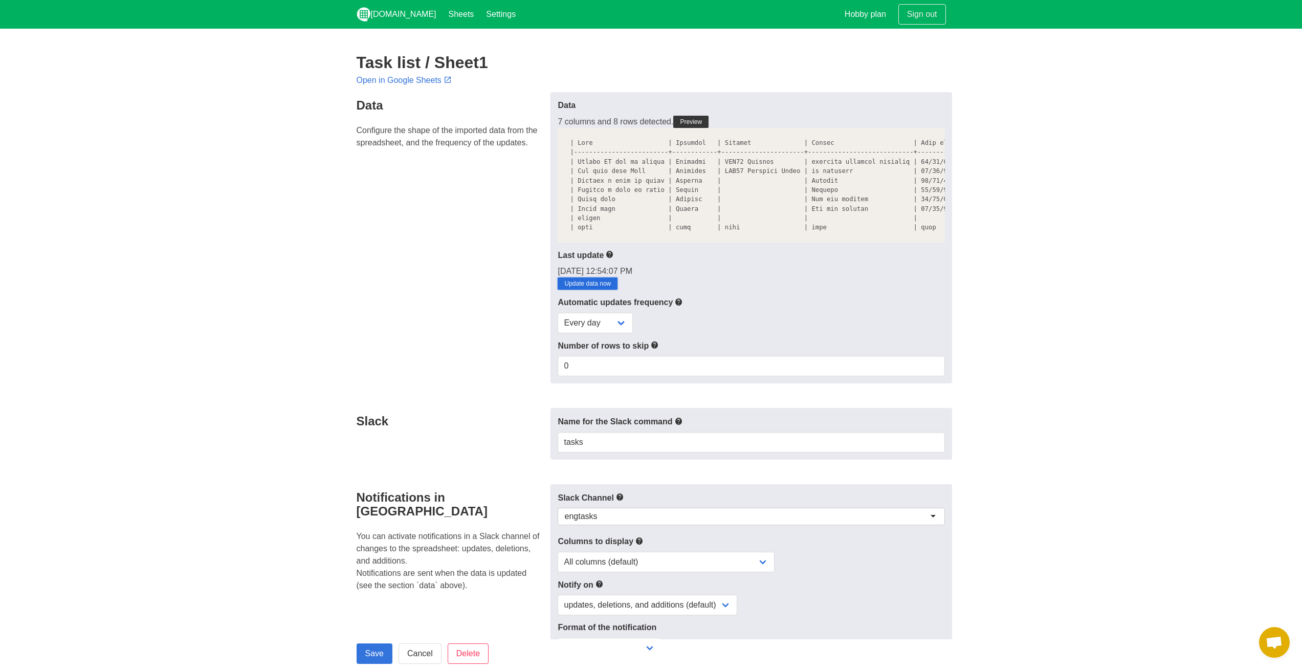
click at [603, 288] on link "Update data now" at bounding box center [588, 283] width 60 height 12
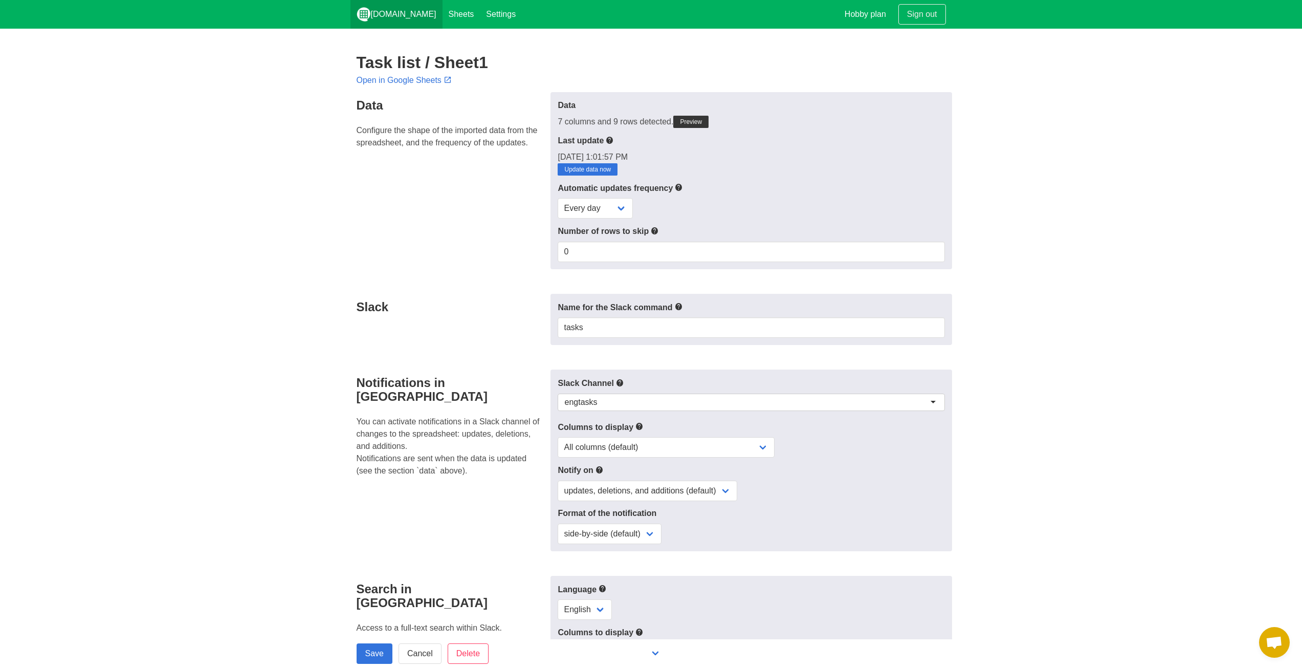
click at [393, 16] on link "[DOMAIN_NAME]" at bounding box center [397, 14] width 92 height 29
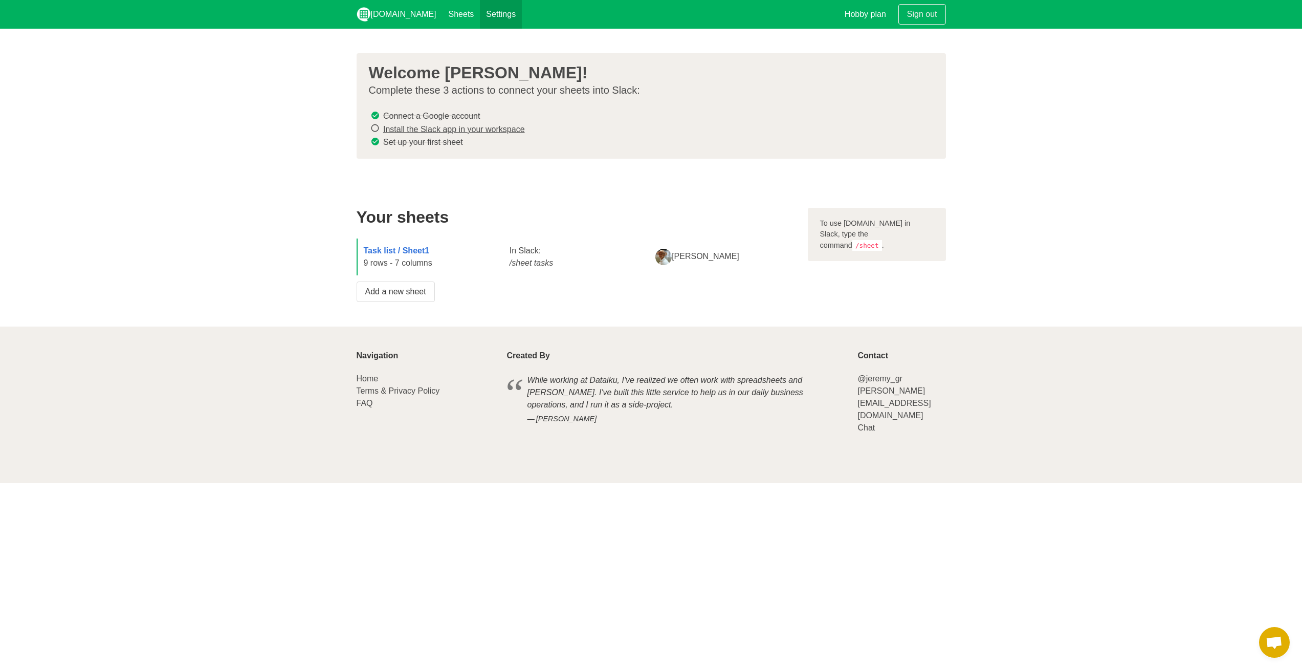
click at [489, 15] on link "Settings" at bounding box center [501, 14] width 42 height 29
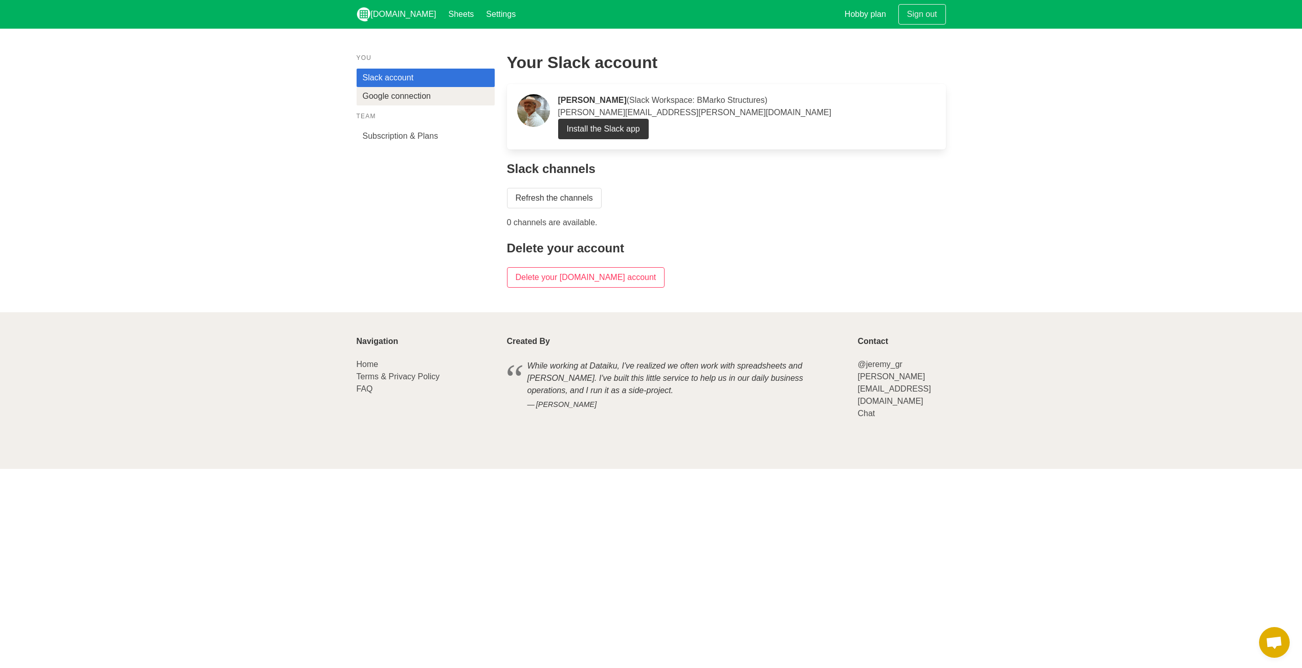
click at [425, 97] on link "Google connection" at bounding box center [426, 96] width 138 height 18
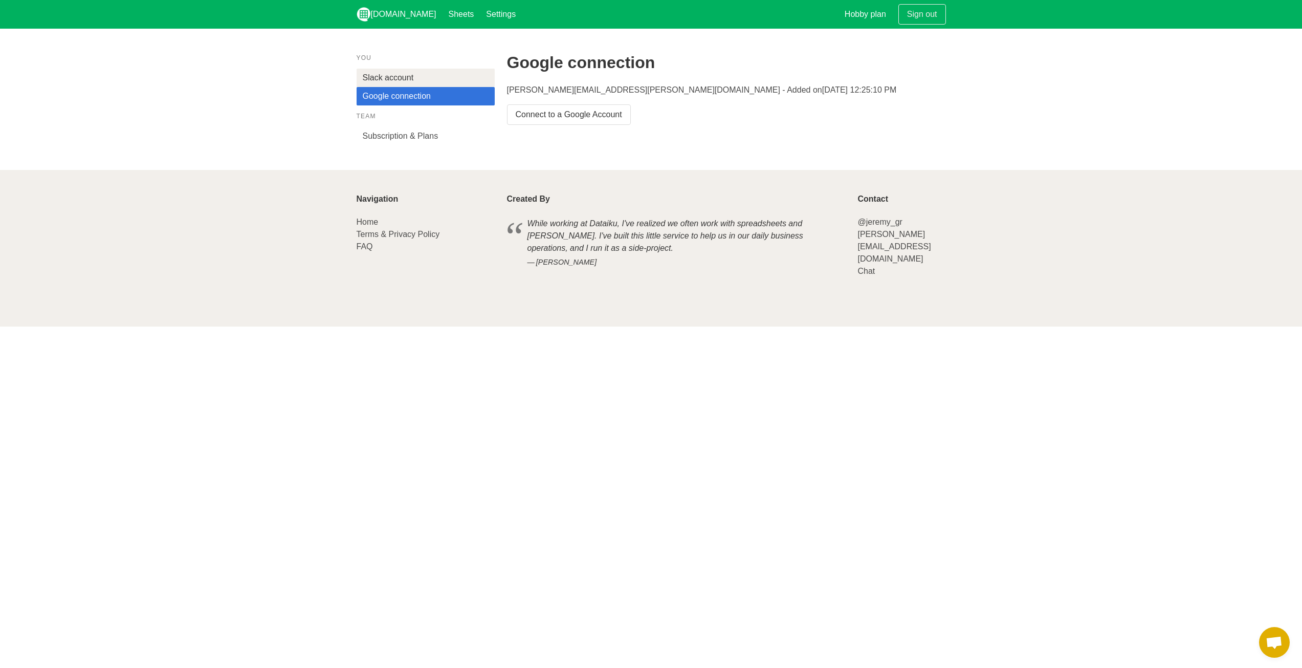
click at [420, 76] on link "Slack account" at bounding box center [426, 78] width 138 height 18
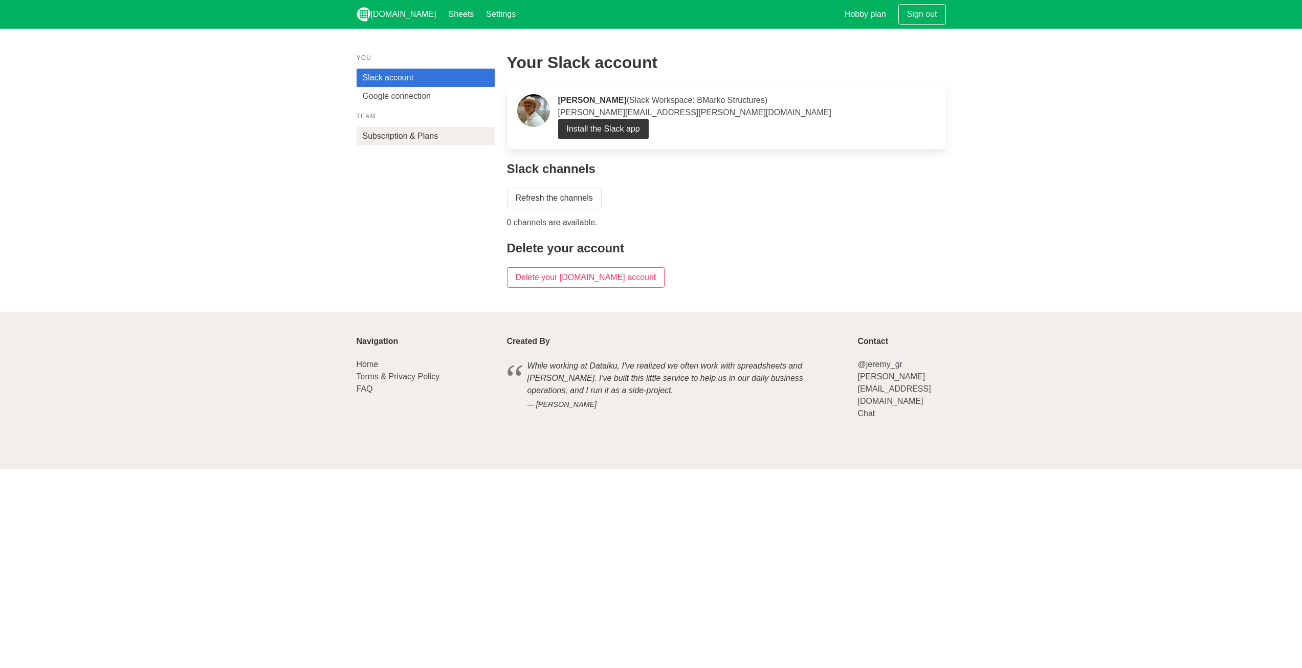
click at [401, 134] on link "Subscription & Plans" at bounding box center [426, 136] width 138 height 18
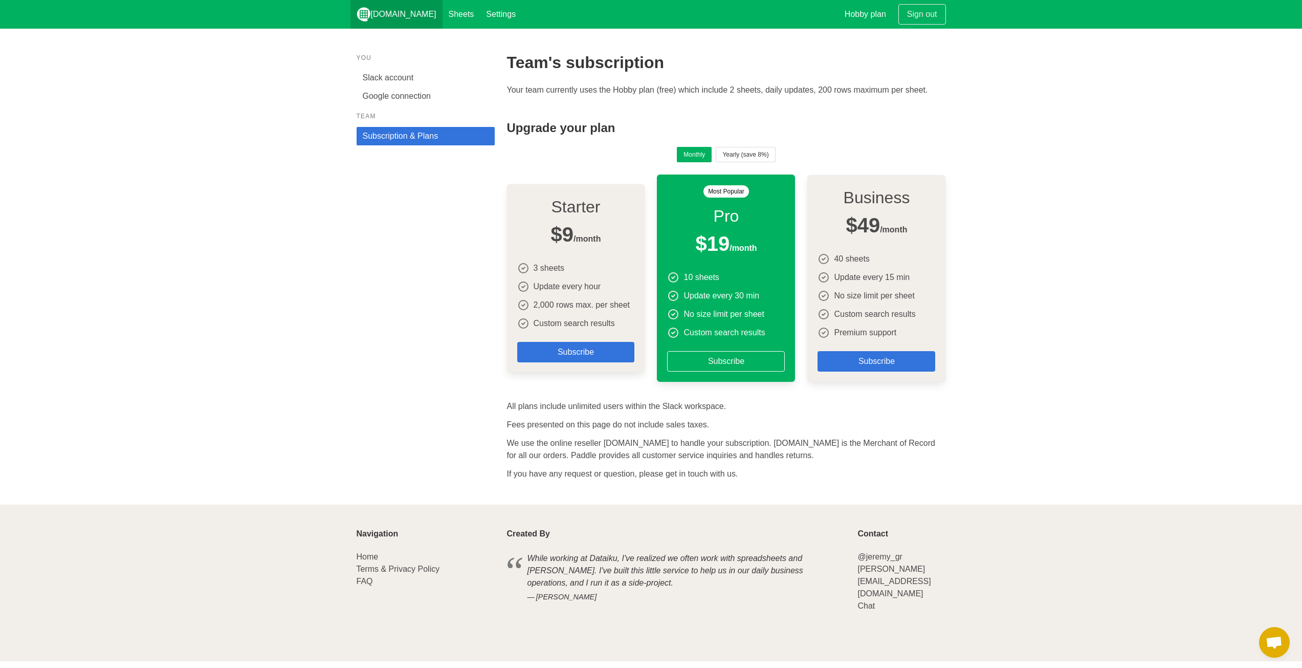
click at [397, 17] on link "[DOMAIN_NAME]" at bounding box center [397, 14] width 92 height 29
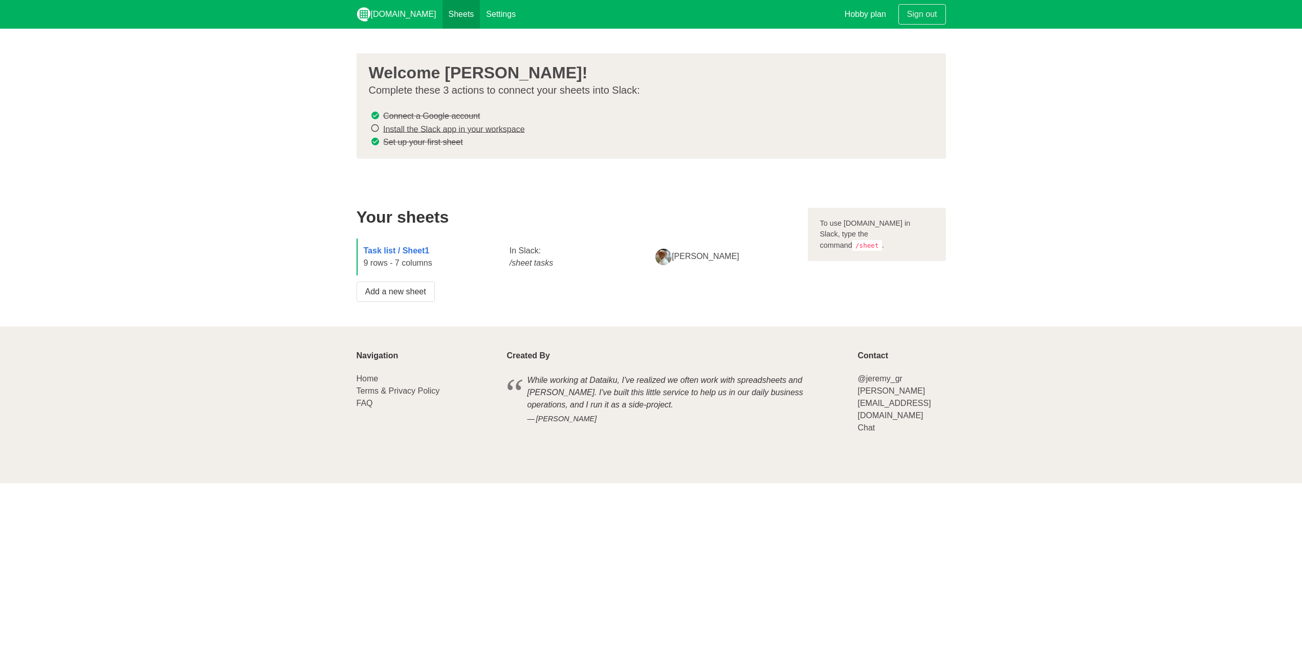
click at [443, 14] on link "Sheets" at bounding box center [462, 14] width 38 height 29
click at [401, 252] on strong "Task list / Sheet1" at bounding box center [397, 250] width 66 height 9
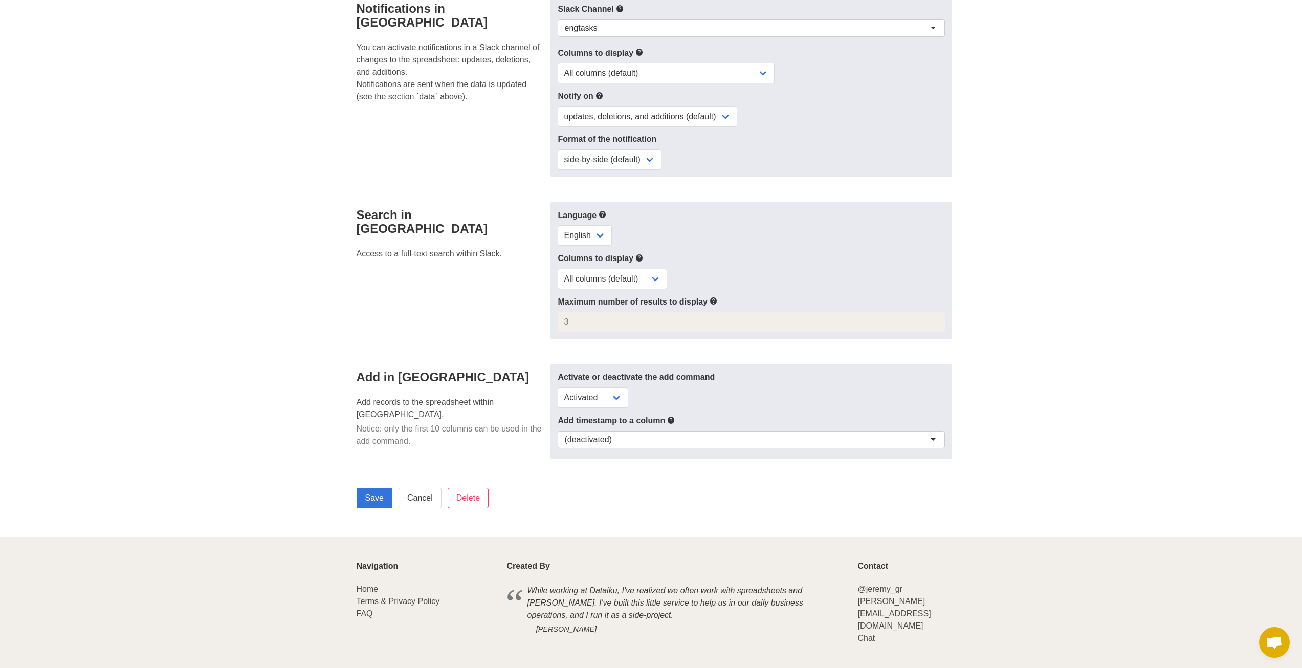
scroll to position [388, 0]
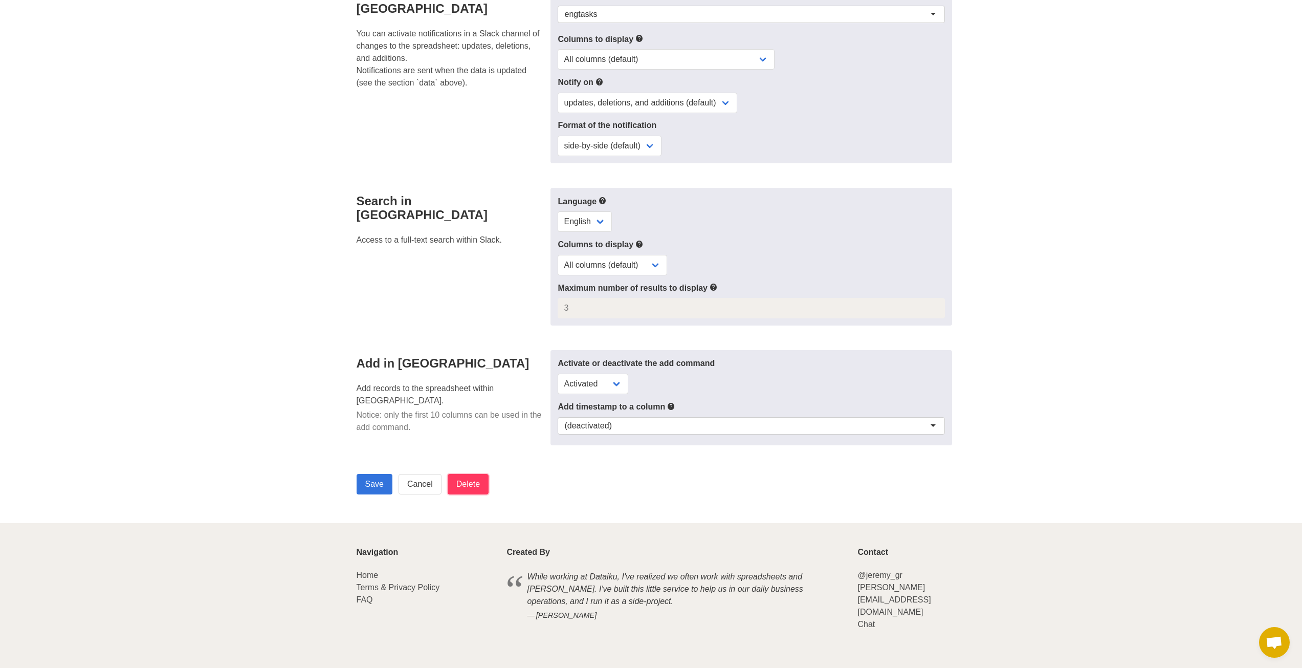
click at [460, 478] on input "Delete" at bounding box center [468, 484] width 41 height 20
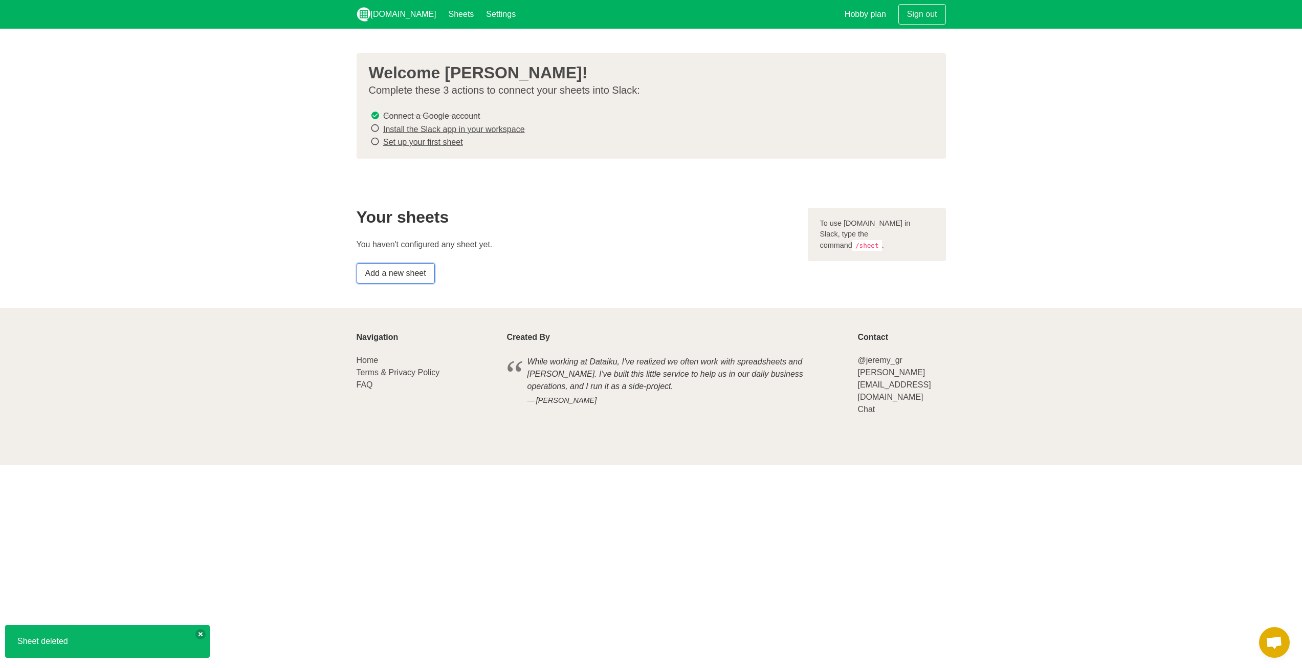
click at [410, 276] on link "Add a new sheet" at bounding box center [396, 273] width 78 height 20
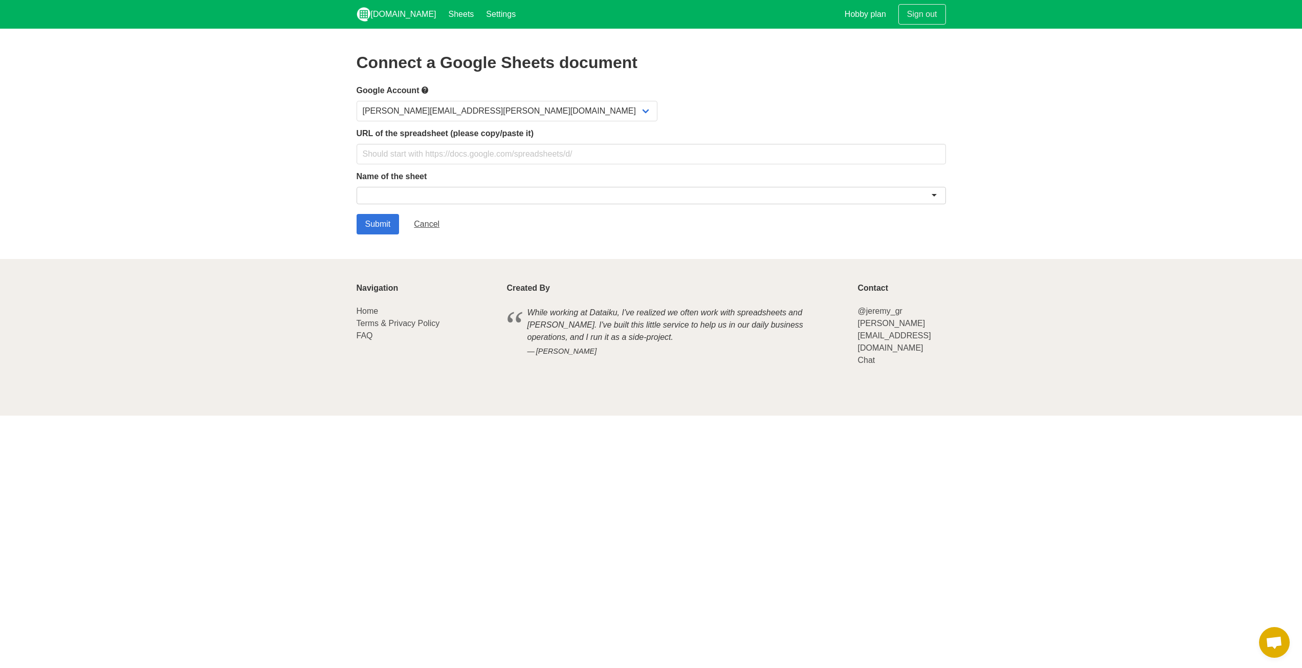
click at [408, 143] on div "URL of the spreadsheet (please copy/paste it)" at bounding box center [652, 145] width 590 height 37
click at [429, 150] on input "text" at bounding box center [652, 154] width 590 height 20
paste input "[URL][DOMAIN_NAME]"
type input "[URL][DOMAIN_NAME]"
click at [426, 196] on div at bounding box center [652, 195] width 590 height 17
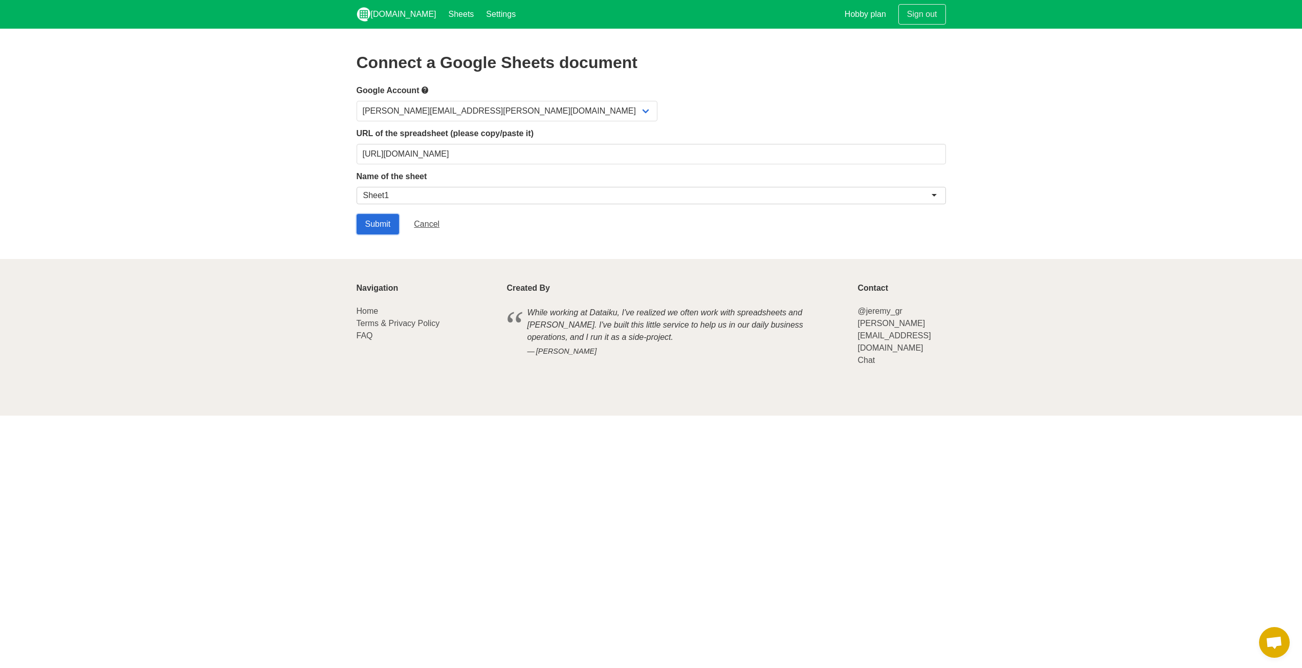
click at [378, 228] on input "Submit" at bounding box center [378, 224] width 43 height 20
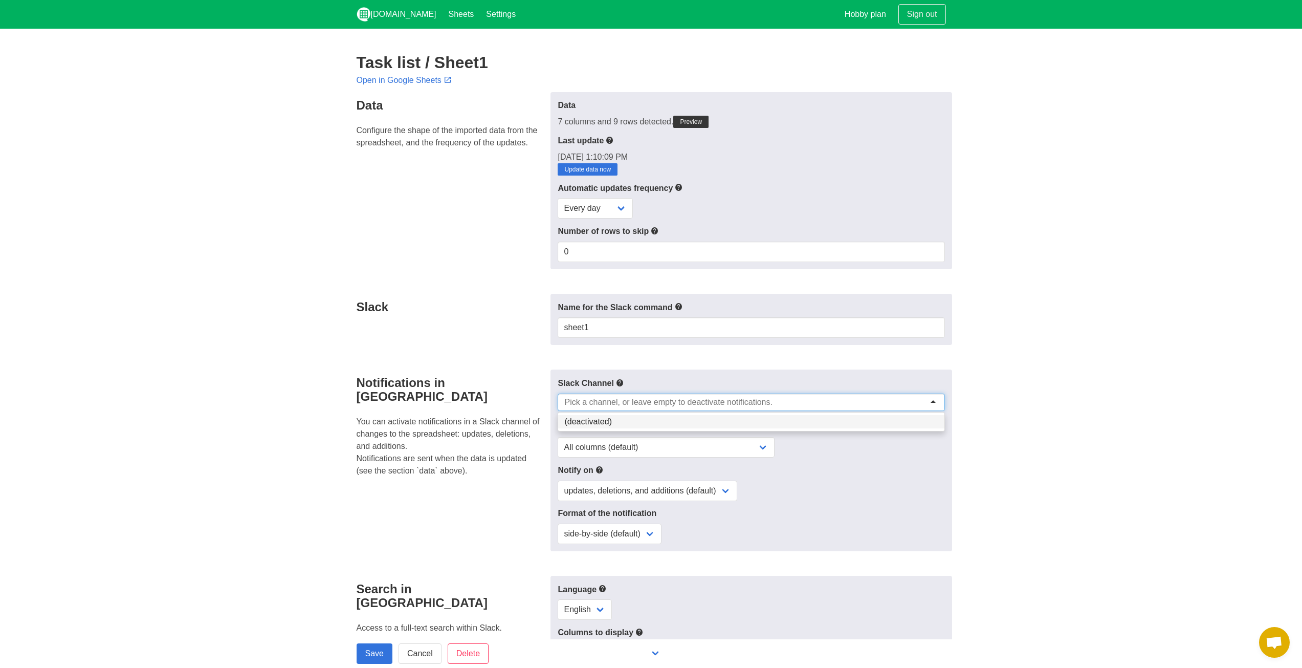
click at [631, 397] on input "select-one" at bounding box center [668, 402] width 208 height 10
click at [612, 402] on input "select-one" at bounding box center [668, 402] width 208 height 10
drag, startPoint x: 475, startPoint y: 378, endPoint x: 480, endPoint y: 379, distance: 5.1
click at [474, 379] on h4 "Notifications in [GEOGRAPHIC_DATA]" at bounding box center [451, 390] width 188 height 28
click at [601, 403] on input "select-one" at bounding box center [668, 402] width 208 height 10
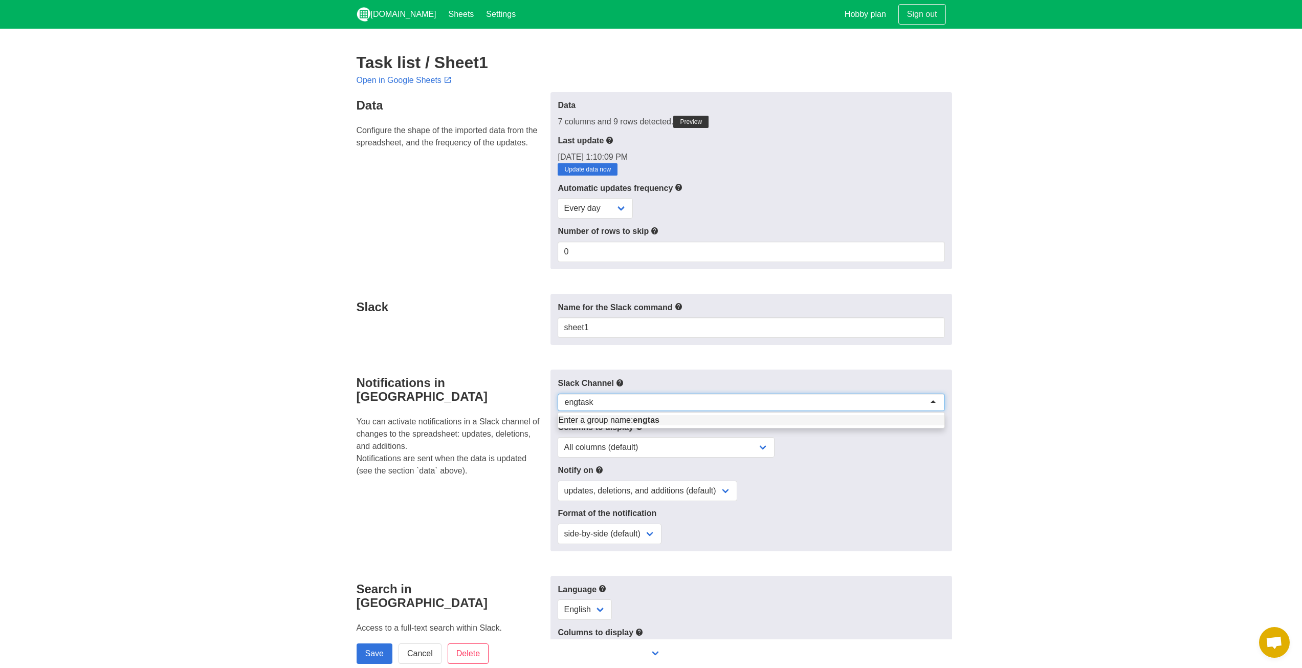
type input "engtasks"
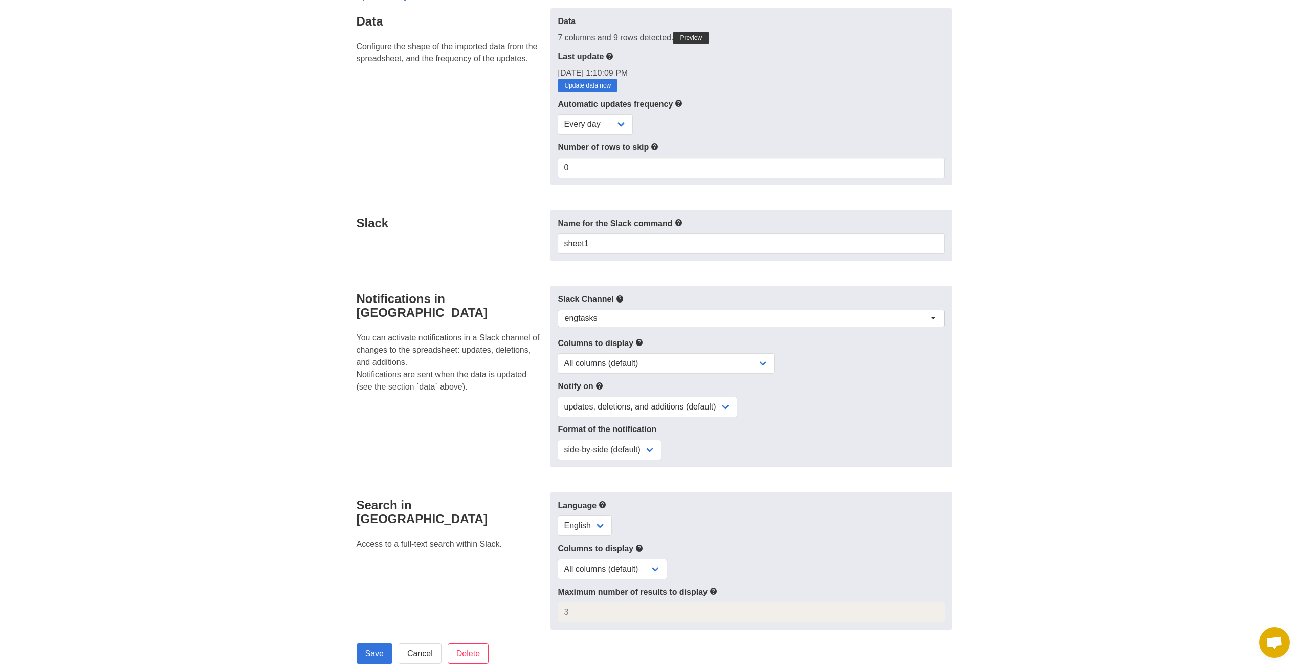
scroll to position [102, 0]
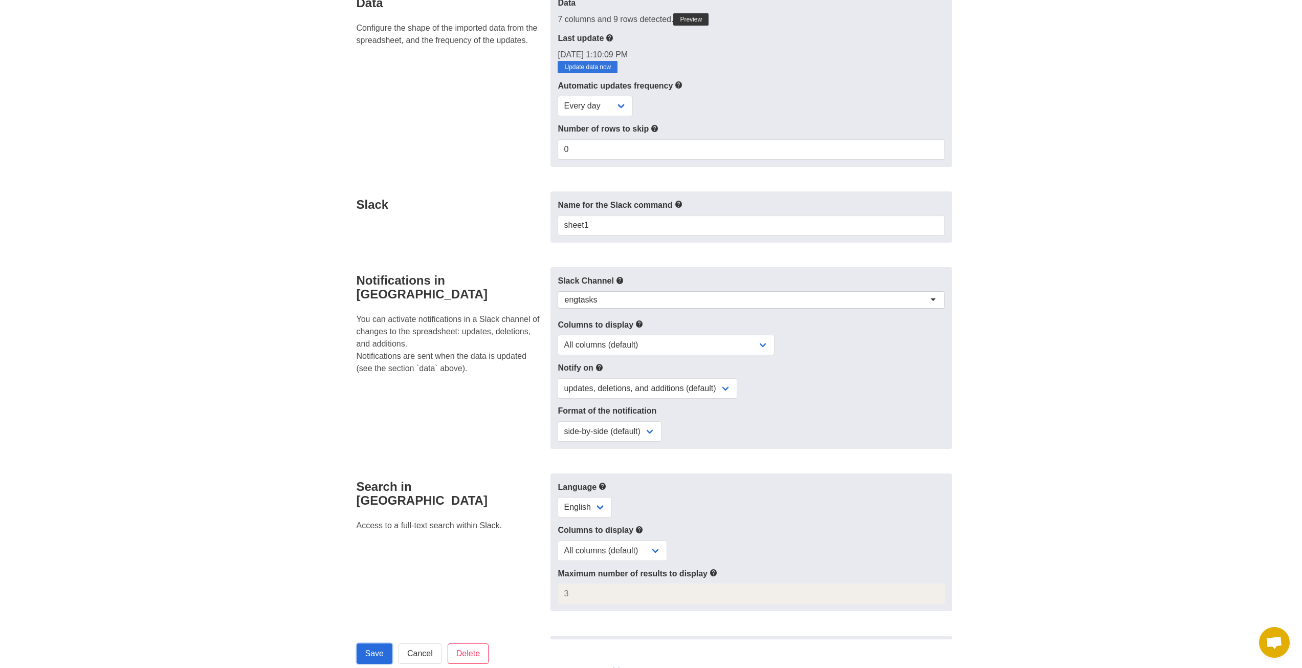
click at [378, 652] on input "Save" at bounding box center [375, 653] width 36 height 20
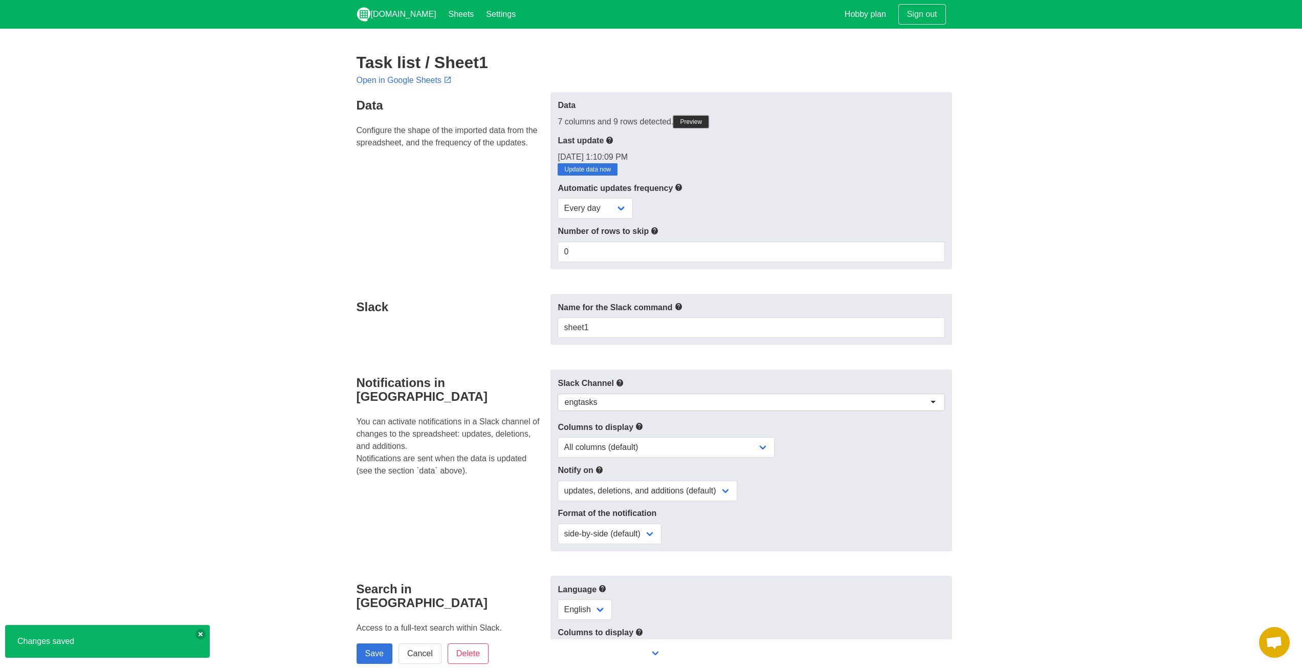
click at [700, 120] on link "Preview" at bounding box center [690, 122] width 35 height 12
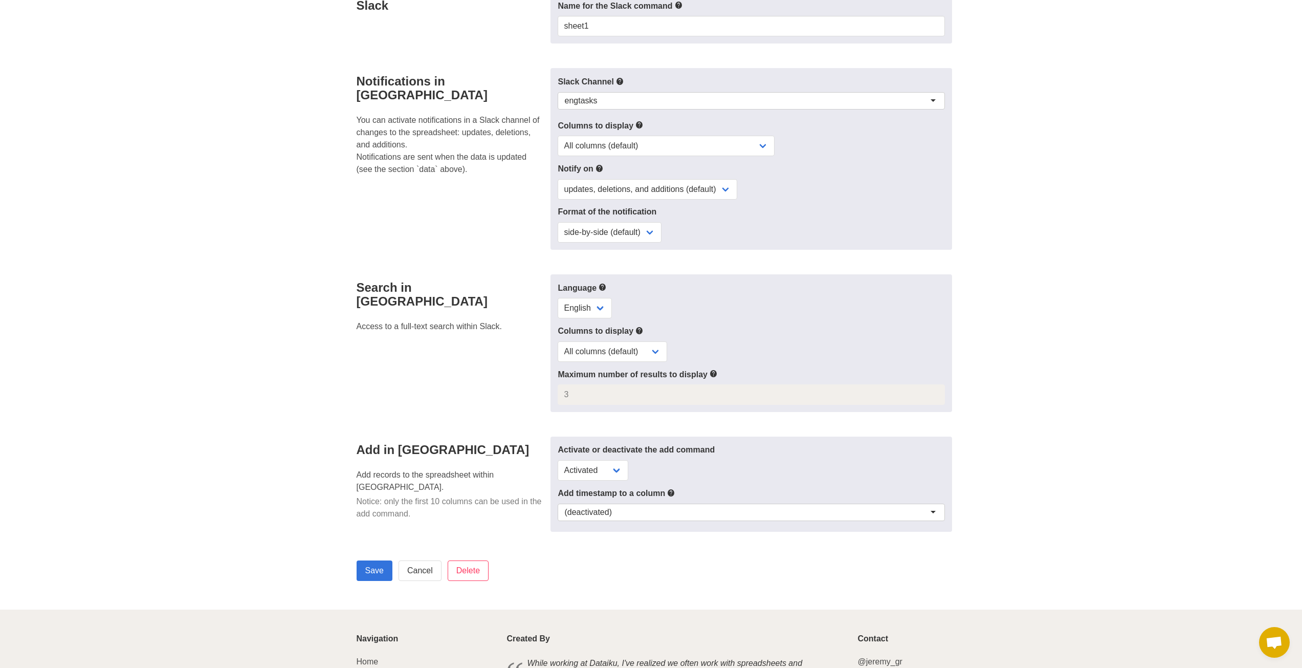
scroll to position [519, 0]
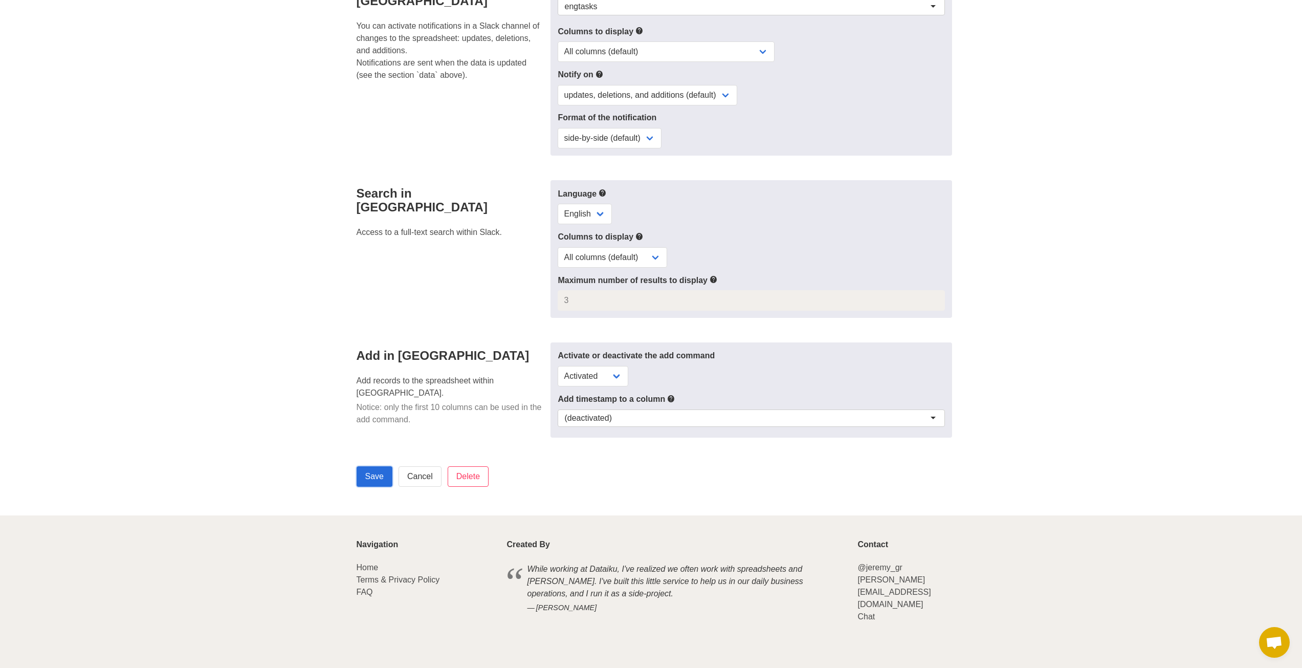
click at [382, 478] on input "Save" at bounding box center [375, 476] width 36 height 20
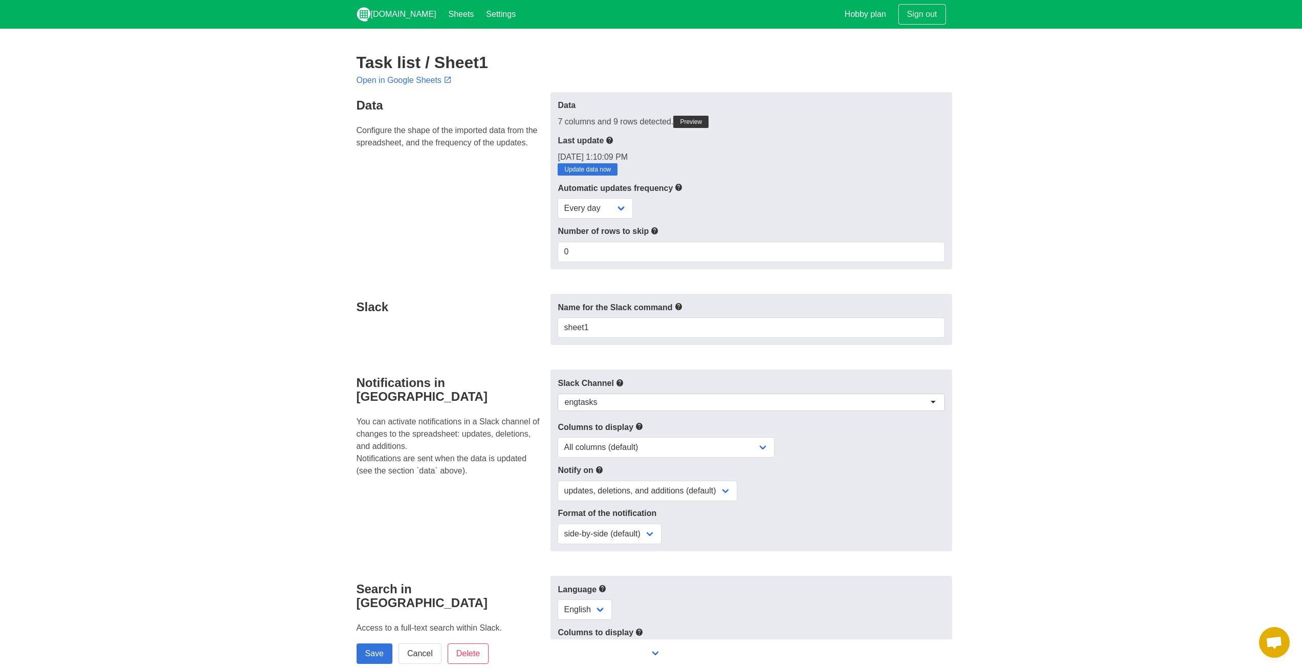
click at [1037, 208] on section "Task list / Sheet1 Open in Google Sheets Data Configure the shape of the import…" at bounding box center [651, 470] width 1302 height 882
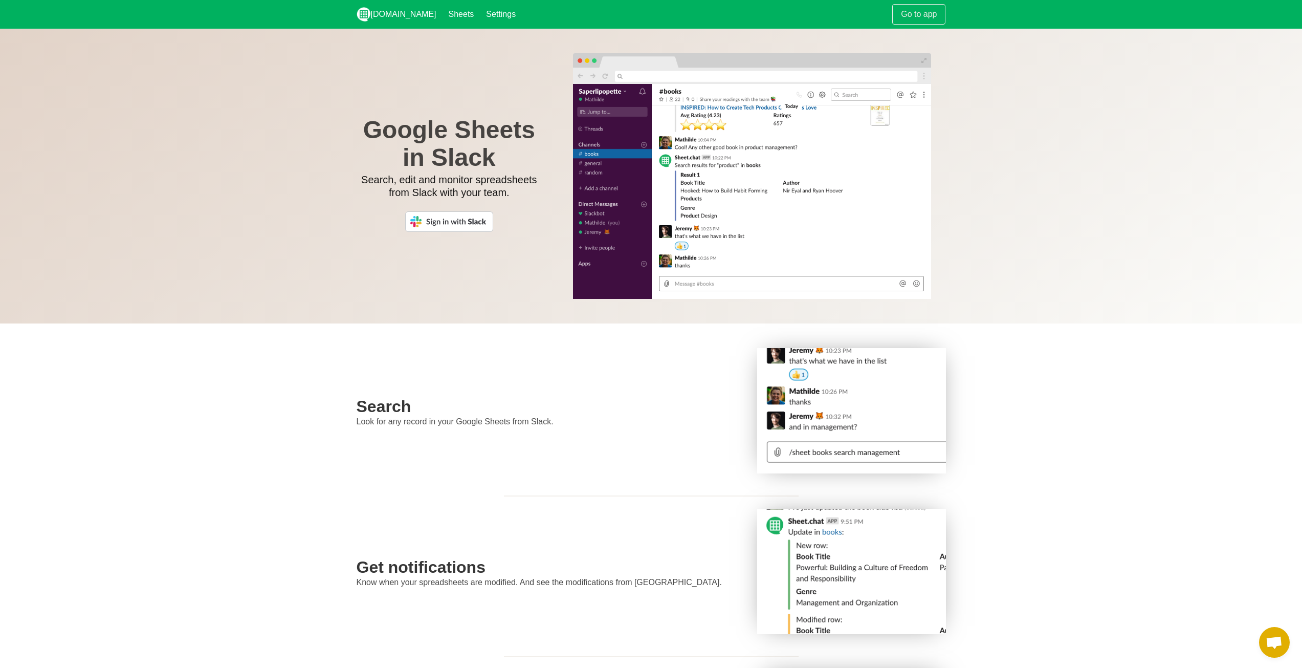
click at [449, 222] on img at bounding box center [449, 221] width 88 height 20
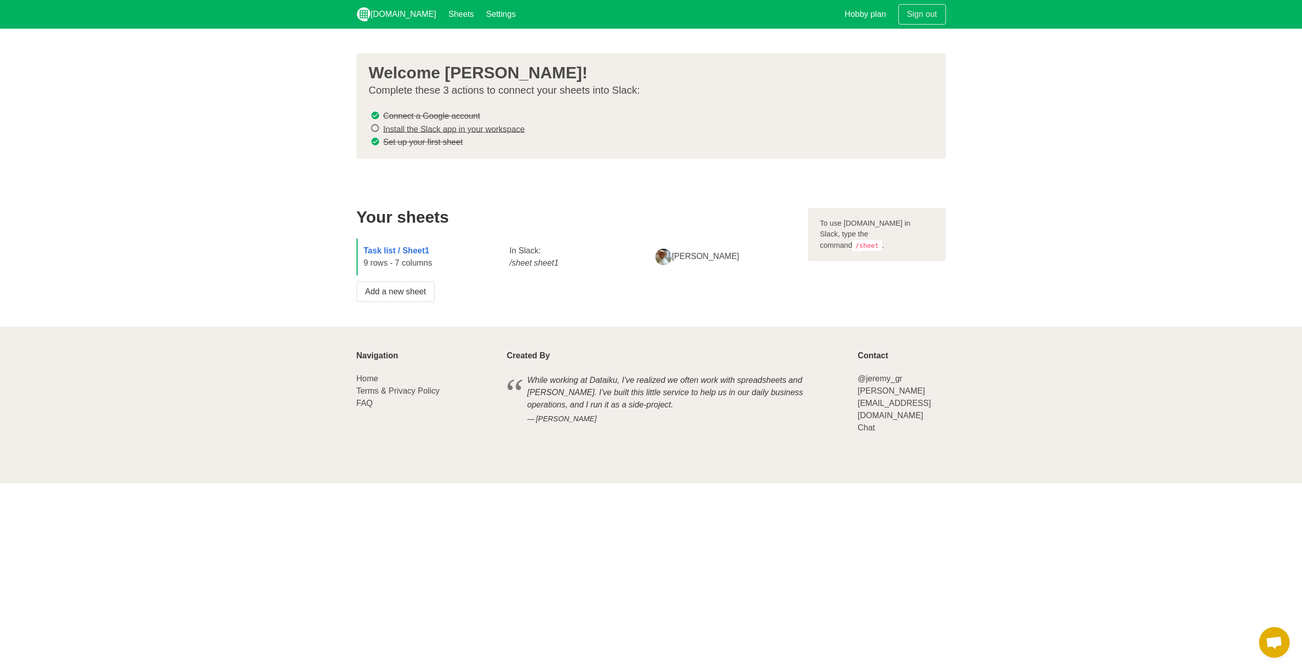
click at [419, 128] on link "Install the Slack app in your workspace" at bounding box center [454, 128] width 142 height 9
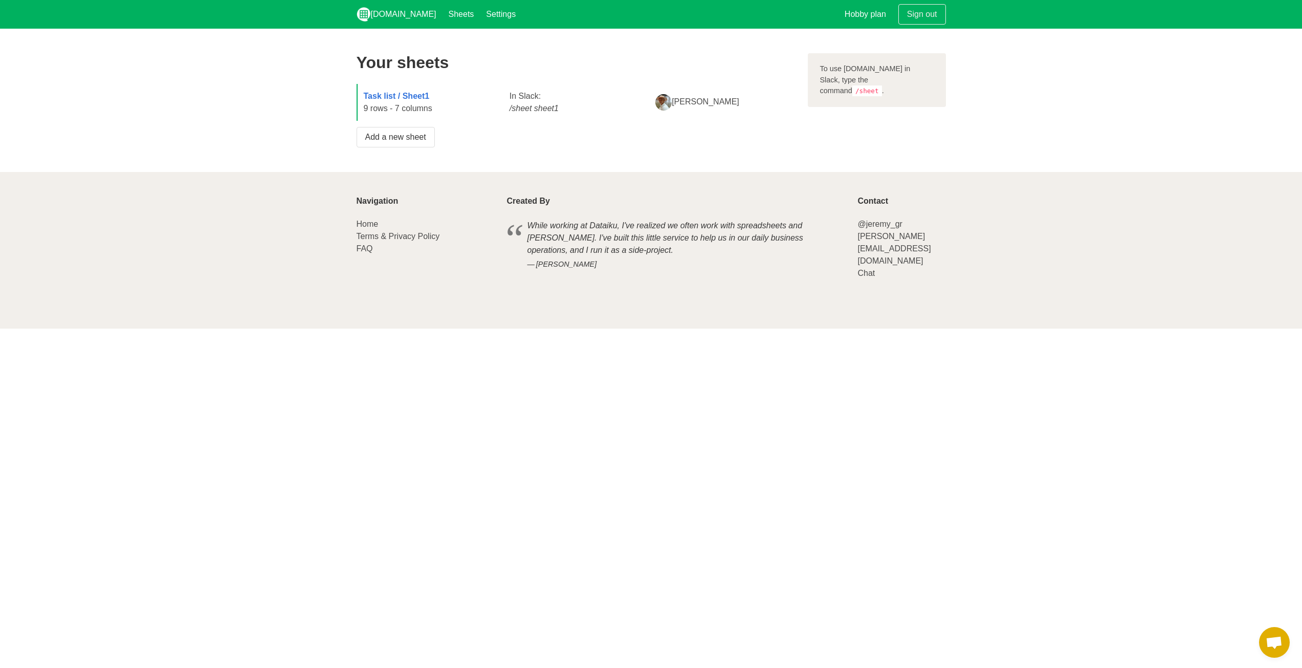
click at [399, 79] on div "Your sheets Task list / Sheet1 9 rows - 7 columns In Slack: /sheet sheet1 Brian…" at bounding box center [576, 100] width 451 height 106
click at [389, 101] on div "Task list / Sheet1 9 rows - 7 columns" at bounding box center [431, 102] width 146 height 37
click at [396, 94] on strong "Task list / Sheet1" at bounding box center [397, 96] width 66 height 9
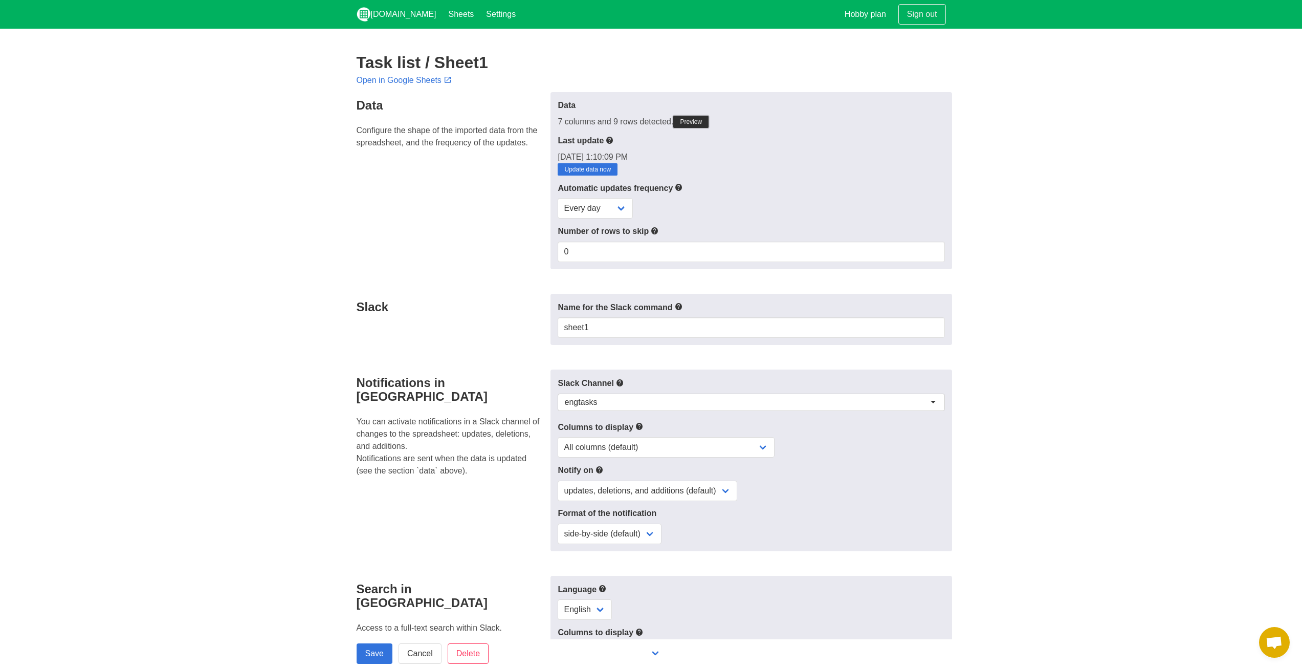
click at [683, 120] on link "Preview" at bounding box center [690, 122] width 35 height 12
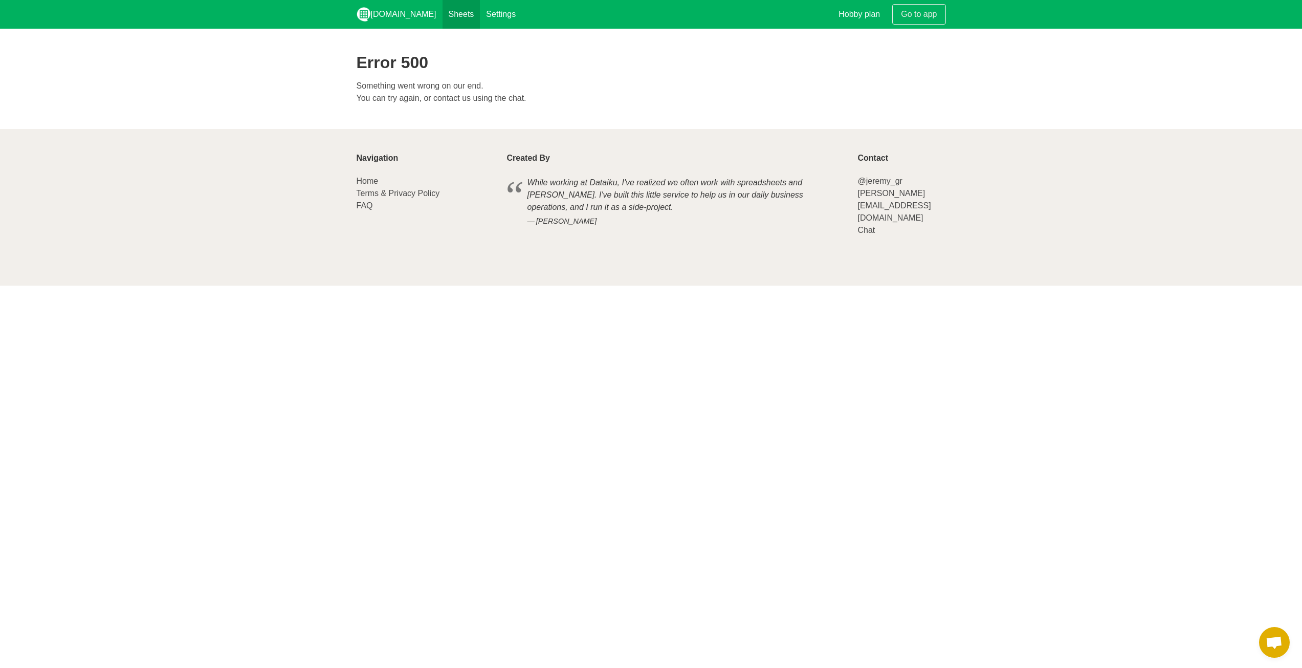
click at [443, 16] on link "Sheets" at bounding box center [462, 14] width 38 height 29
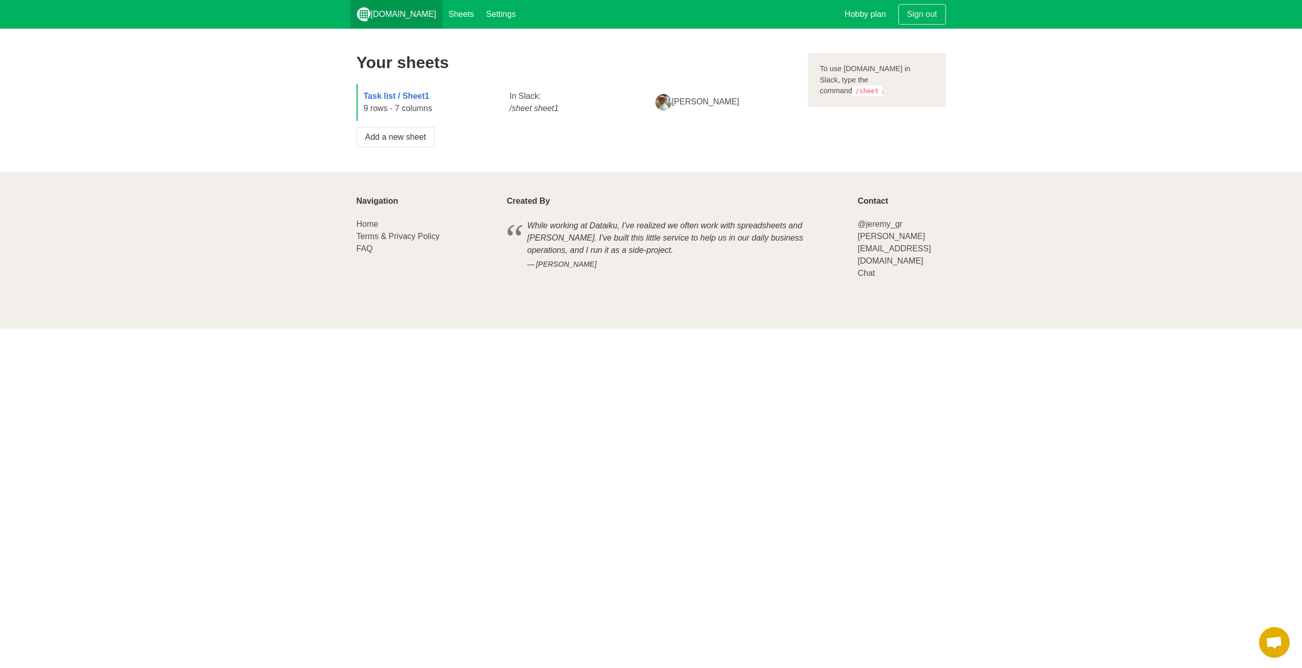
click at [389, 12] on link "[DOMAIN_NAME]" at bounding box center [397, 14] width 92 height 29
click at [480, 14] on link "Settings" at bounding box center [501, 14] width 42 height 29
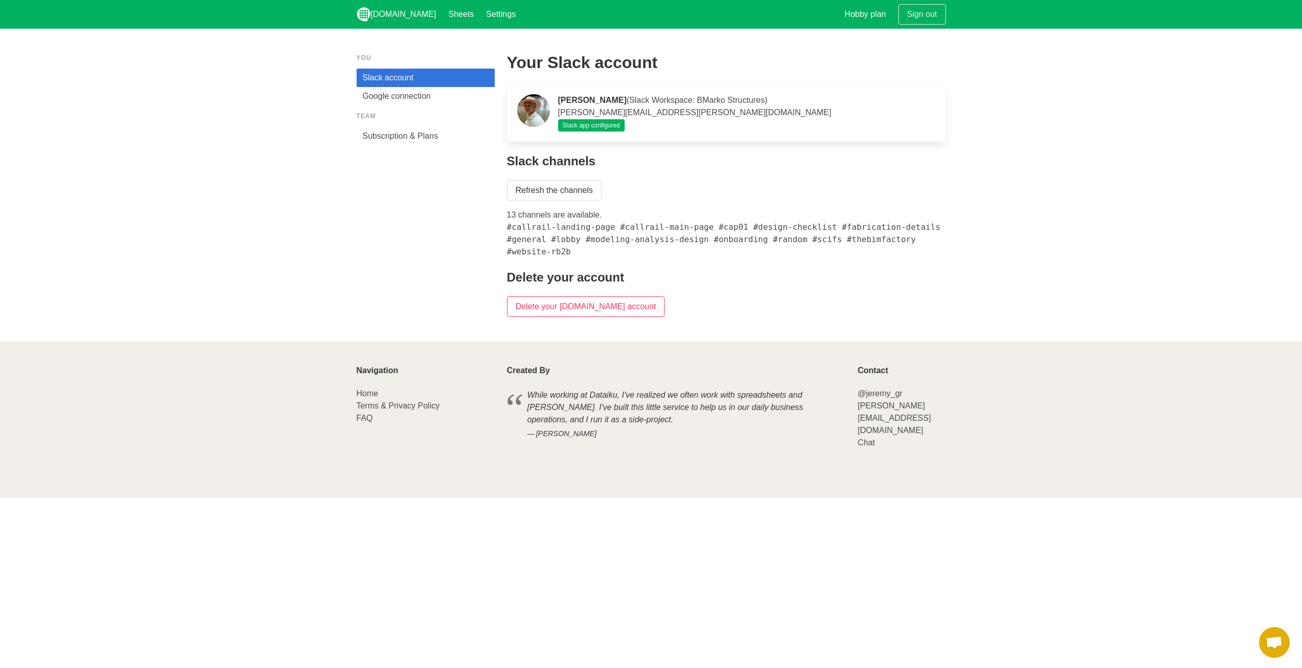
click at [605, 126] on span "Slack app configured" at bounding box center [591, 125] width 67 height 12
click at [704, 126] on p "Slack app configured" at bounding box center [747, 125] width 378 height 13
click at [585, 193] on link "Refresh the channels" at bounding box center [554, 190] width 95 height 20
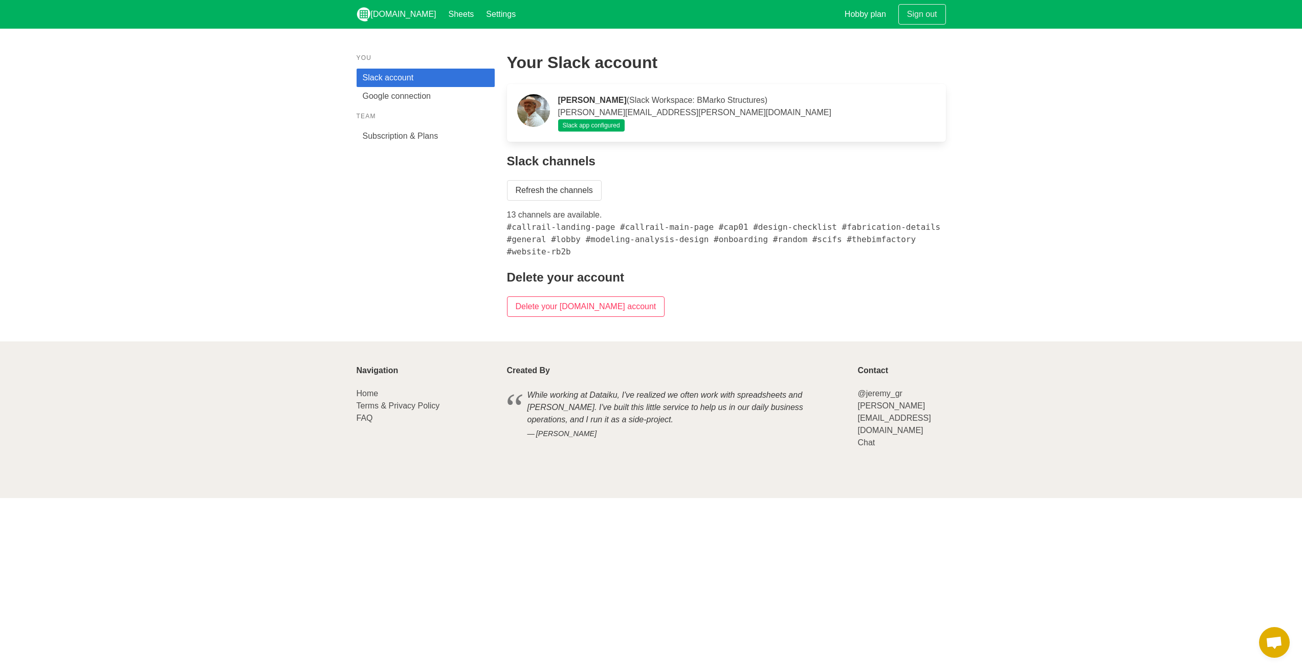
click at [572, 125] on span "Slack app configured" at bounding box center [591, 125] width 67 height 12
click at [406, 73] on link "Slack account" at bounding box center [426, 78] width 138 height 18
click at [443, 13] on link "Sheets" at bounding box center [462, 14] width 38 height 29
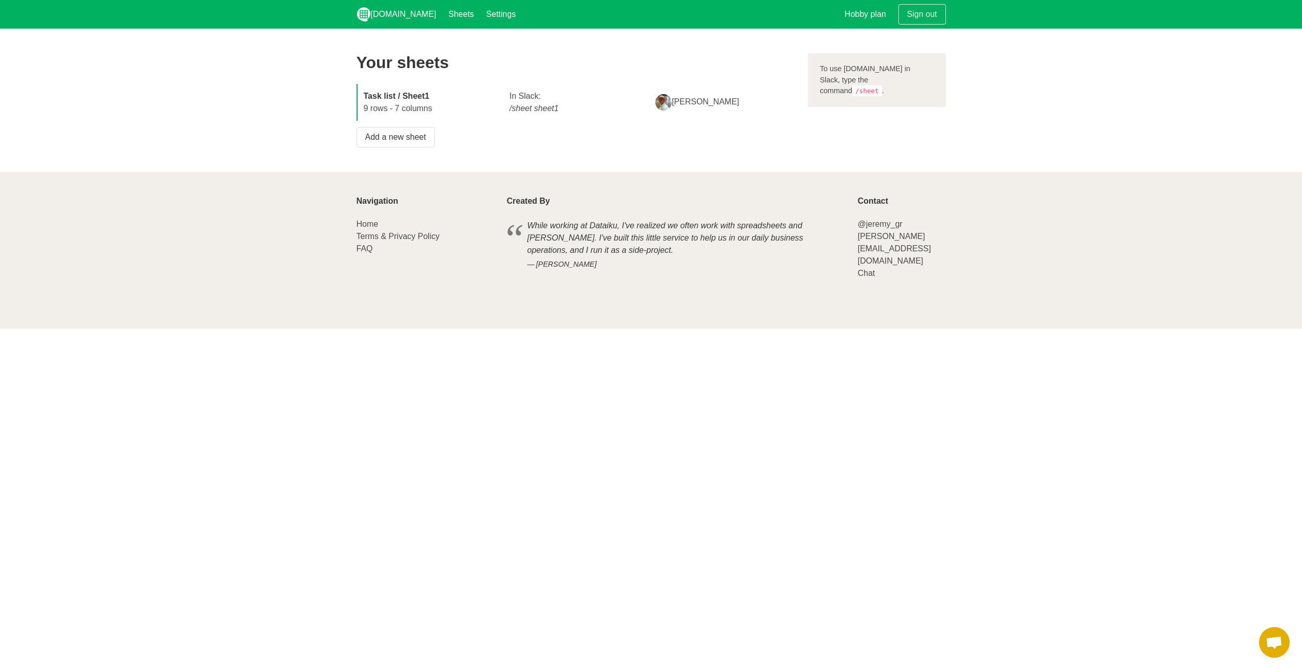
click at [409, 95] on strong "Task list / Sheet1" at bounding box center [397, 96] width 66 height 9
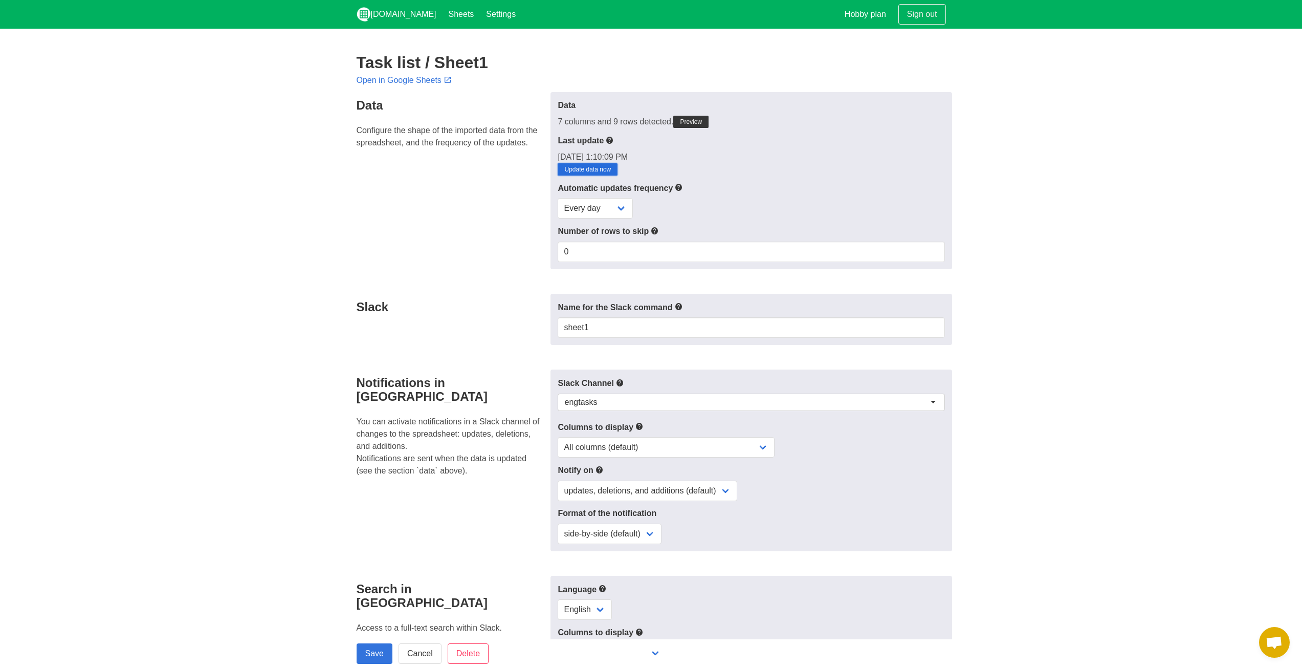
click at [610, 167] on link "Update data now" at bounding box center [588, 169] width 60 height 12
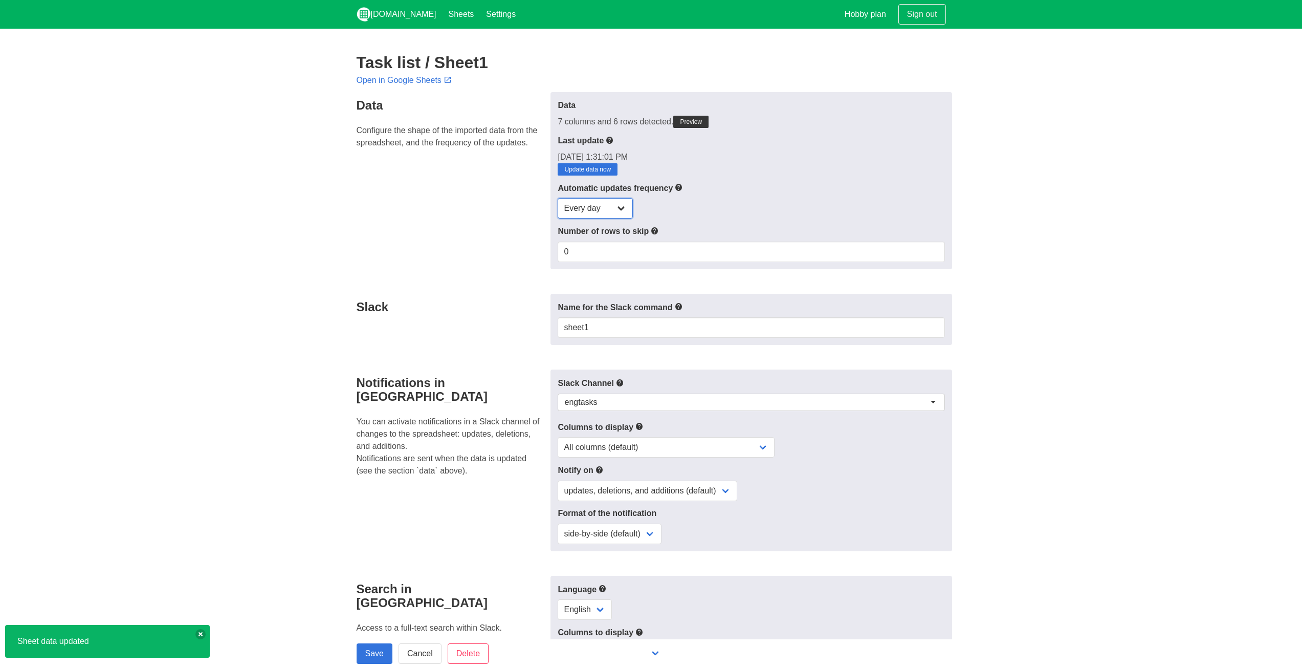
drag, startPoint x: 0, startPoint y: 0, endPoint x: 616, endPoint y: 206, distance: 649.7
click at [616, 206] on select "Every day Every hour Every 30 min Every 15 min" at bounding box center [595, 208] width 75 height 20
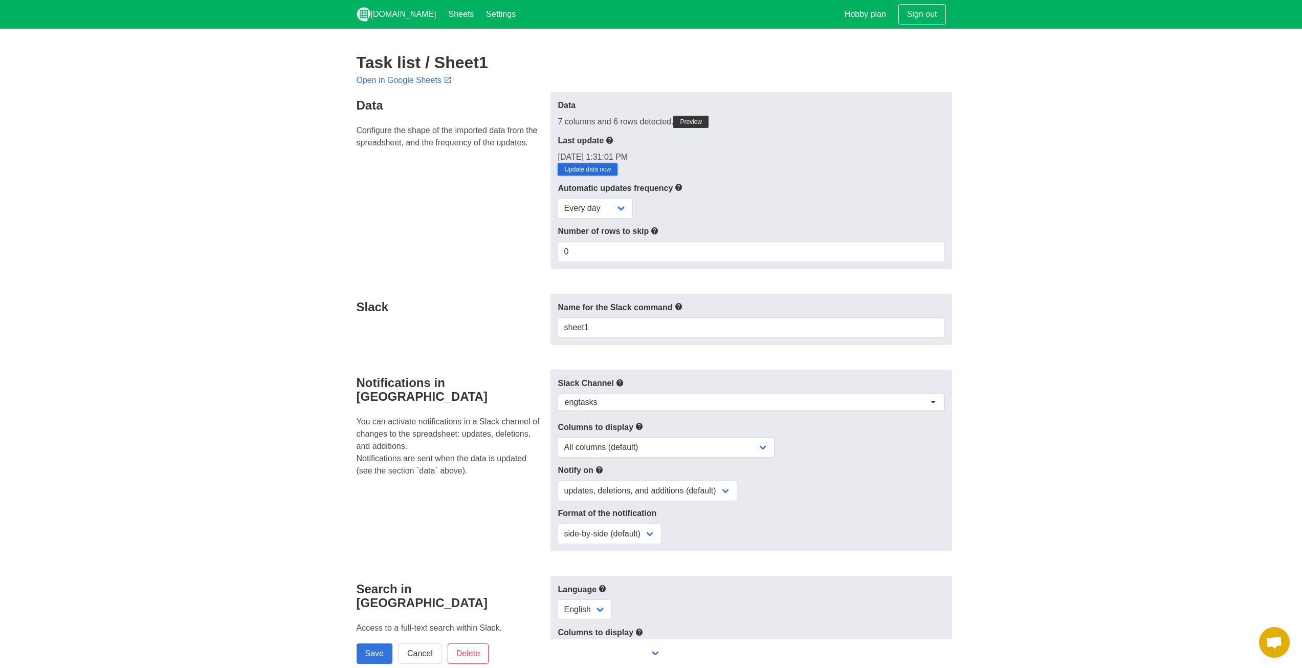
click at [594, 167] on link "Update data now" at bounding box center [588, 169] width 60 height 12
click at [593, 167] on link "Update data now" at bounding box center [588, 169] width 60 height 12
click at [688, 123] on link "Preview" at bounding box center [690, 122] width 35 height 12
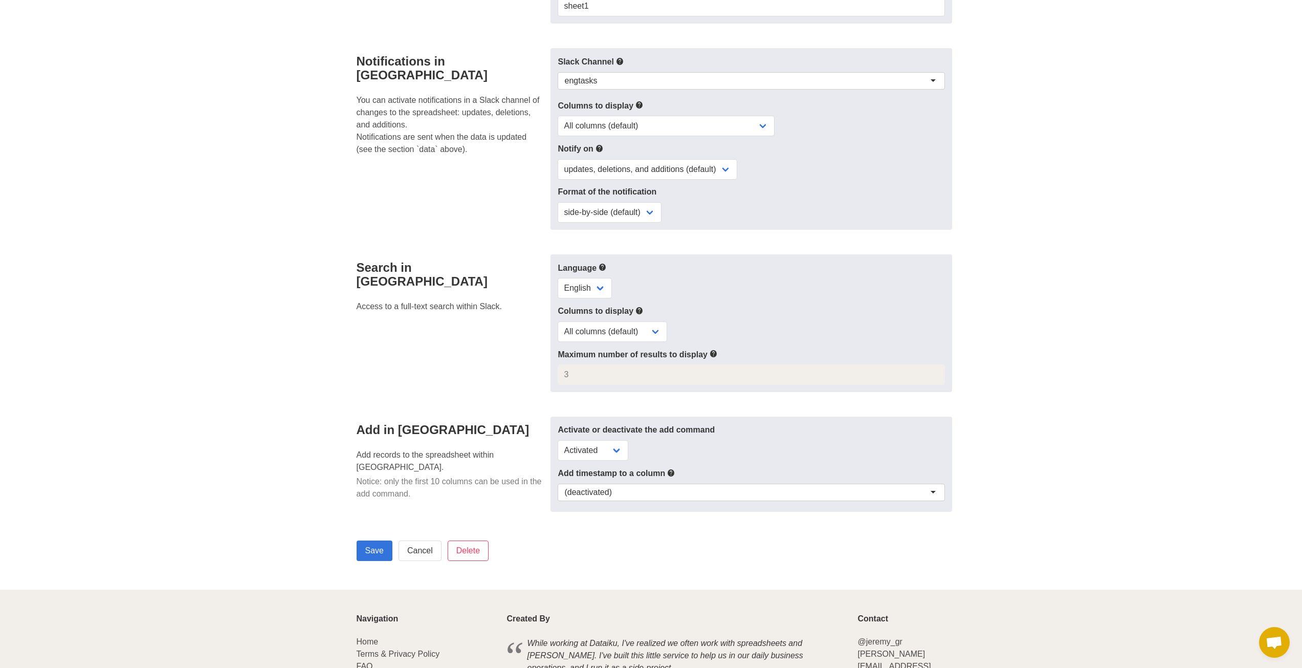
scroll to position [398, 0]
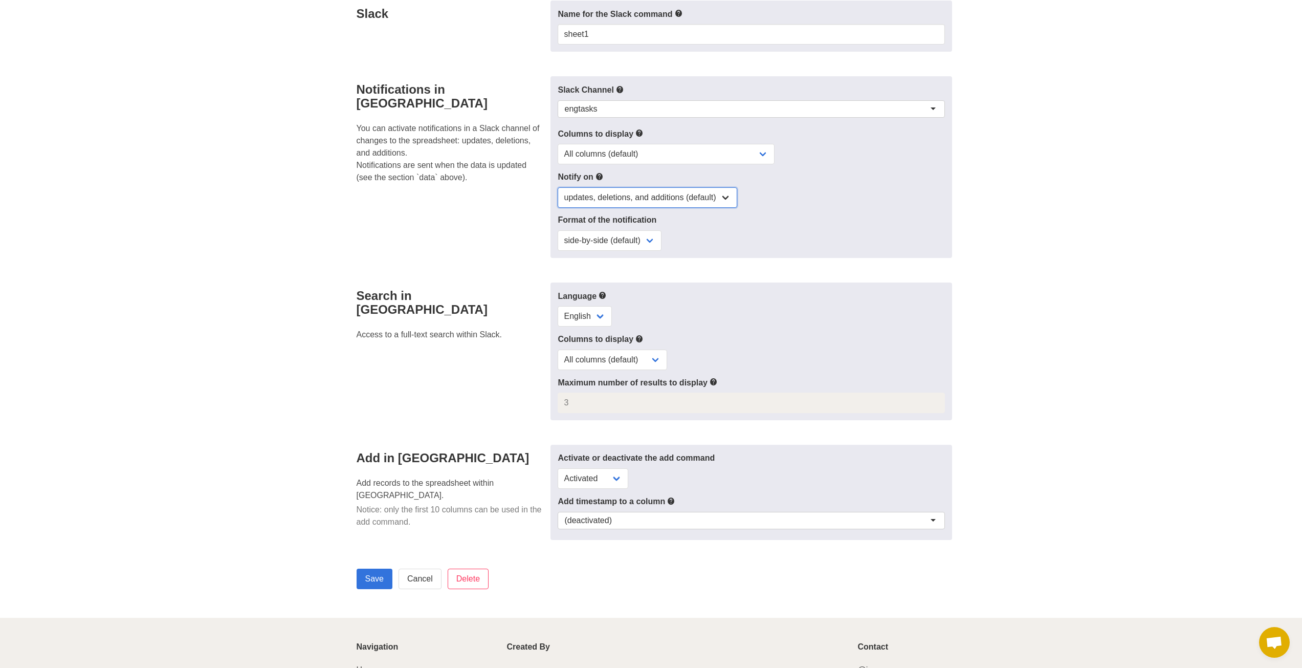
click at [606, 200] on select "updates, deletions, and additions (default) updates only updates and additions …" at bounding box center [648, 197] width 180 height 20
click at [493, 230] on div "Notifications in Slack You can activate notifications in a Slack channel of cha…" at bounding box center [451, 167] width 201 height 182
click at [607, 526] on div "(deactivated)" at bounding box center [588, 520] width 48 height 10
click at [513, 504] on p "Notice: only the first 10 columns can be used in the add command." at bounding box center [451, 516] width 188 height 25
click at [373, 583] on input "Save" at bounding box center [375, 579] width 36 height 20
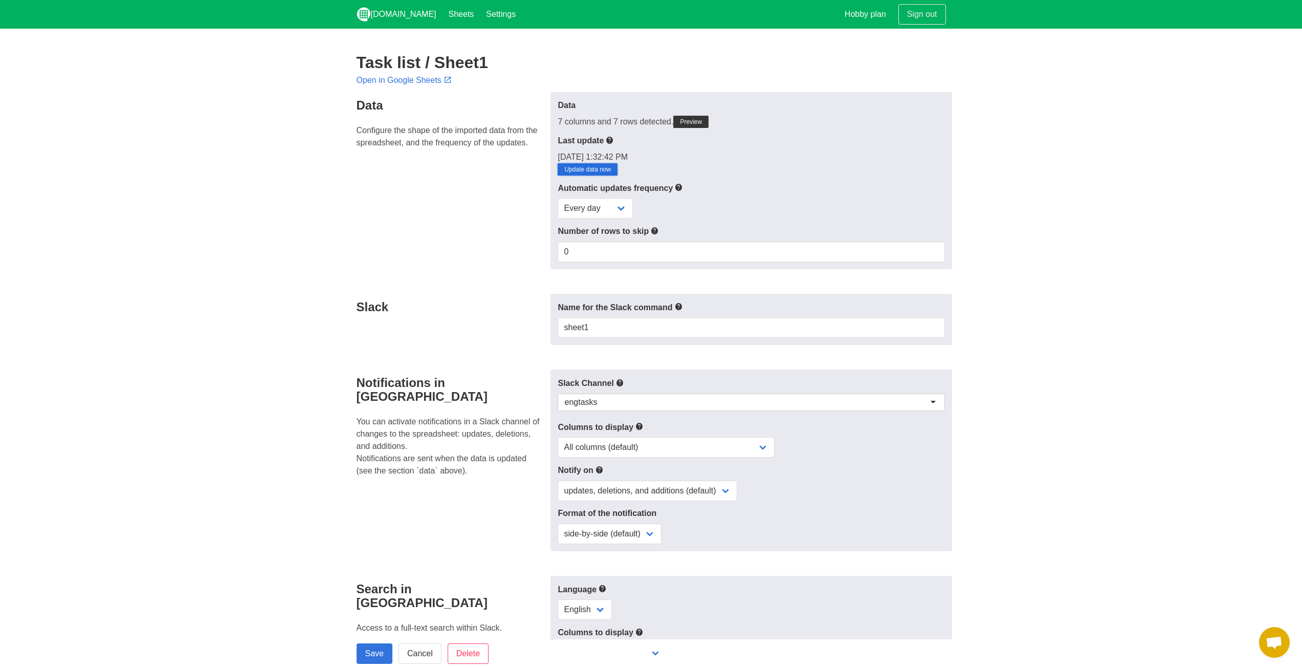
click at [593, 170] on link "Update data now" at bounding box center [588, 169] width 60 height 12
click at [583, 173] on link "Update data now" at bounding box center [588, 169] width 60 height 12
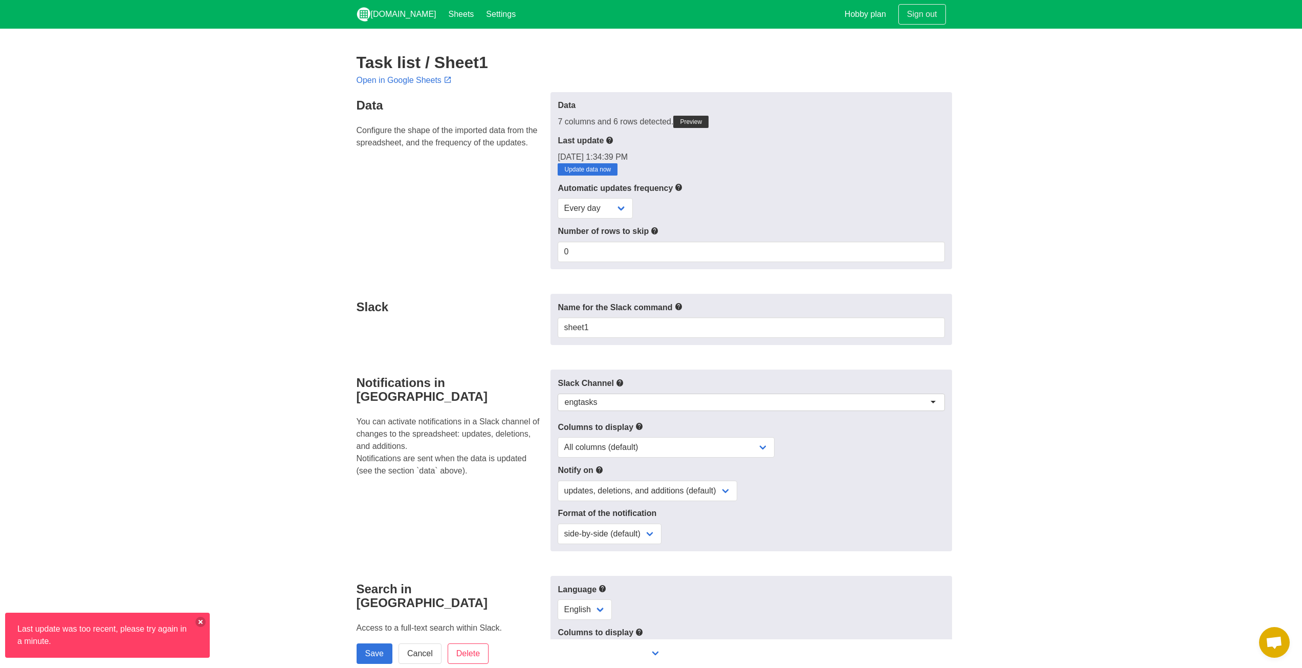
click at [317, 208] on section "Task list / Sheet1 Open in Google Sheets Data Configure the shape of the import…" at bounding box center [651, 470] width 1302 height 882
